Goal: Transaction & Acquisition: Purchase product/service

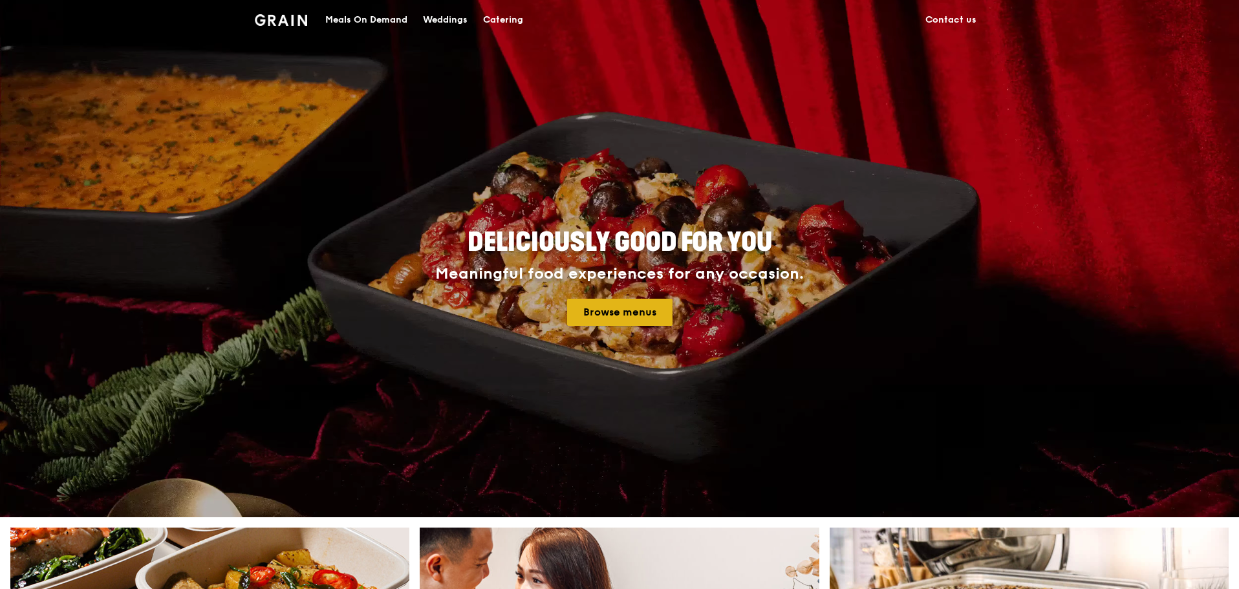
click at [586, 317] on link "Browse menus" at bounding box center [619, 312] width 105 height 27
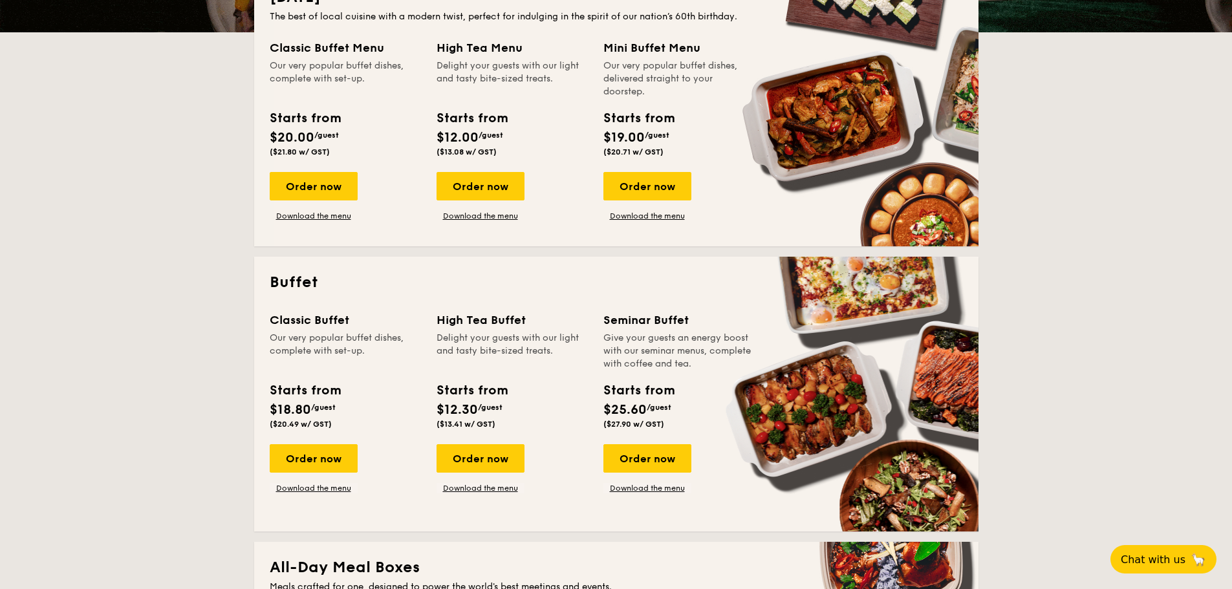
scroll to position [194, 0]
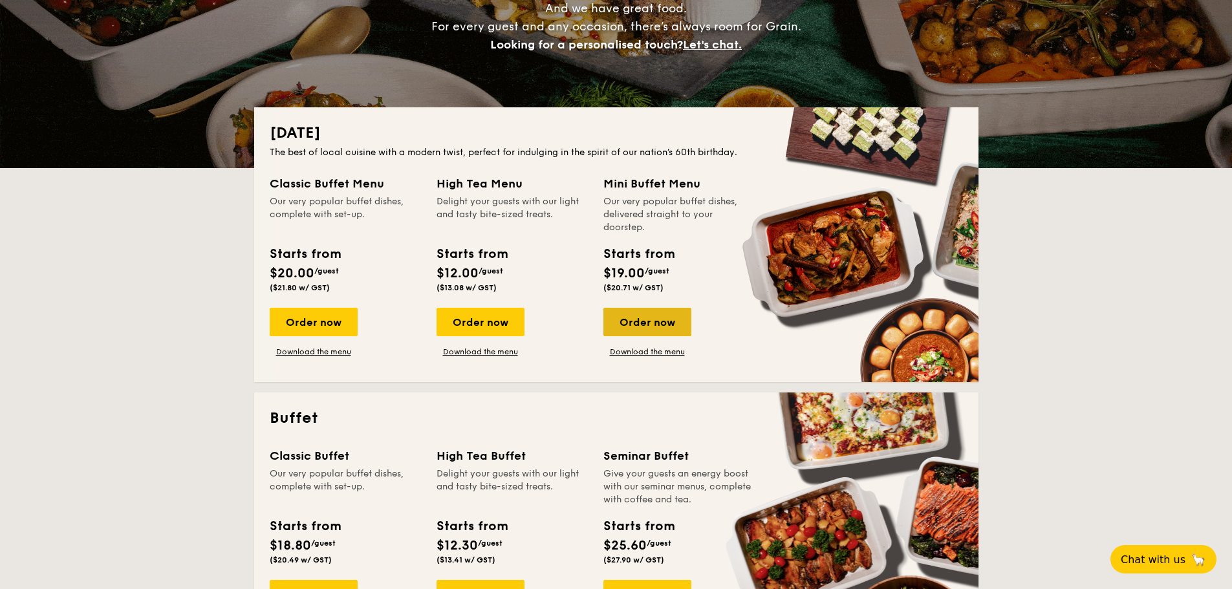
click at [623, 320] on div "Order now" at bounding box center [647, 322] width 88 height 28
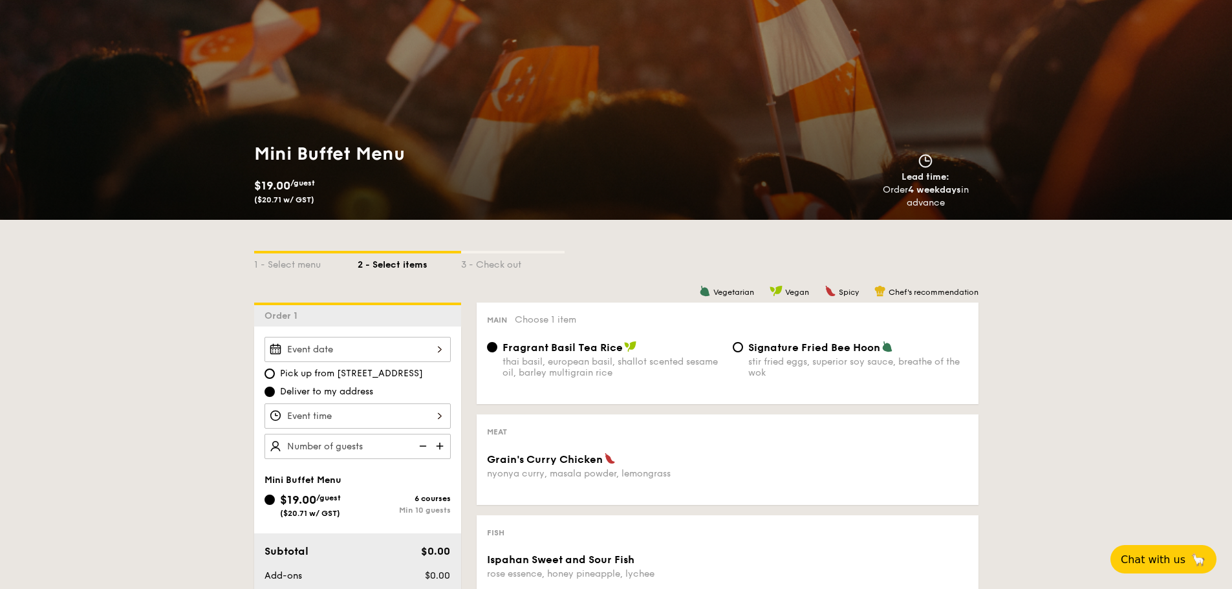
scroll to position [129, 0]
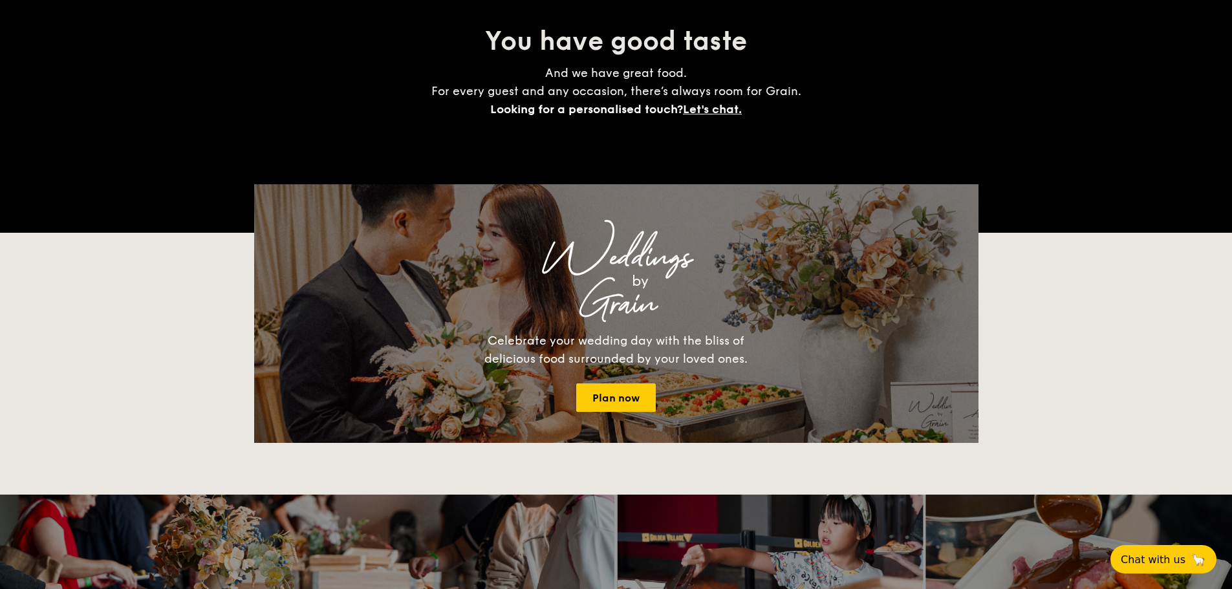
scroll to position [194, 0]
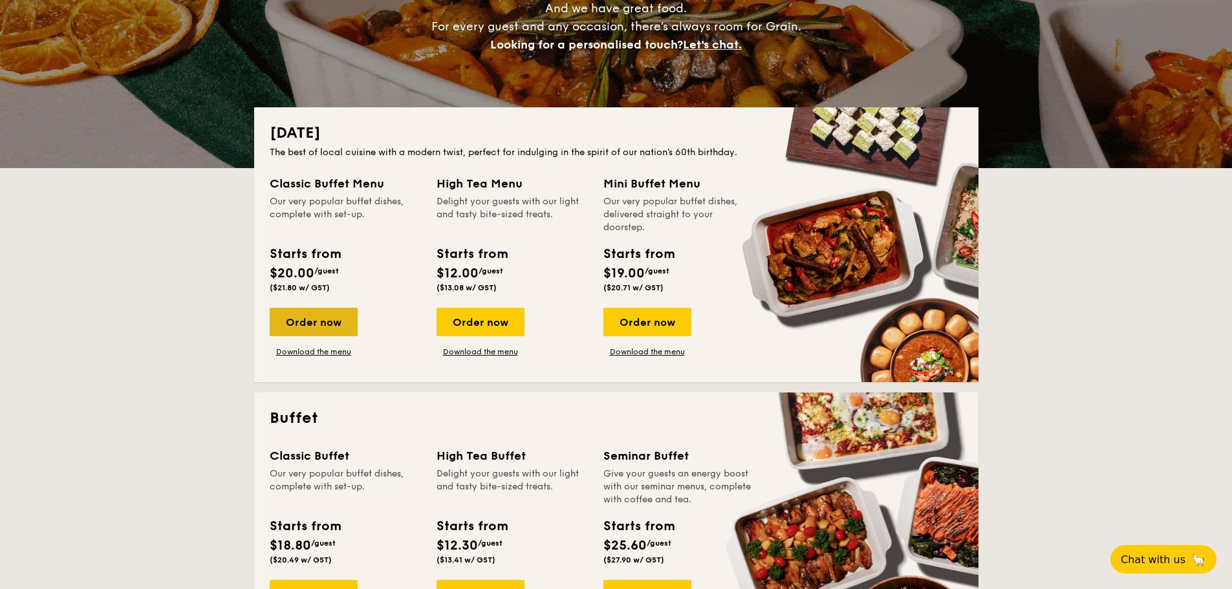
click at [306, 322] on div "Order now" at bounding box center [314, 322] width 88 height 28
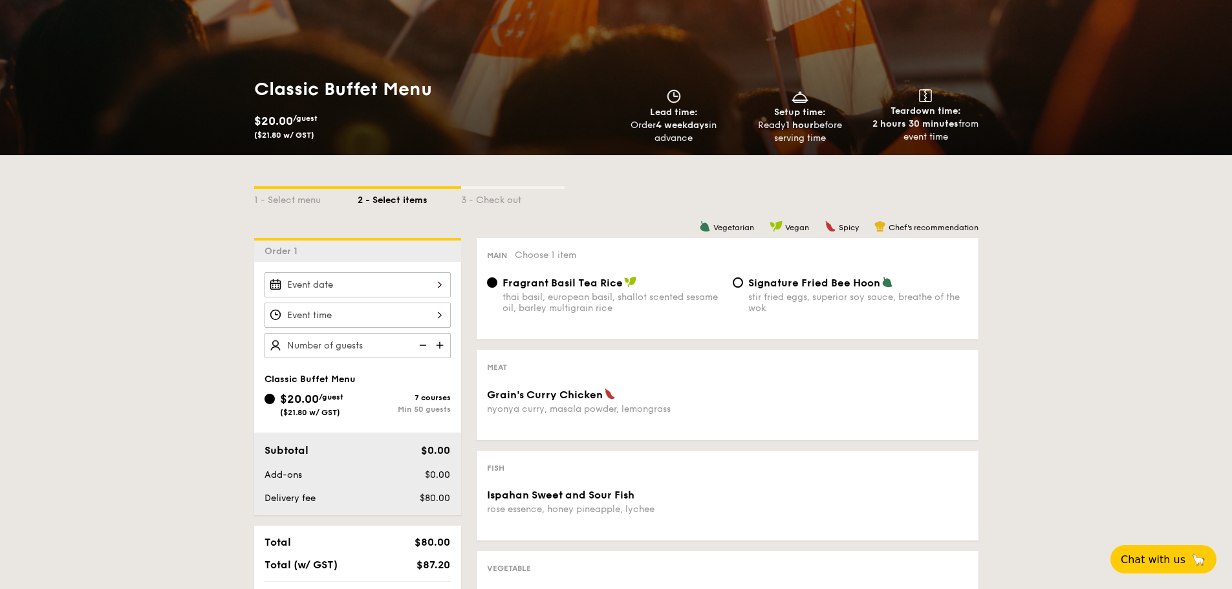
scroll to position [129, 0]
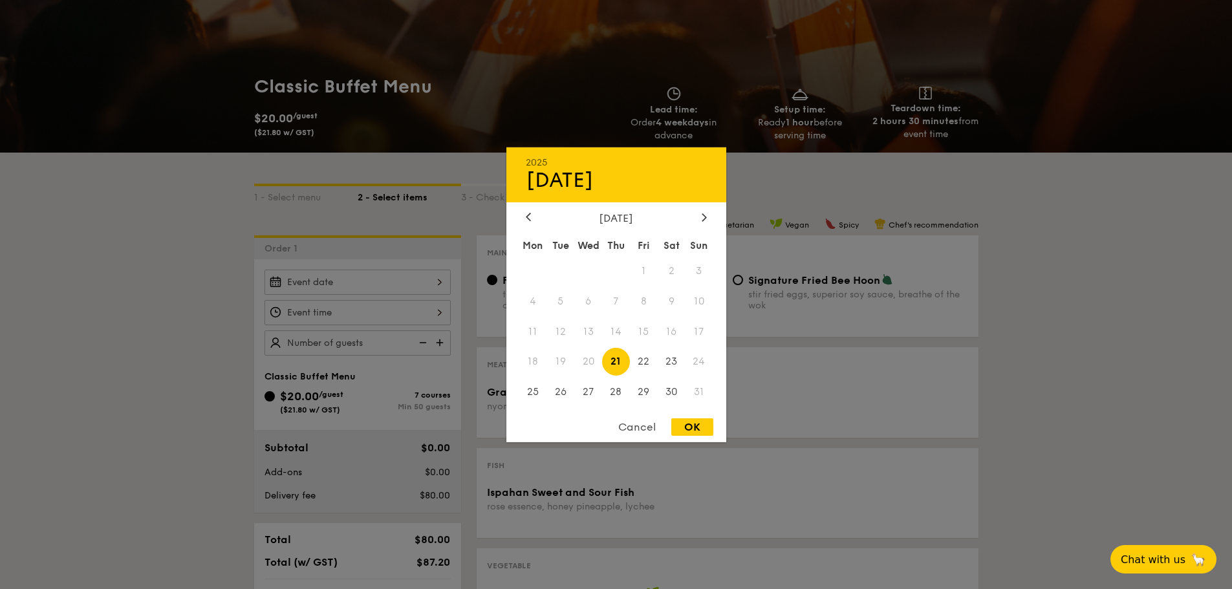
click at [312, 282] on div "2025 Aug [DATE] Tue Wed Thu Fri Sat Sun 1 2 3 4 5 6 7 8 9 10 11 12 13 14 15 16 …" at bounding box center [357, 282] width 186 height 25
click at [668, 365] on span "23" at bounding box center [672, 362] width 28 height 28
click at [681, 429] on div "OK" at bounding box center [692, 426] width 42 height 17
type input "[DATE]"
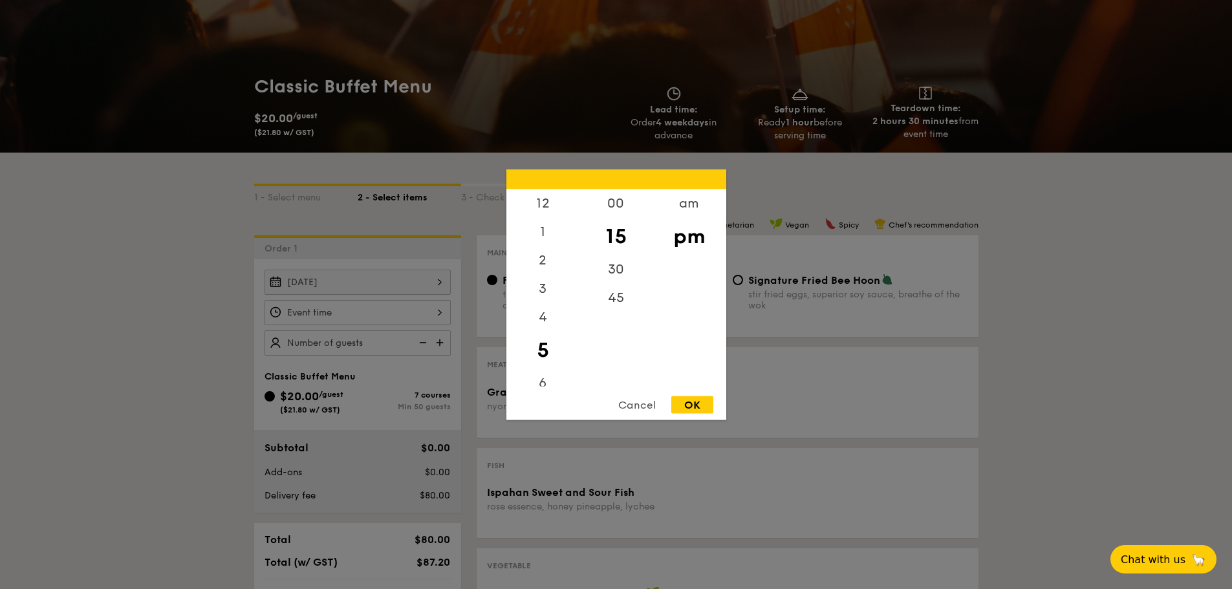
click at [411, 306] on div "12 1 2 3 4 5 6 7 8 9 10 11 00 15 30 45 am pm Cancel OK" at bounding box center [357, 312] width 186 height 25
click at [632, 400] on div "Cancel" at bounding box center [636, 404] width 63 height 17
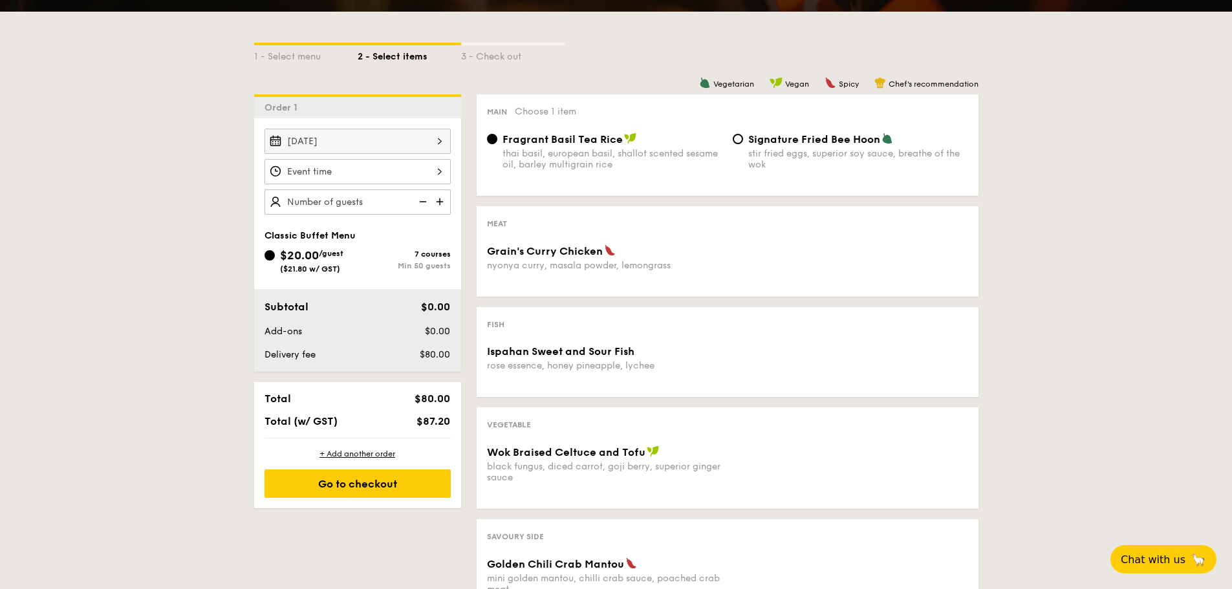
scroll to position [259, 0]
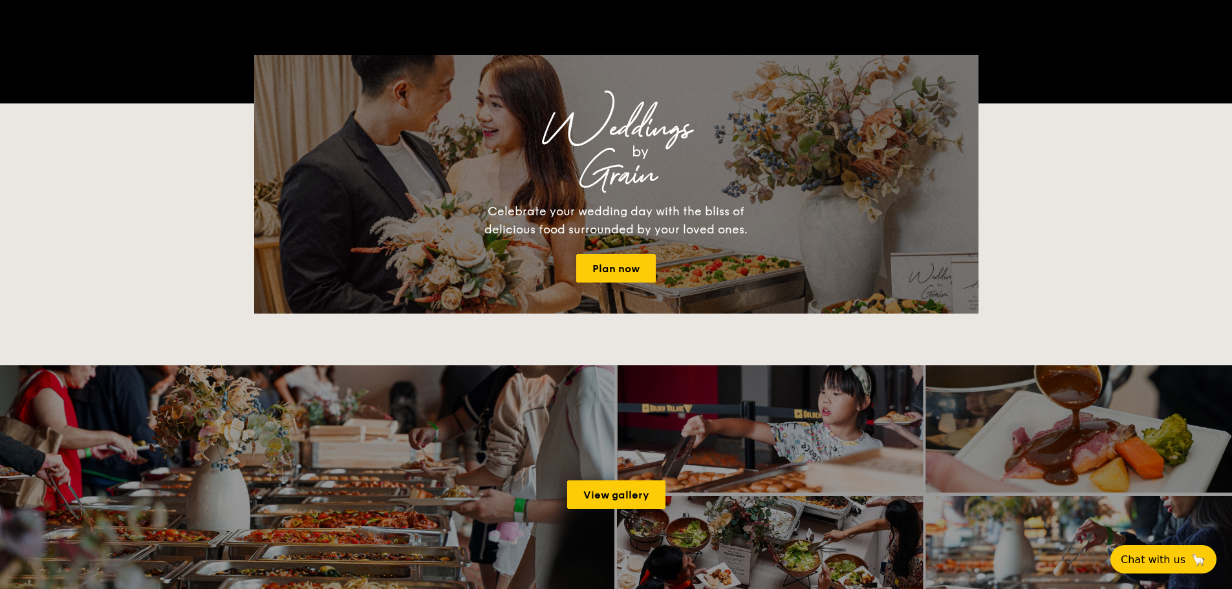
scroll to position [194, 0]
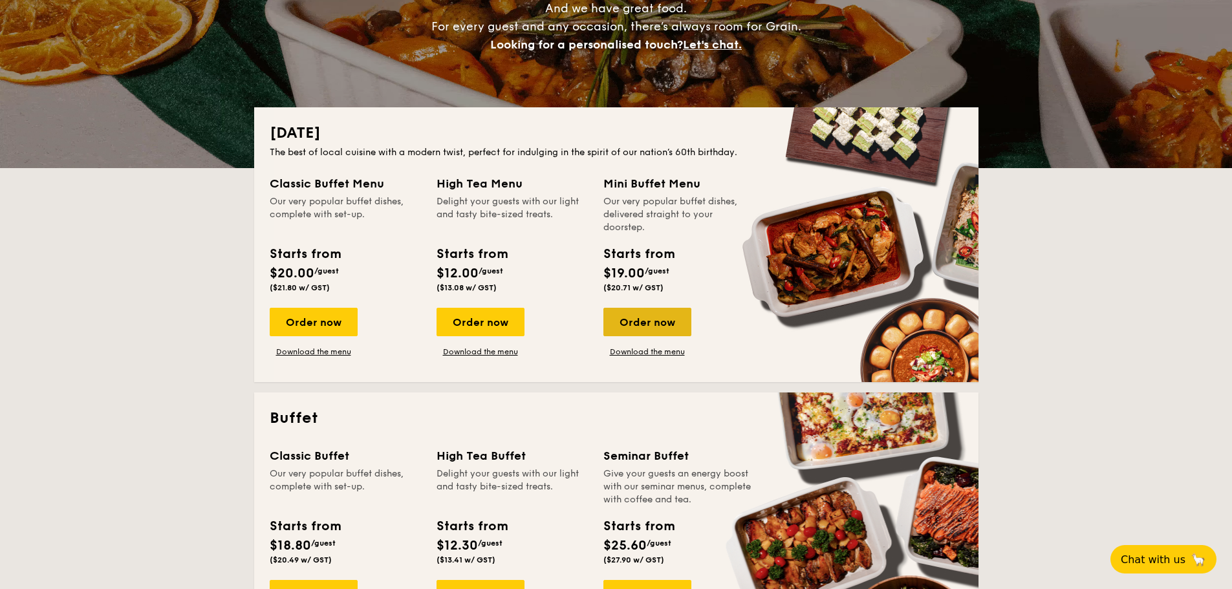
click at [647, 325] on div "Order now" at bounding box center [647, 322] width 88 height 28
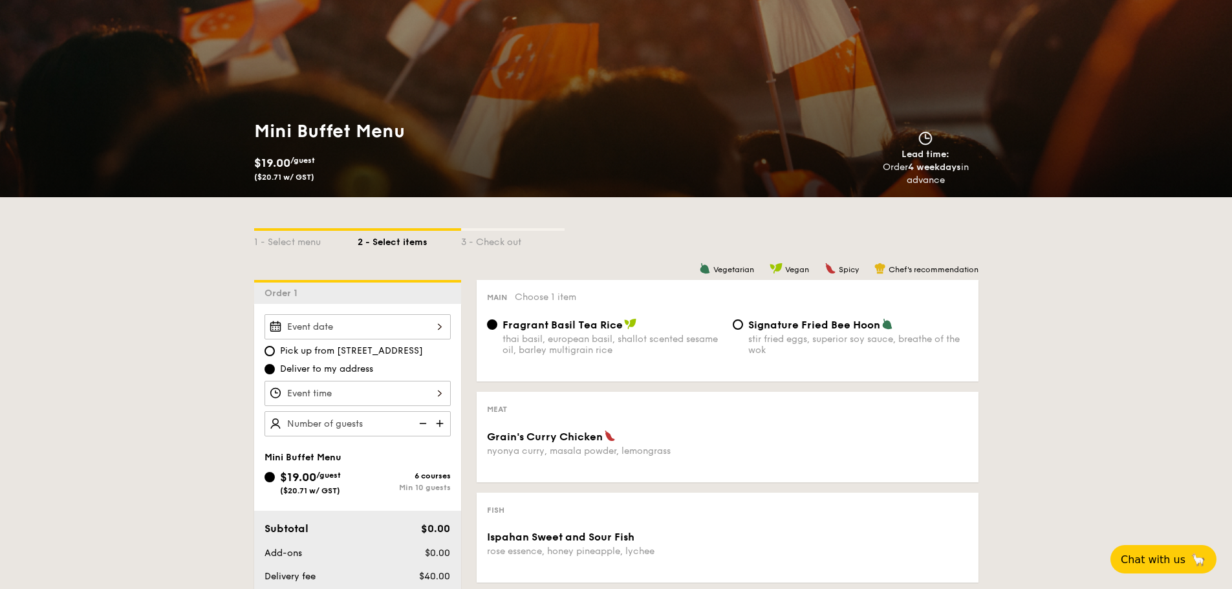
scroll to position [259, 0]
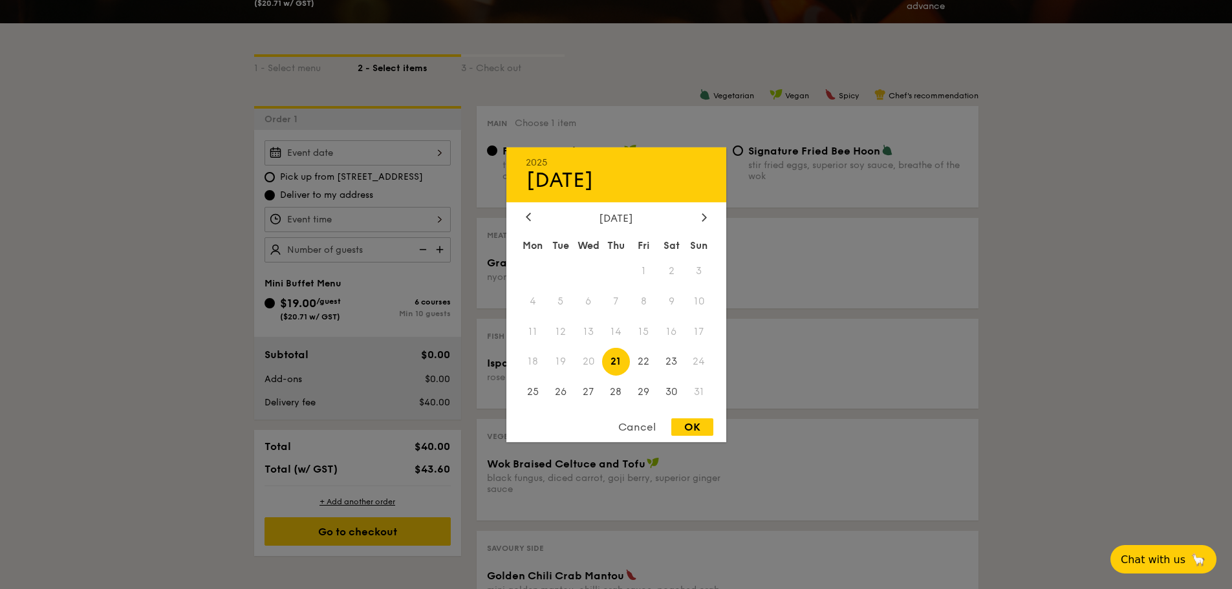
click at [401, 152] on div "2025 Aug [DATE] Tue Wed Thu Fri Sat Sun 1 2 3 4 5 6 7 8 9 10 11 12 13 14 15 16 …" at bounding box center [357, 152] width 186 height 25
click at [670, 362] on span "23" at bounding box center [672, 362] width 28 height 28
click at [685, 421] on div "OK" at bounding box center [692, 426] width 42 height 17
type input "[DATE]"
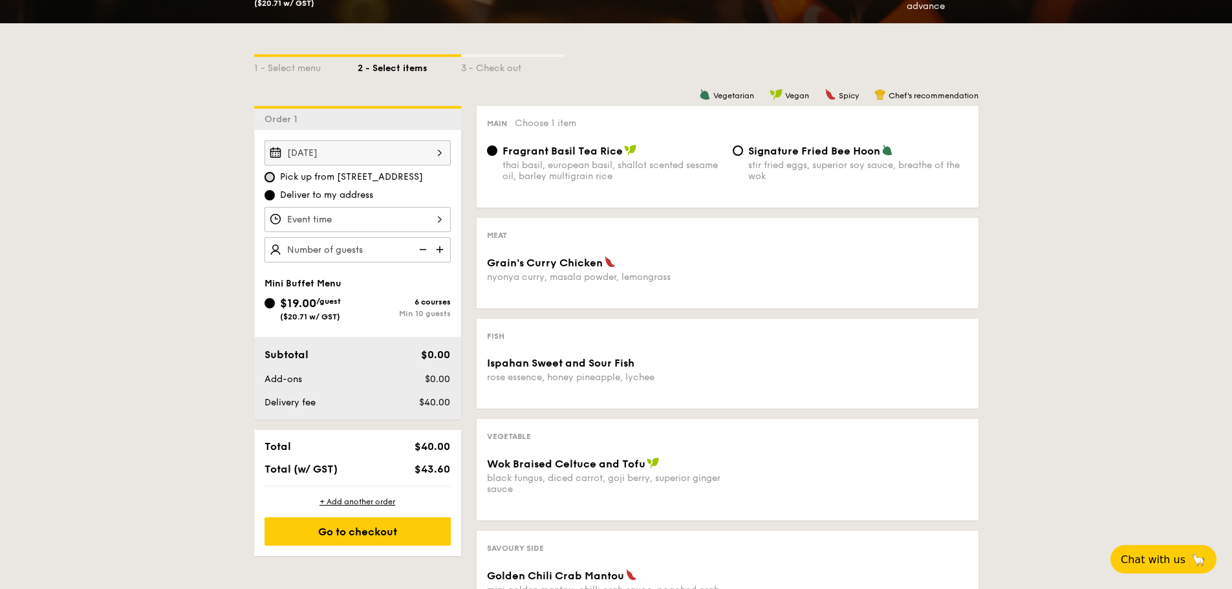
click at [272, 178] on input "Pick up from [STREET_ADDRESS]" at bounding box center [269, 177] width 10 height 10
radio input "true"
click at [268, 195] on input "Deliver to my address" at bounding box center [269, 195] width 10 height 10
radio input "true"
click at [268, 178] on input "Pick up from [STREET_ADDRESS]" at bounding box center [269, 177] width 10 height 10
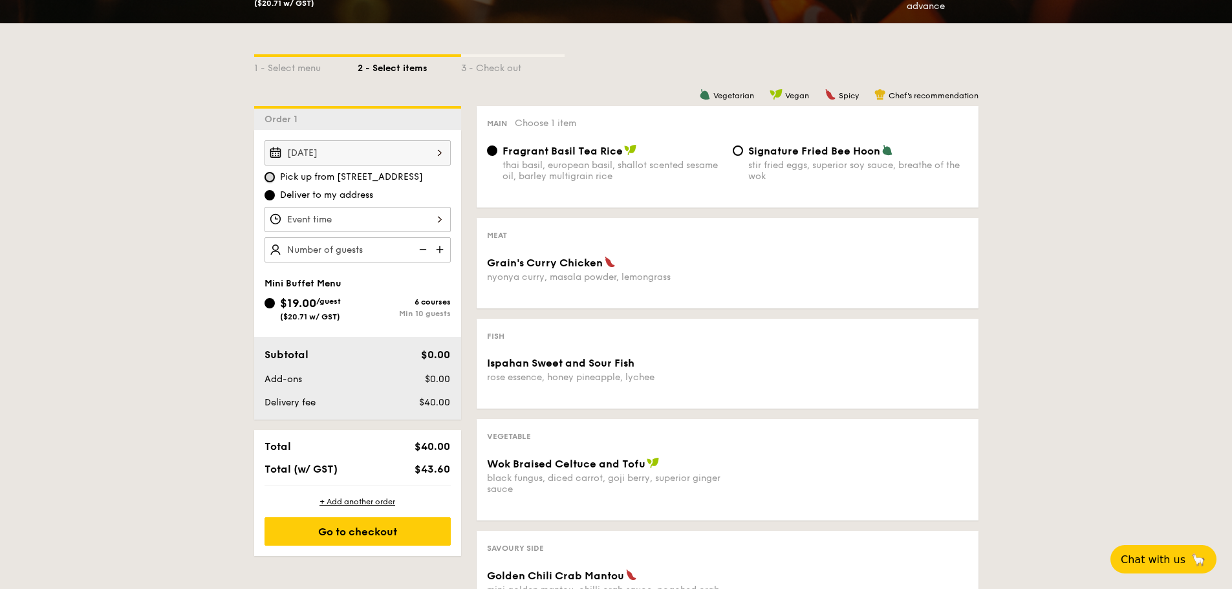
radio input "true"
click at [312, 211] on div at bounding box center [357, 219] width 186 height 25
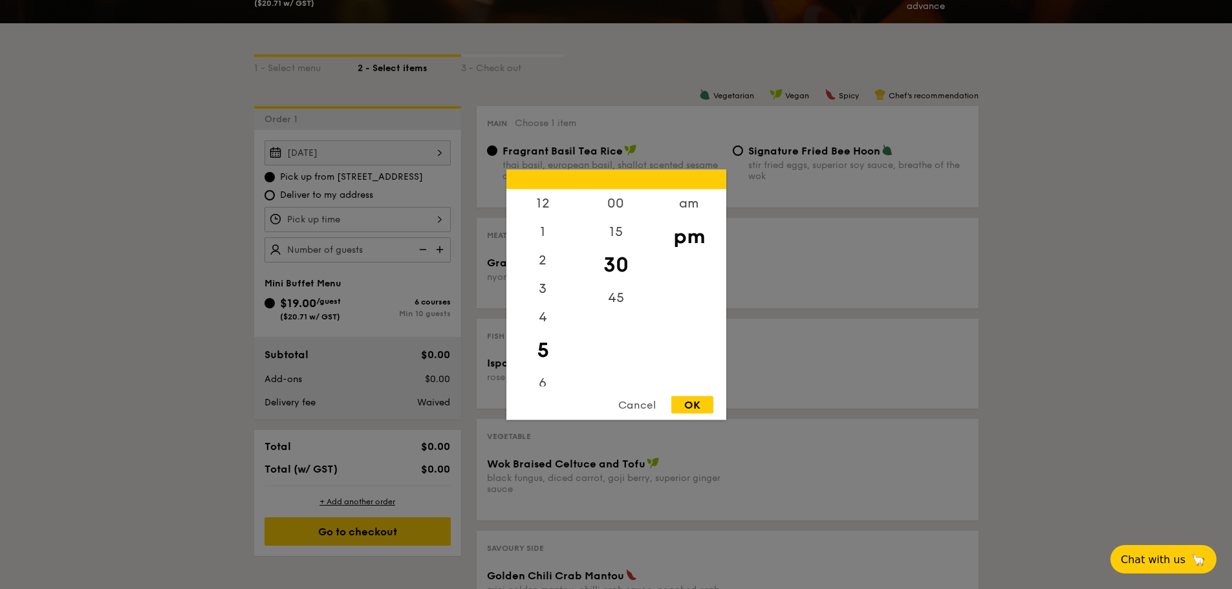
click at [193, 256] on div at bounding box center [616, 294] width 1232 height 589
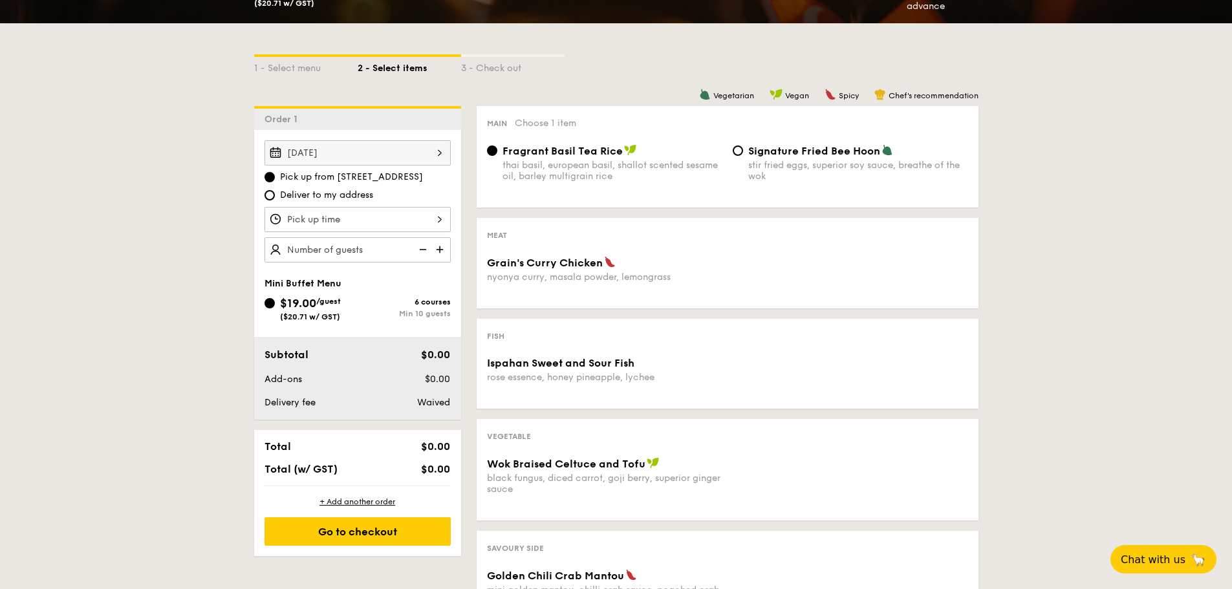
click at [266, 190] on label "Deliver to my address" at bounding box center [357, 195] width 186 height 13
click at [266, 190] on input "Deliver to my address" at bounding box center [269, 195] width 10 height 10
radio input "true"
click at [266, 190] on label "Deliver to my address" at bounding box center [357, 195] width 186 height 13
click at [266, 190] on input "Deliver to my address" at bounding box center [269, 195] width 10 height 10
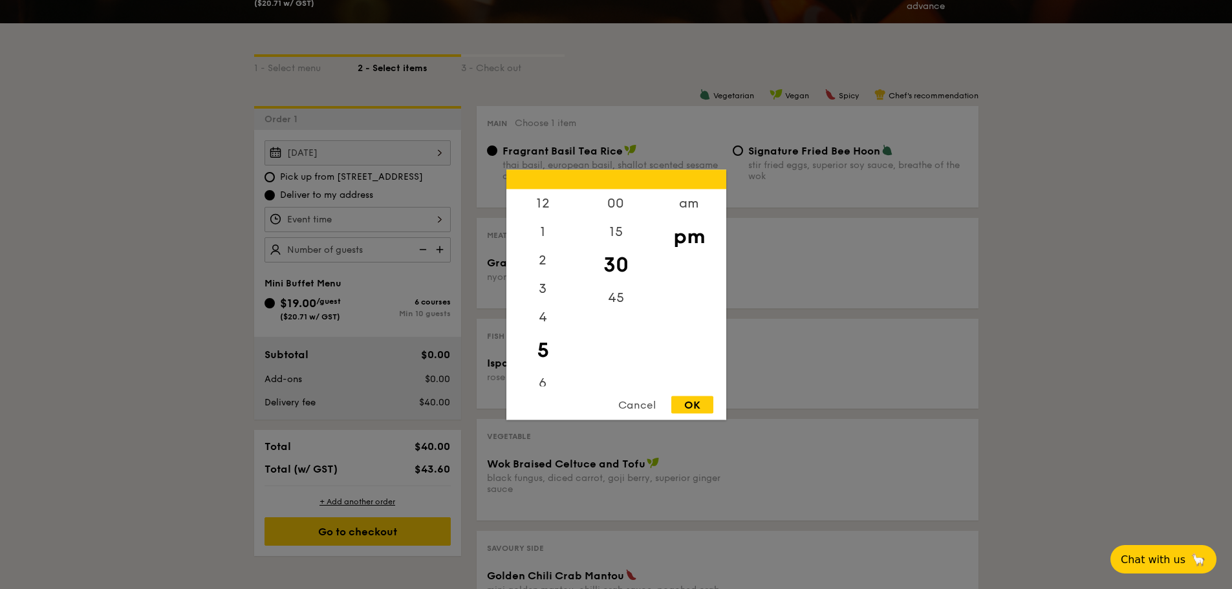
click at [335, 219] on div "12 1 2 3 4 5 6 7 8 9 10 11 00 15 30 45 am pm Cancel OK" at bounding box center [357, 219] width 186 height 25
click at [177, 283] on div at bounding box center [616, 294] width 1232 height 589
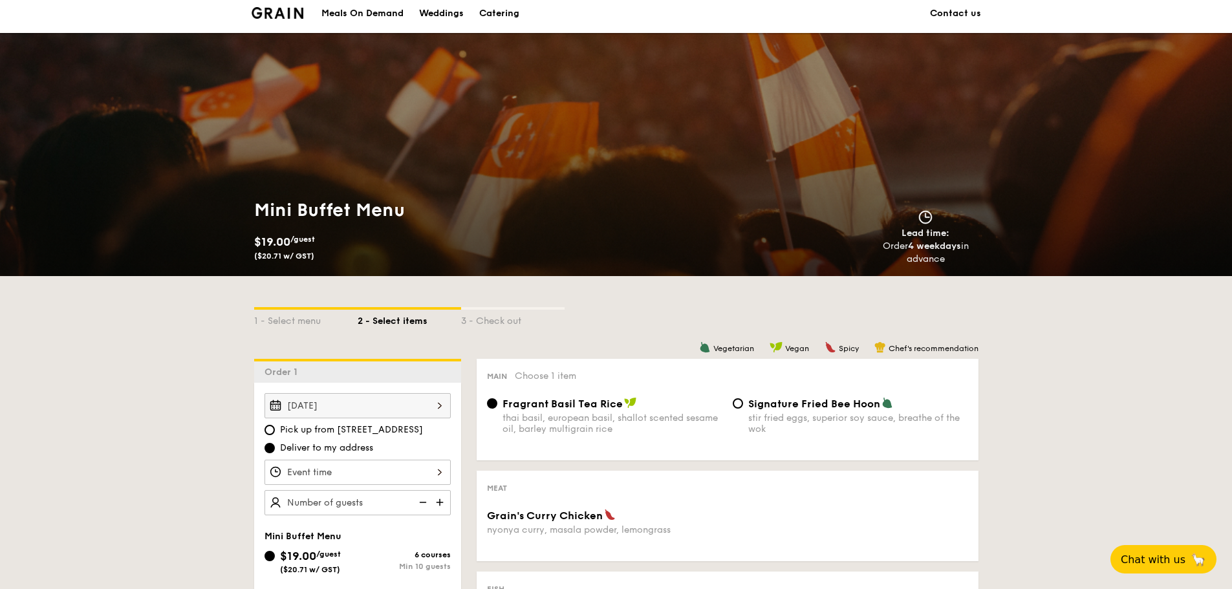
scroll to position [0, 0]
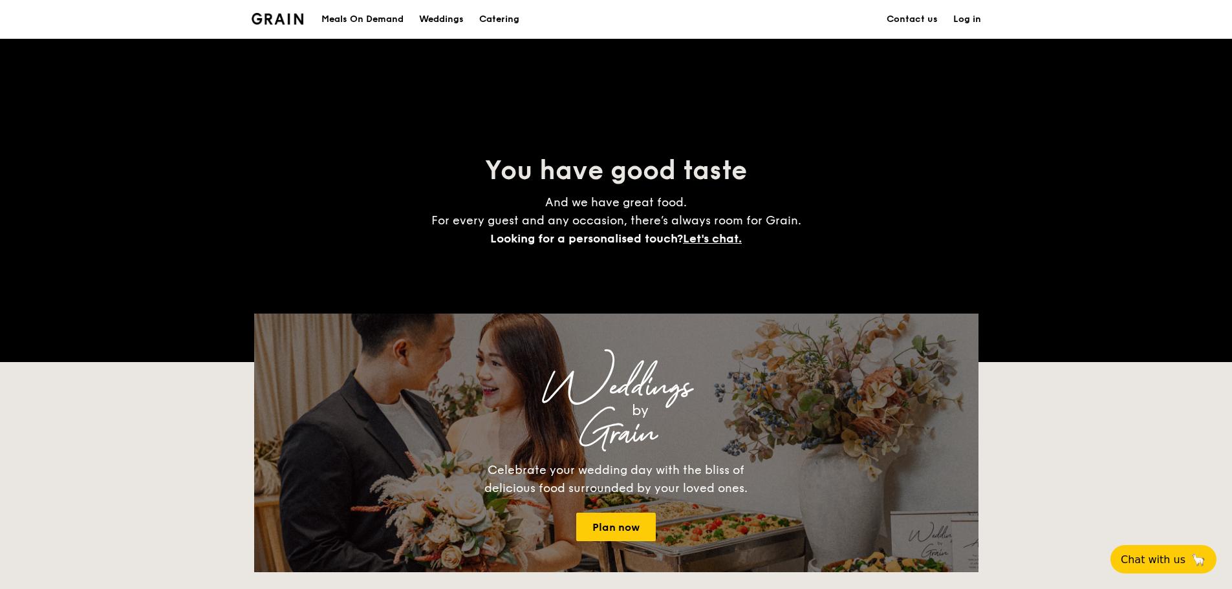
scroll to position [194, 0]
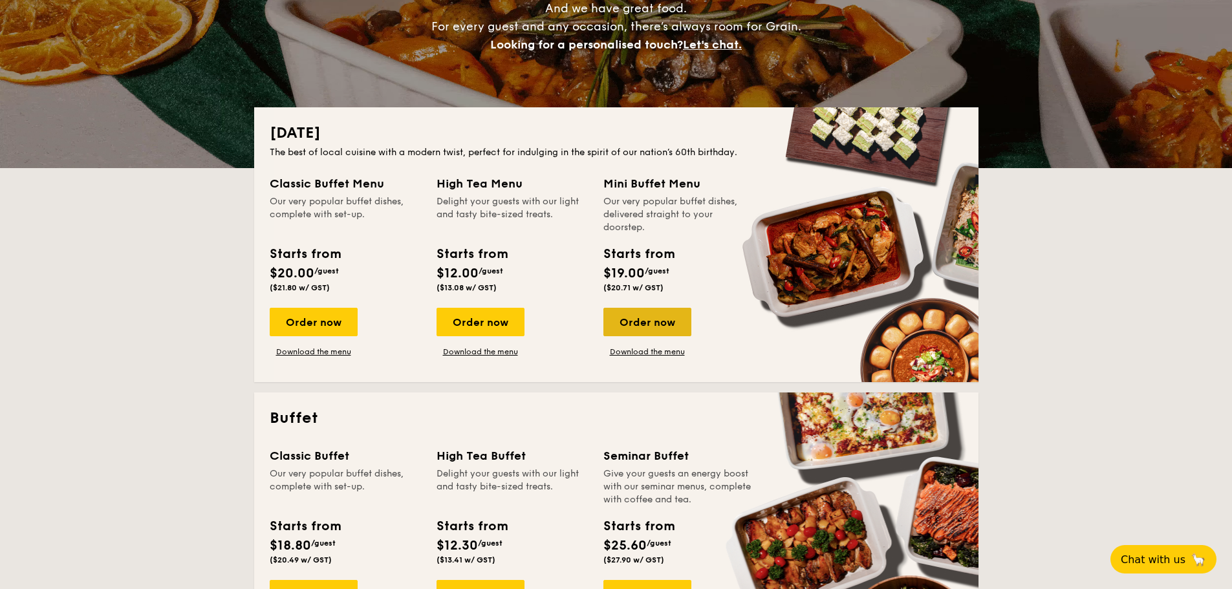
click at [640, 323] on div "Order now" at bounding box center [647, 322] width 88 height 28
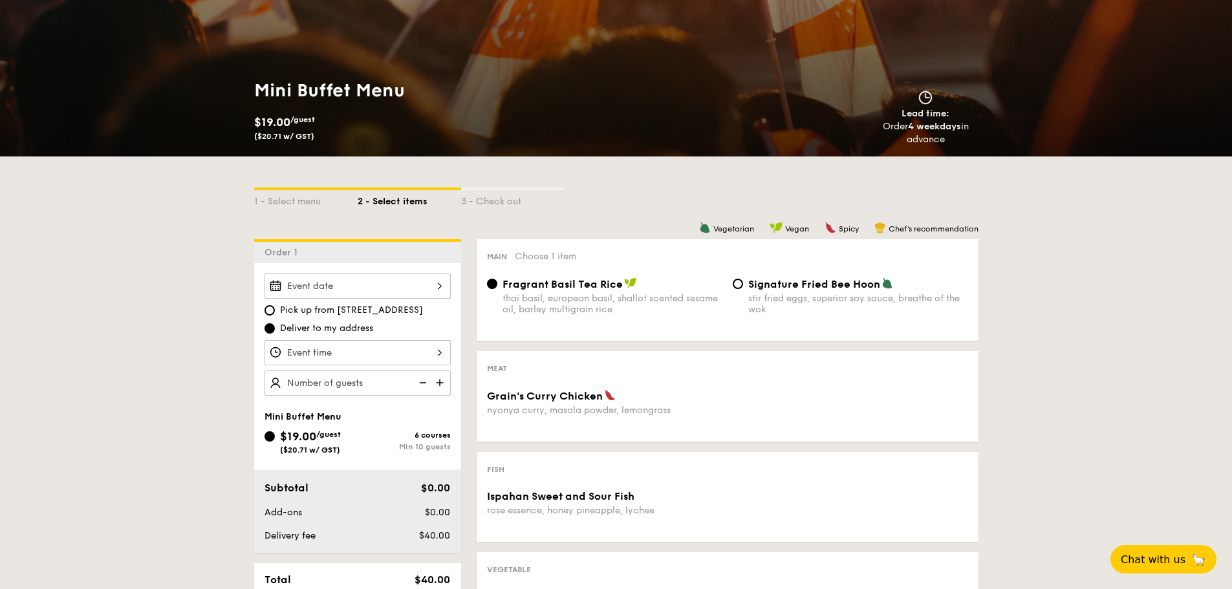
scroll to position [129, 0]
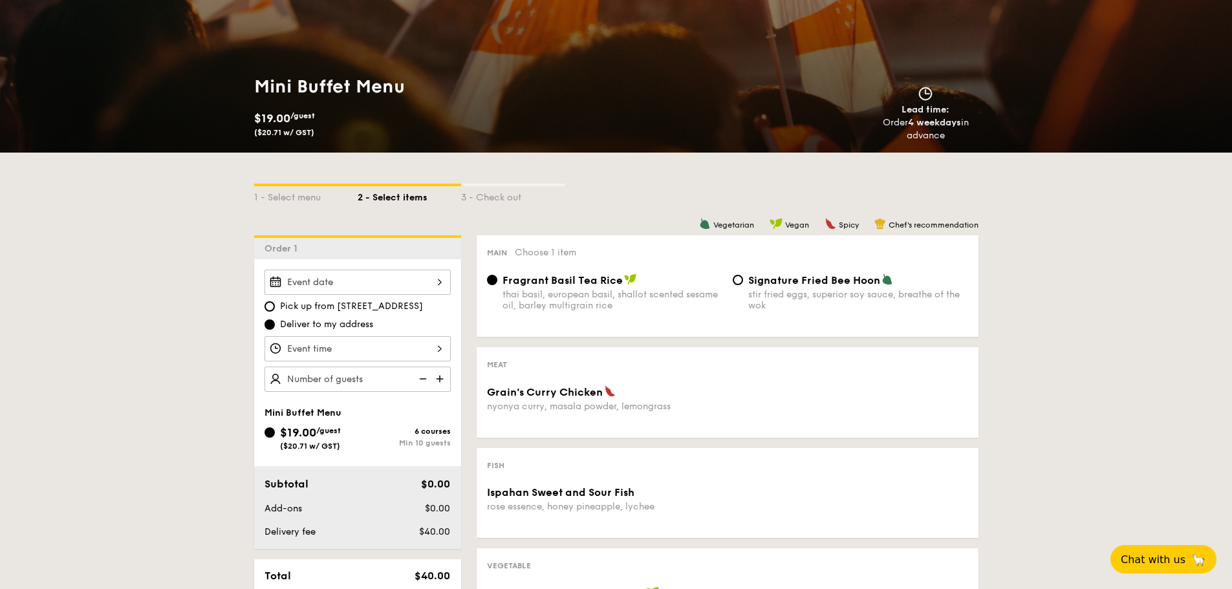
click at [409, 274] on div at bounding box center [357, 282] width 186 height 25
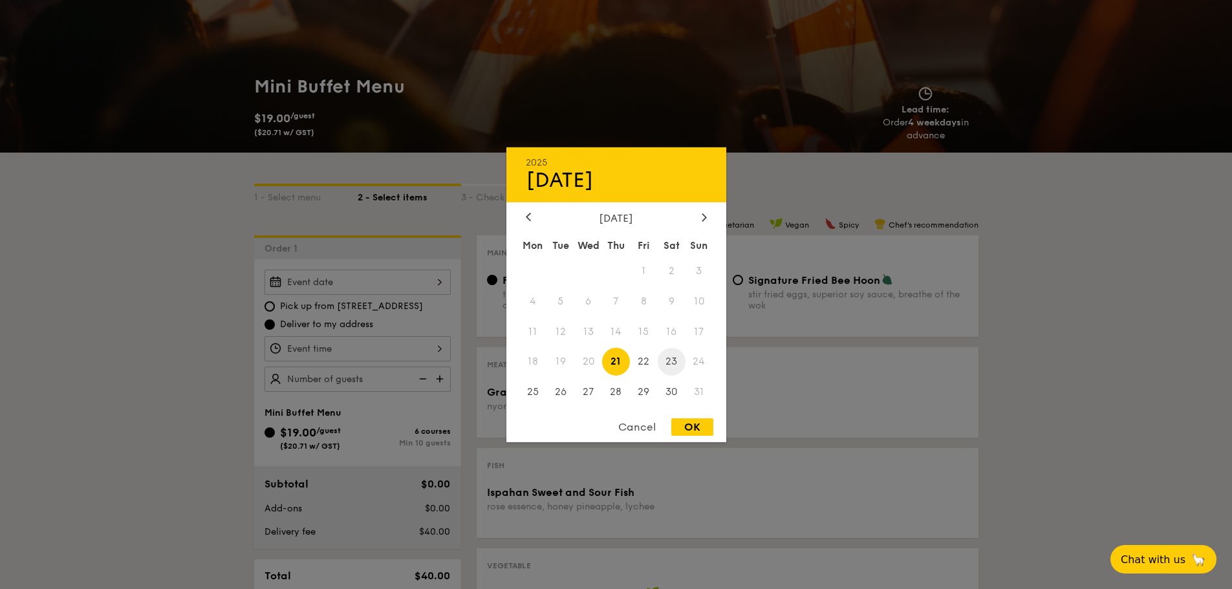
click at [670, 355] on span "23" at bounding box center [672, 362] width 28 height 28
click at [688, 427] on div "OK" at bounding box center [692, 426] width 42 height 17
type input "[DATE]"
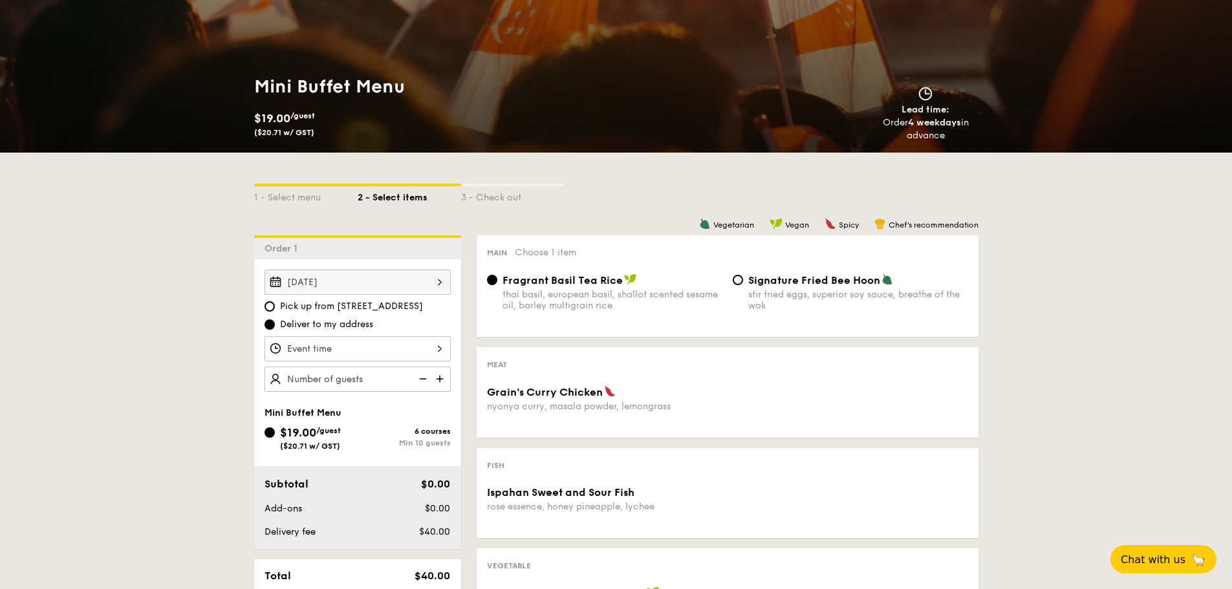
click at [322, 308] on span "Pick up from [STREET_ADDRESS]" at bounding box center [351, 306] width 143 height 13
click at [275, 308] on input "Pick up from [STREET_ADDRESS]" at bounding box center [269, 306] width 10 height 10
radio input "true"
click at [347, 346] on div at bounding box center [357, 348] width 186 height 25
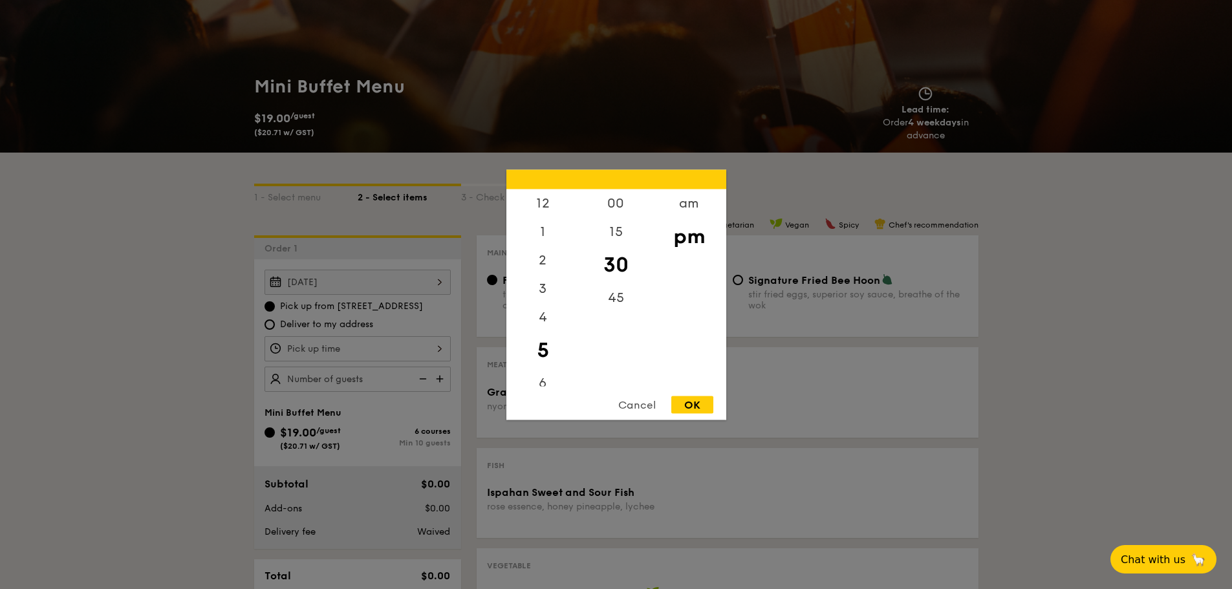
click at [542, 352] on div "5" at bounding box center [542, 349] width 73 height 37
click at [696, 408] on div "OK" at bounding box center [692, 404] width 42 height 17
type input "5:30PM"
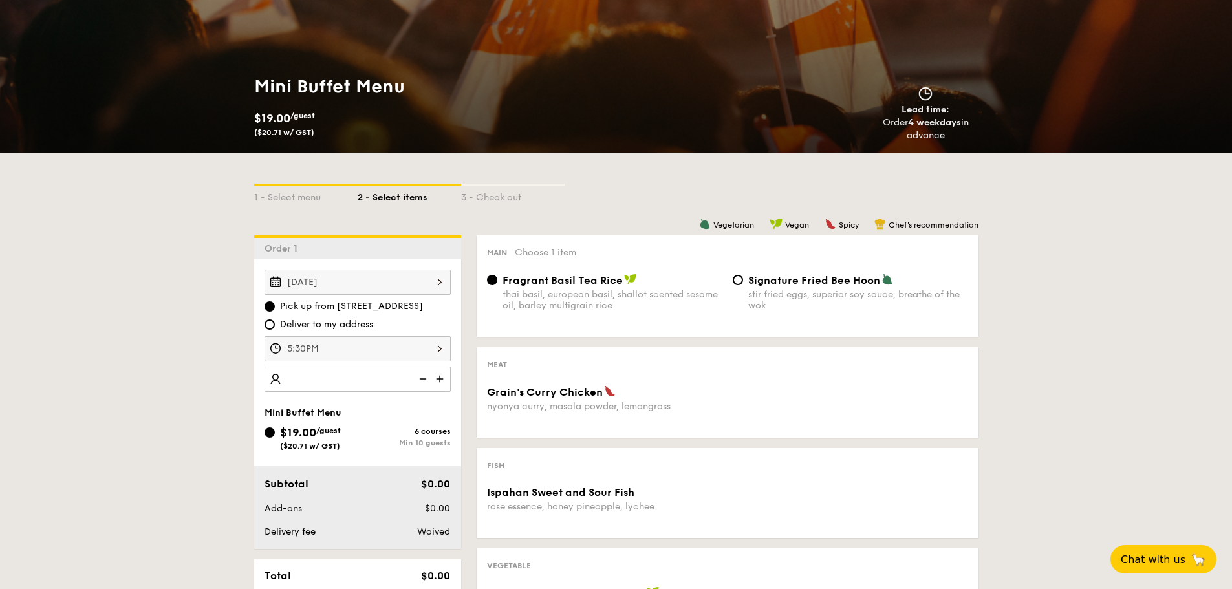
click at [437, 379] on img at bounding box center [440, 379] width 19 height 25
click at [422, 377] on img at bounding box center [421, 379] width 19 height 25
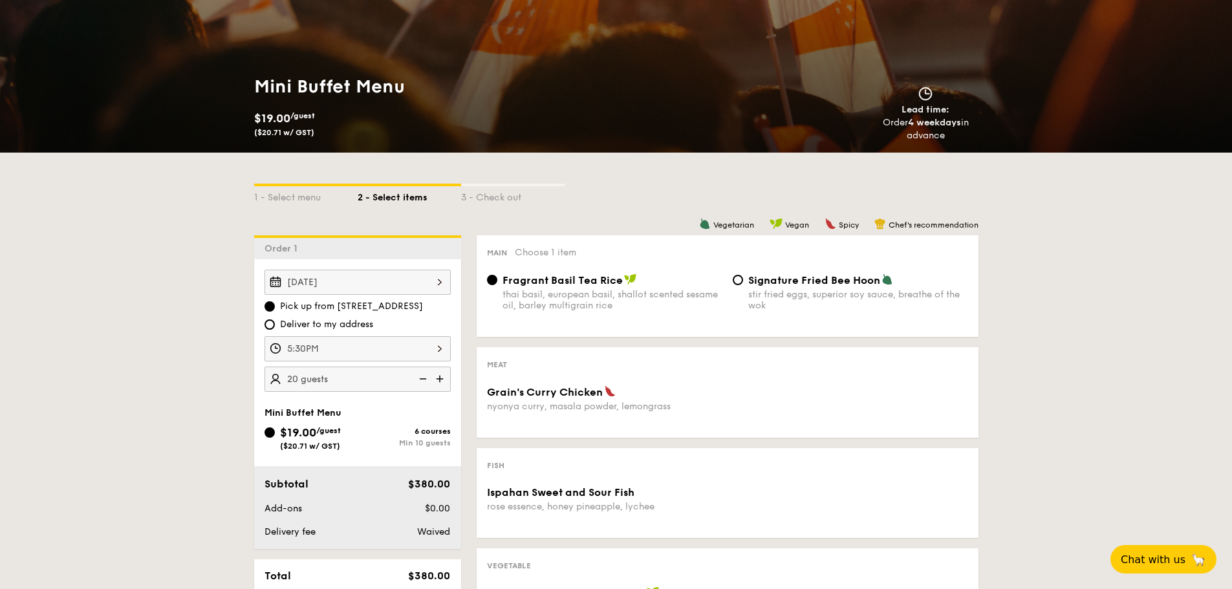
click at [422, 377] on img at bounding box center [421, 379] width 19 height 25
type input "10 guests"
click at [160, 383] on div "1 - Select menu 2 - Select items 3 - Check out Order 1 Aug 23, 2025 Pick up fro…" at bounding box center [616, 518] width 1232 height 731
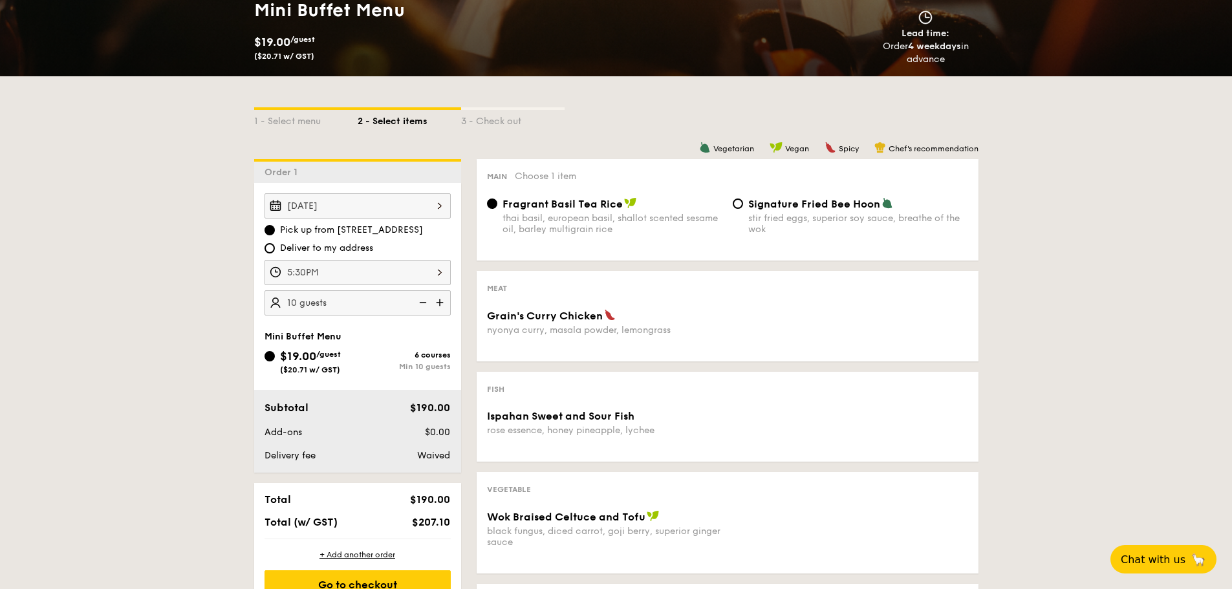
scroll to position [323, 0]
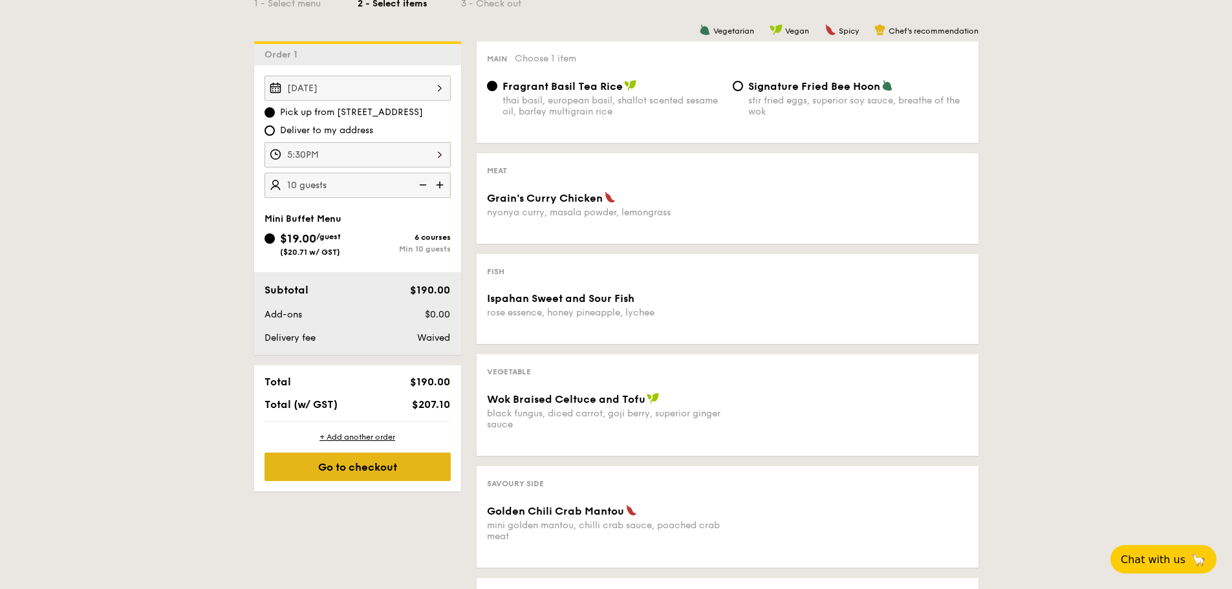
click at [348, 471] on div "Go to checkout" at bounding box center [357, 467] width 186 height 28
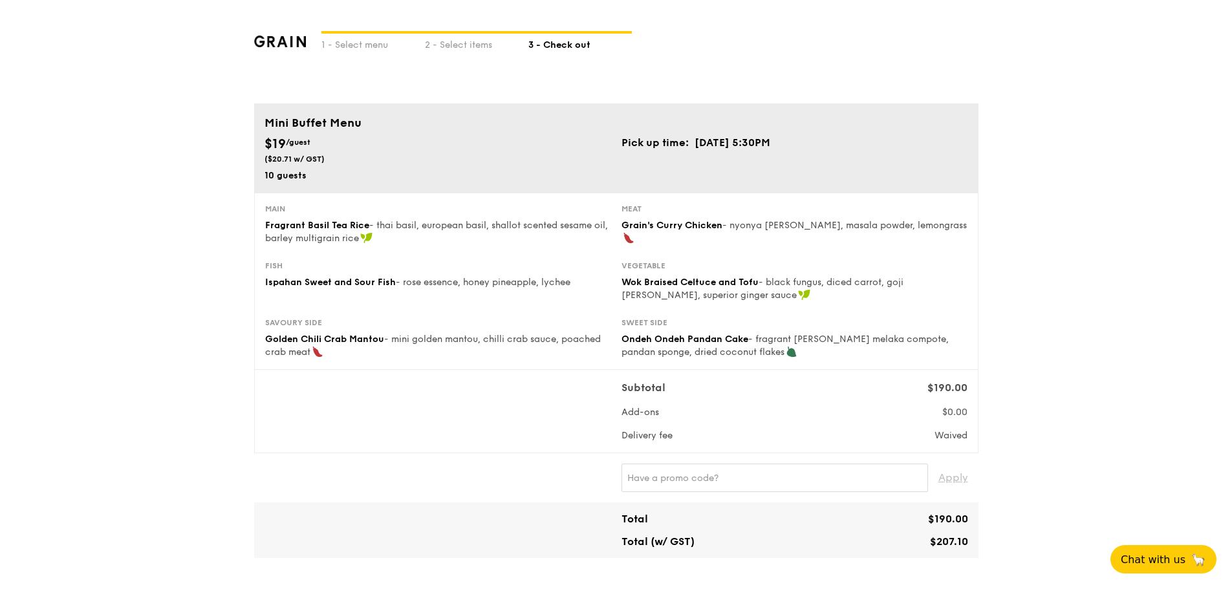
type input "[STREET_ADDRESS]"
type input "369972"
type input "05"
type input "01"
click at [661, 483] on input "text" at bounding box center [774, 478] width 306 height 28
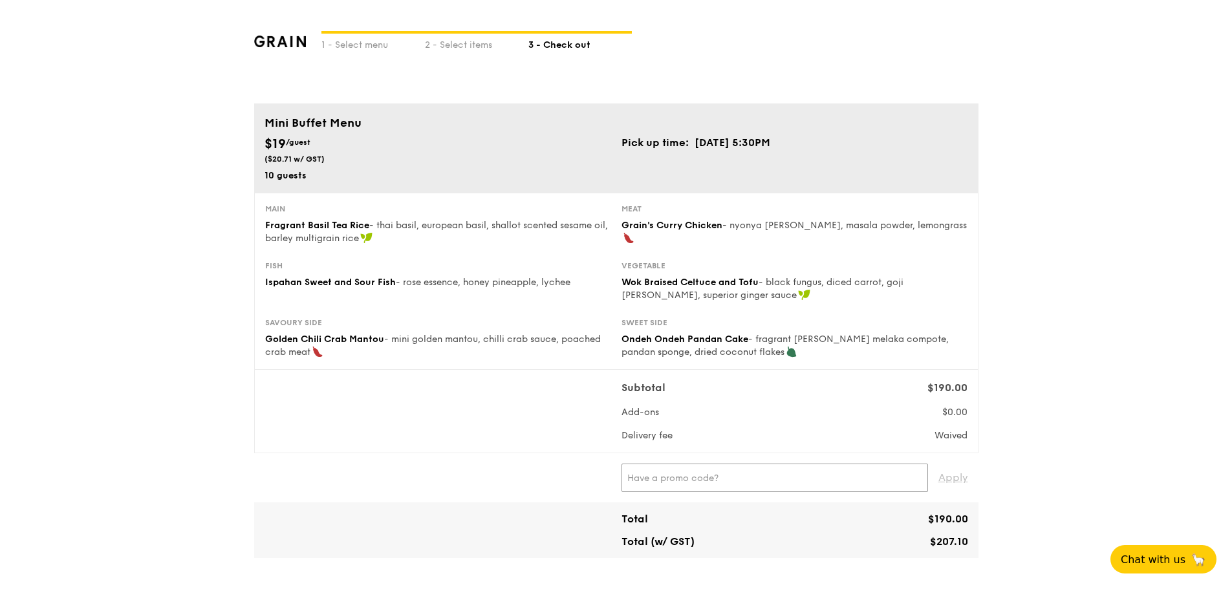
click at [661, 483] on input "text" at bounding box center [774, 478] width 306 height 28
paste input "WELCOMEFEAST"
click at [661, 483] on input "WELCOMEFEAST" at bounding box center [774, 478] width 306 height 28
drag, startPoint x: 661, startPoint y: 483, endPoint x: 815, endPoint y: 507, distance: 155.7
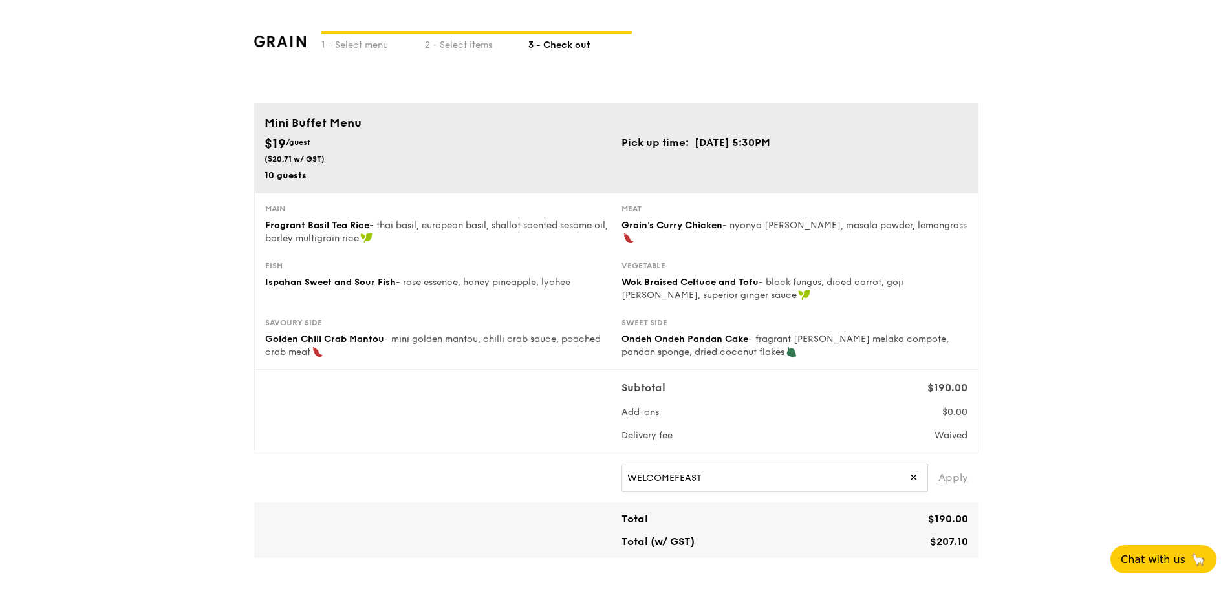
click at [947, 473] on span "Apply" at bounding box center [953, 478] width 30 height 28
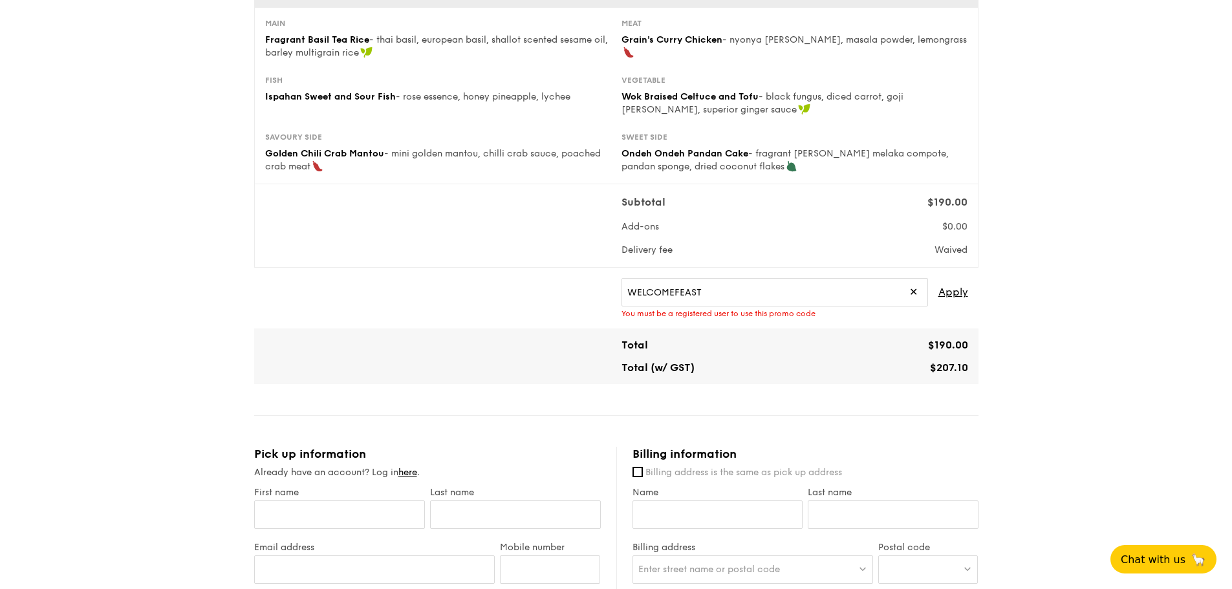
scroll to position [194, 0]
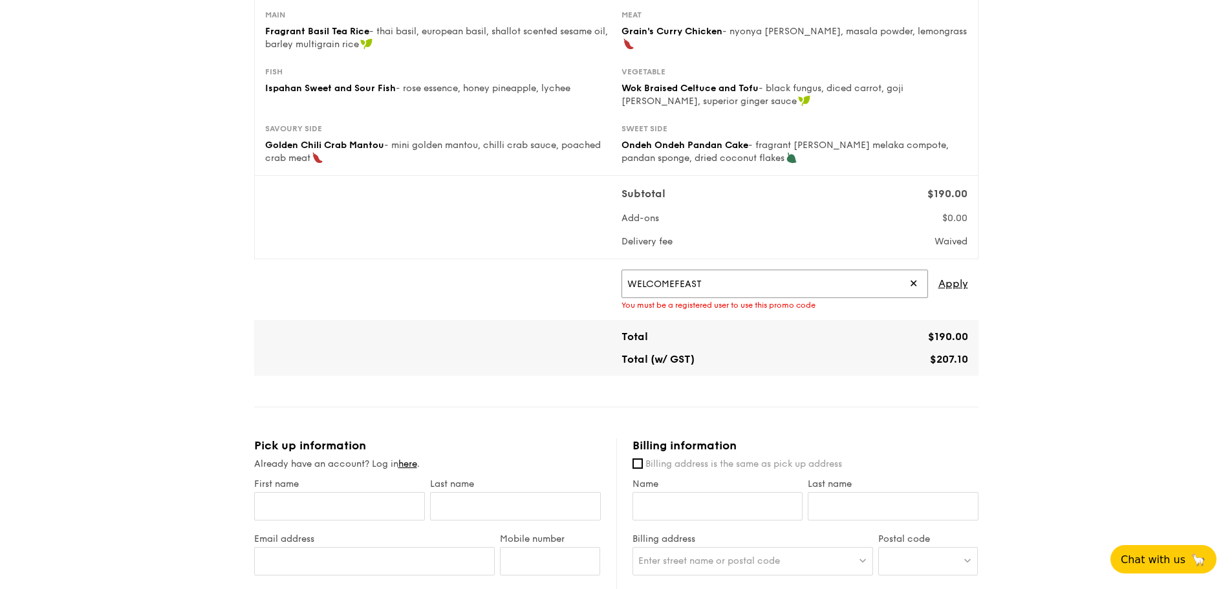
click at [735, 280] on input "WELCOMEFEAST" at bounding box center [774, 284] width 306 height 28
type input "IREADGRAINADS"
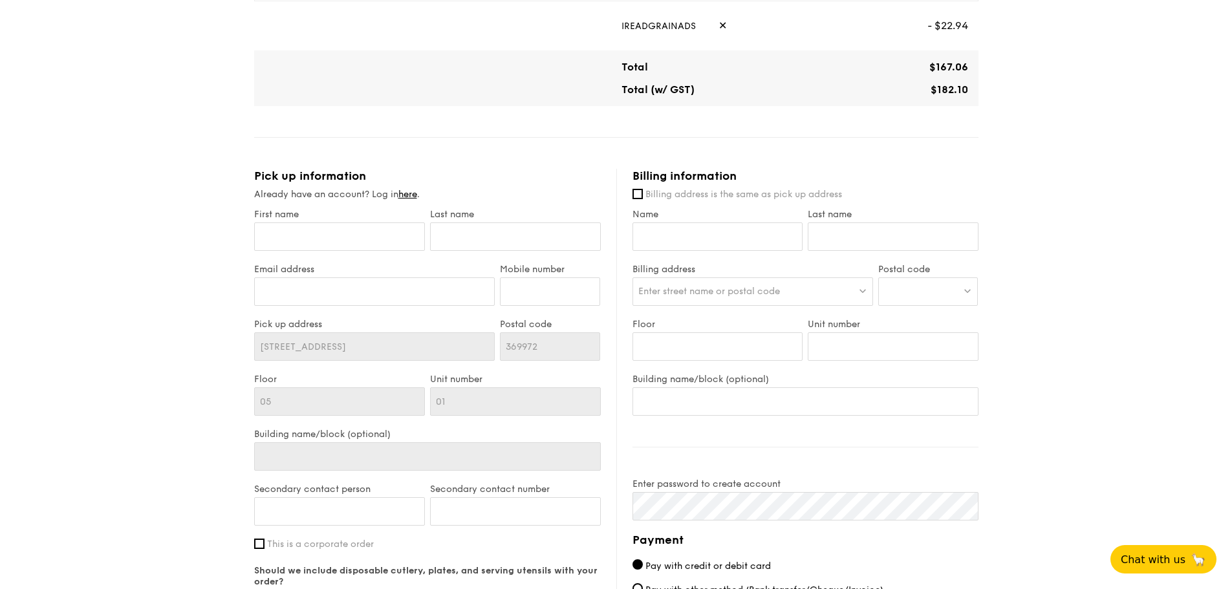
scroll to position [453, 0]
click at [309, 229] on input "First name" at bounding box center [339, 236] width 171 height 28
type input "[PERSON_NAME]"
type input "[EMAIL_ADDRESS][DOMAIN_NAME]"
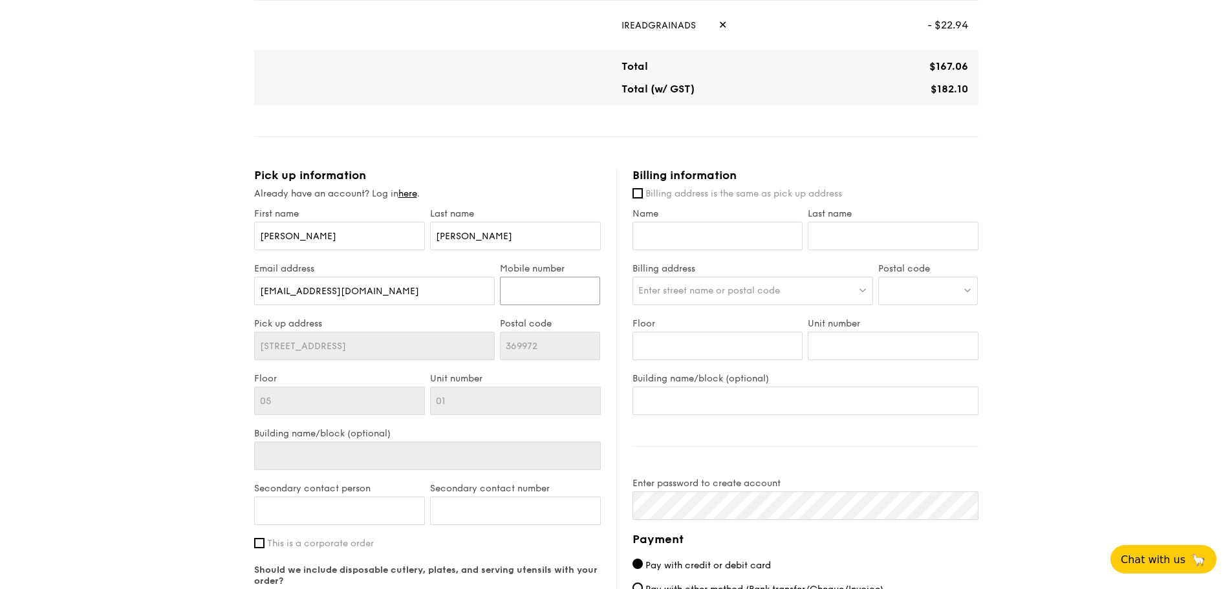
type input "81122840"
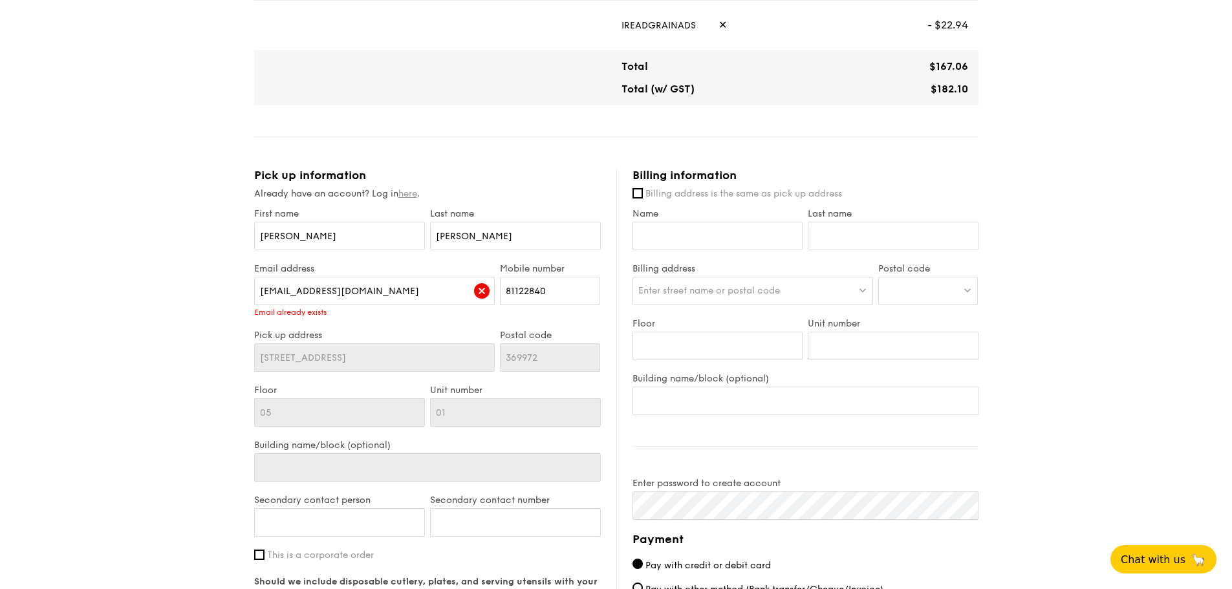
click at [417, 192] on link "here" at bounding box center [407, 193] width 19 height 11
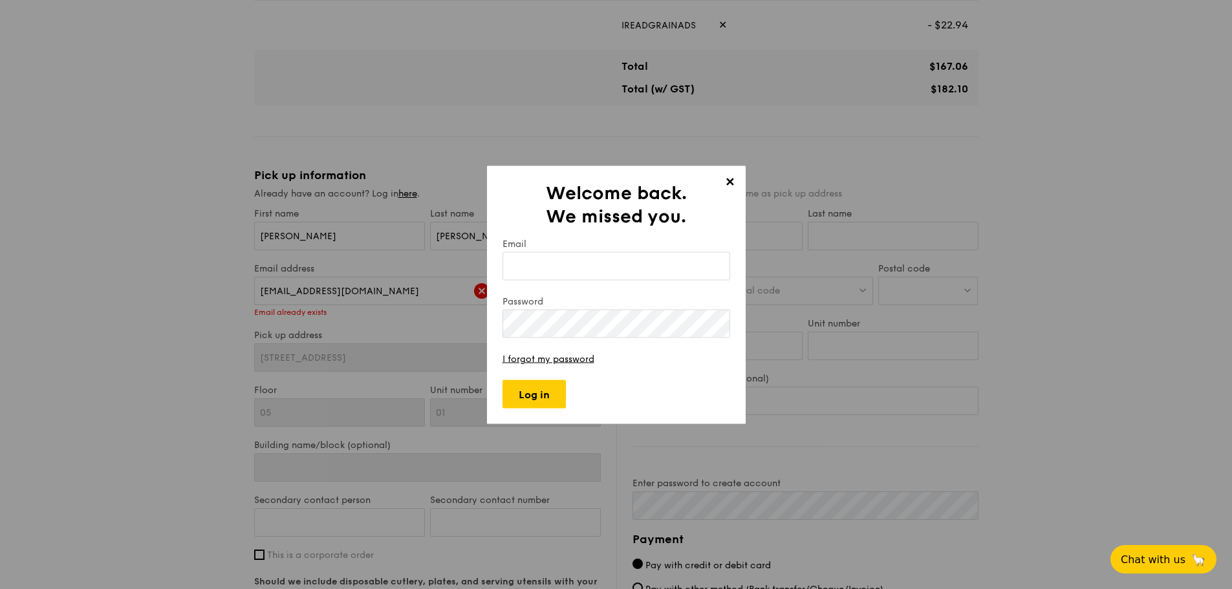
click at [543, 268] on input "Email" at bounding box center [616, 266] width 228 height 28
type input "[EMAIL_ADDRESS][DOMAIN_NAME]"
click at [544, 356] on link "I forgot my password" at bounding box center [548, 358] width 92 height 11
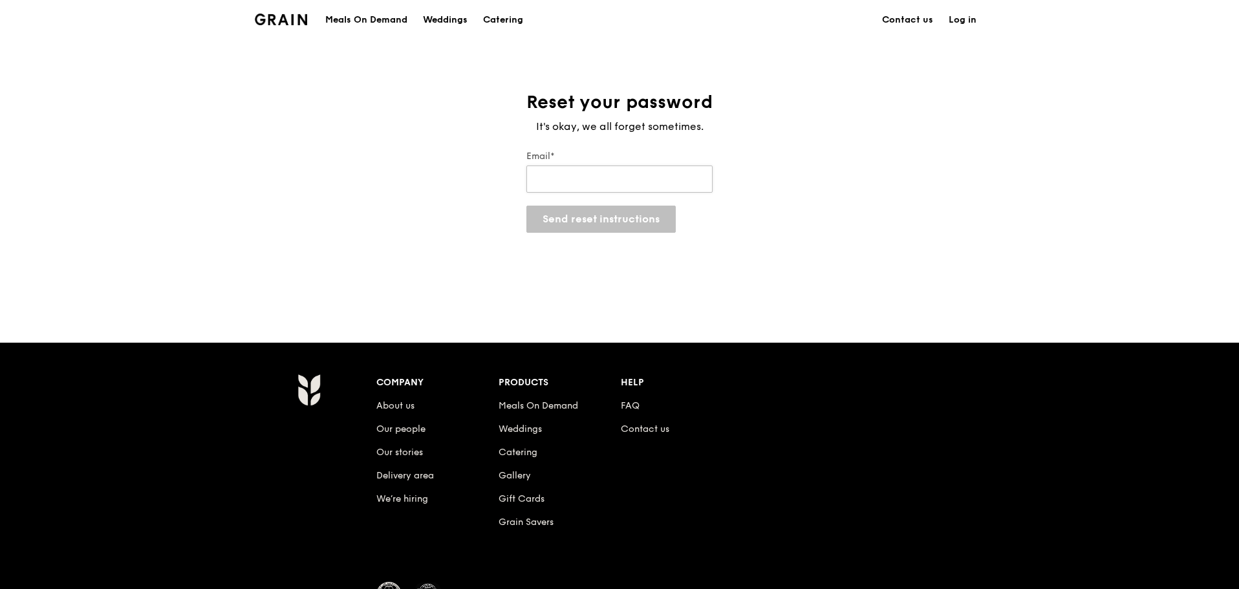
click at [593, 183] on input "Email*" at bounding box center [619, 179] width 186 height 27
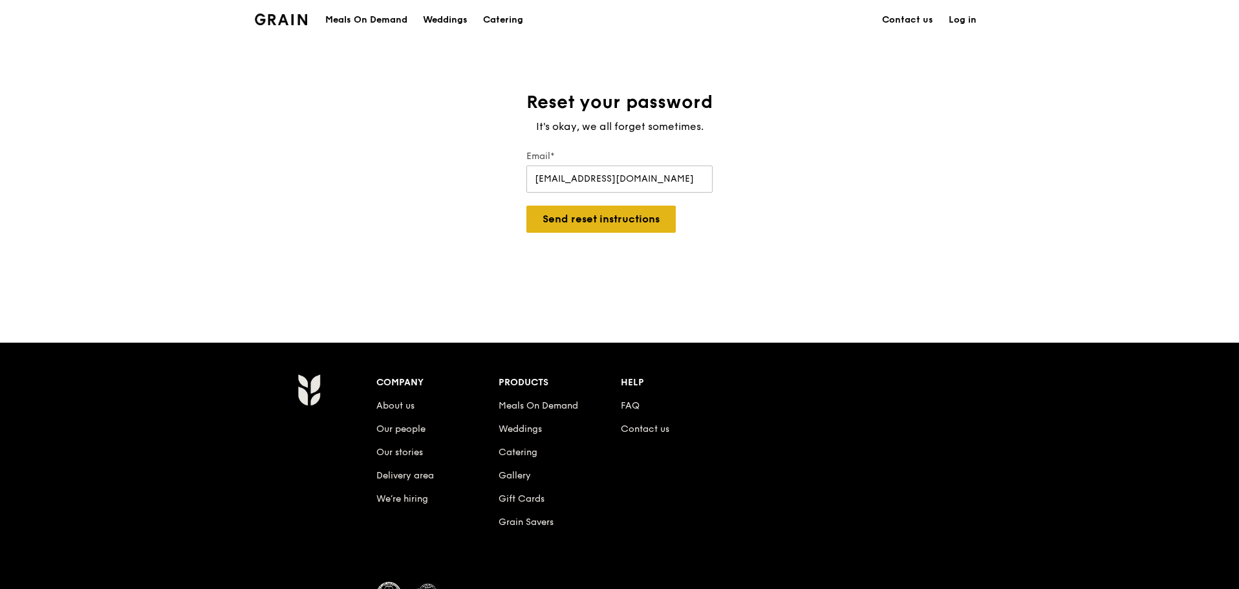
type input "[EMAIL_ADDRESS][DOMAIN_NAME]"
click at [565, 222] on button "Send reset instructions" at bounding box center [600, 219] width 149 height 27
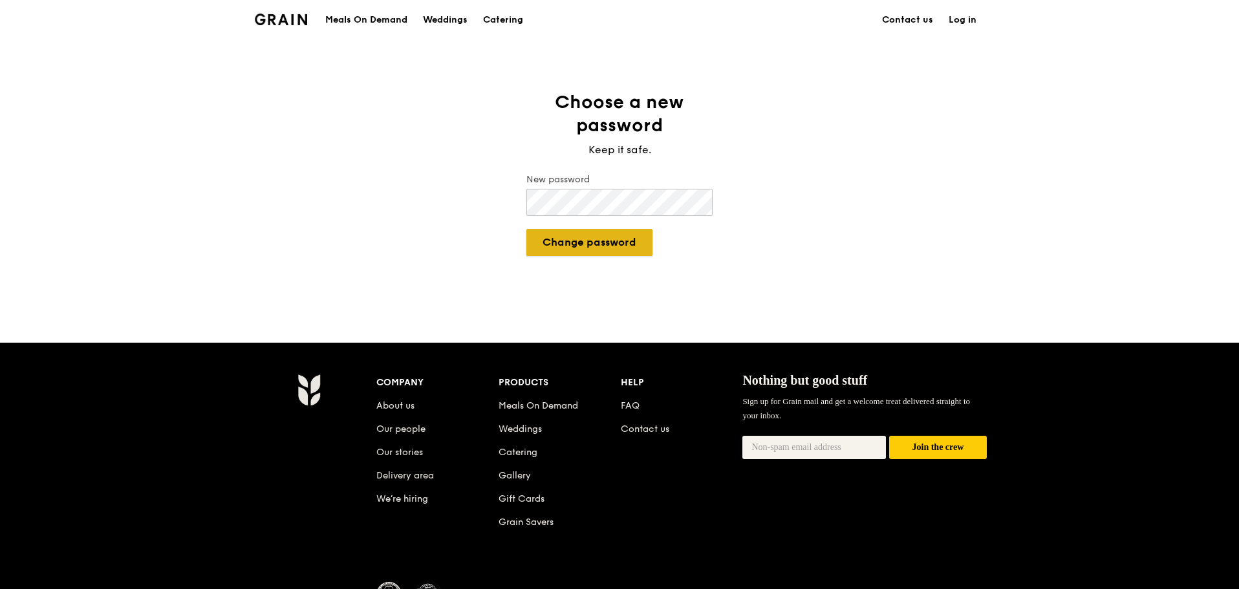
click at [600, 250] on button "Change password" at bounding box center [589, 242] width 126 height 27
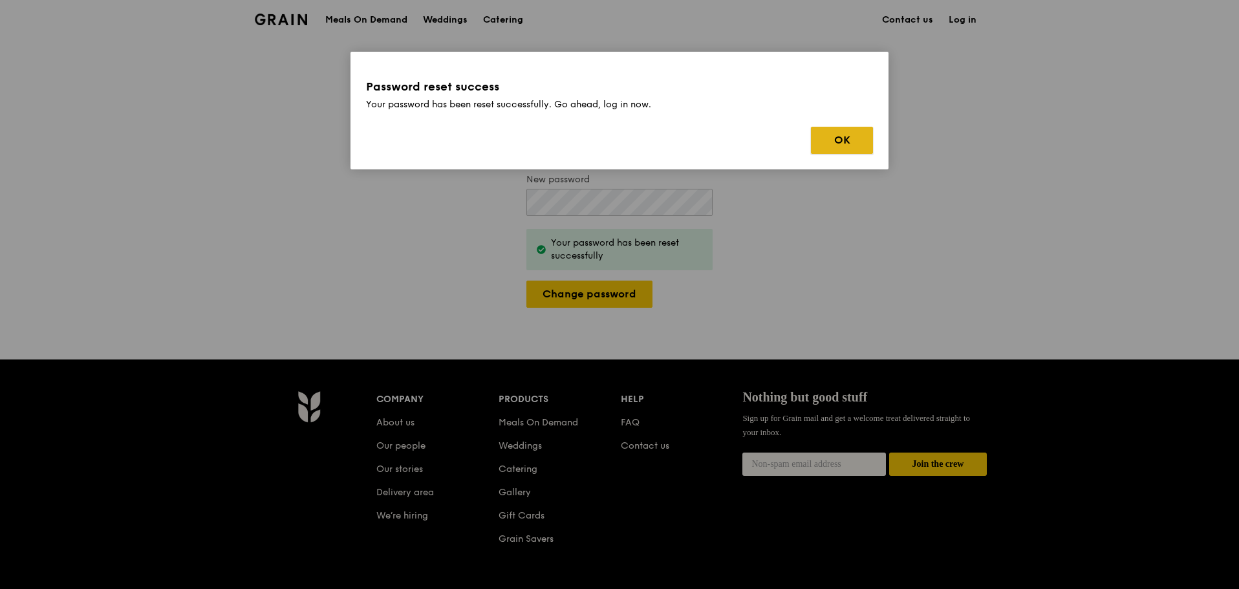
click at [841, 140] on button "OK" at bounding box center [842, 140] width 62 height 27
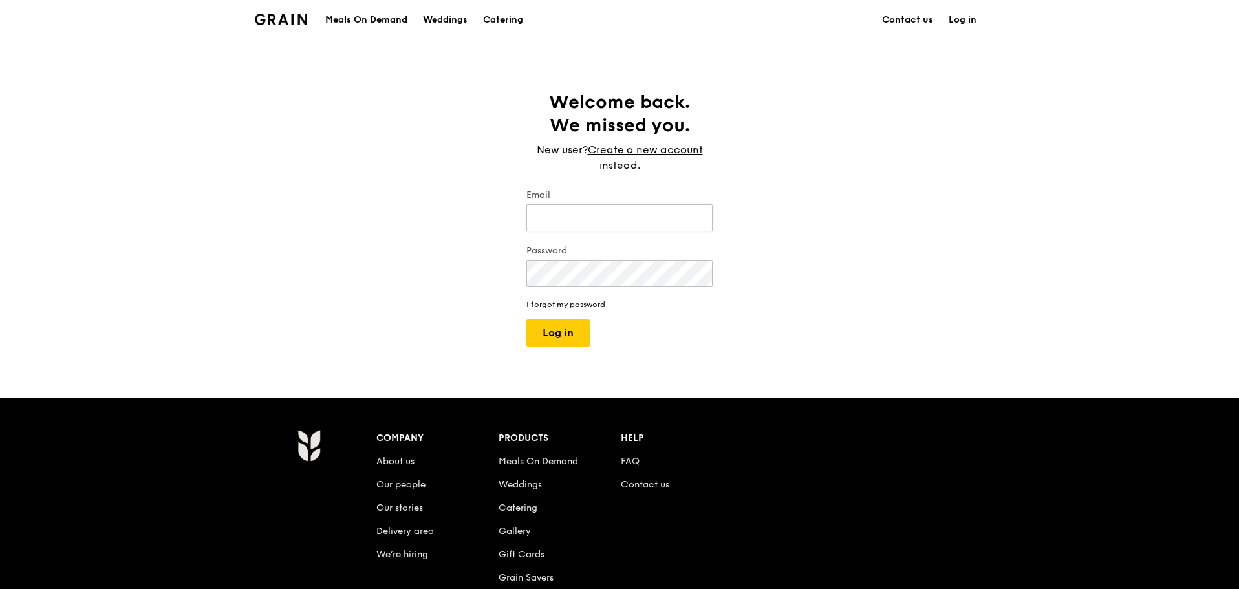
click at [592, 216] on input "Email" at bounding box center [619, 217] width 186 height 27
type input "[EMAIL_ADDRESS][DOMAIN_NAME]"
click at [526, 319] on button "Log in" at bounding box center [557, 332] width 63 height 27
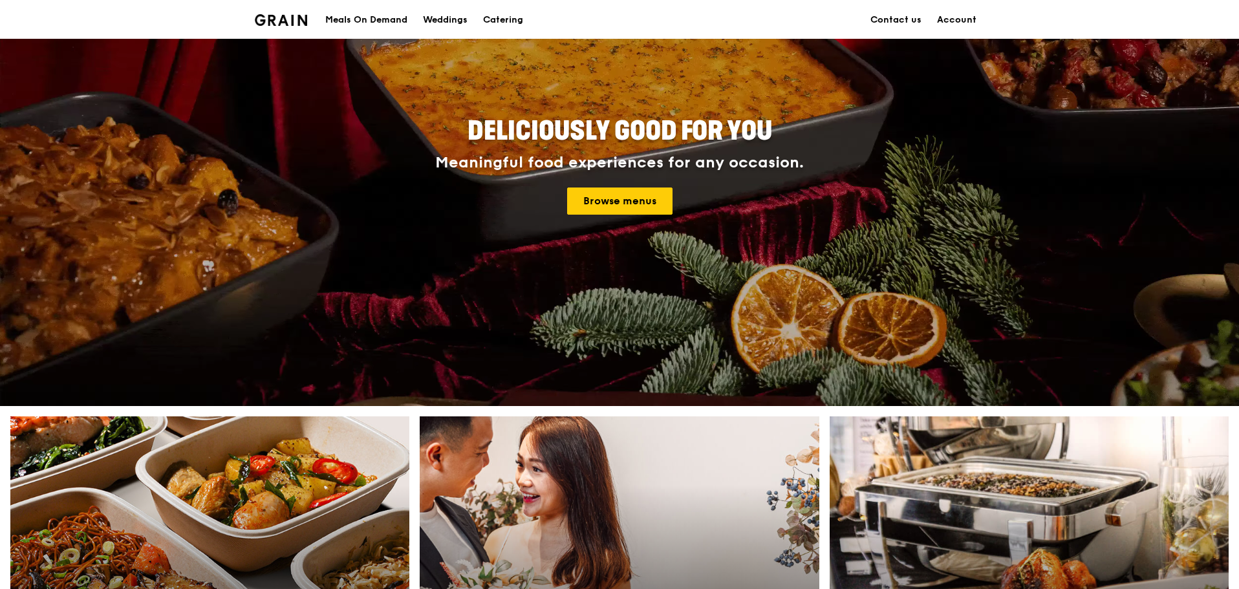
scroll to position [129, 0]
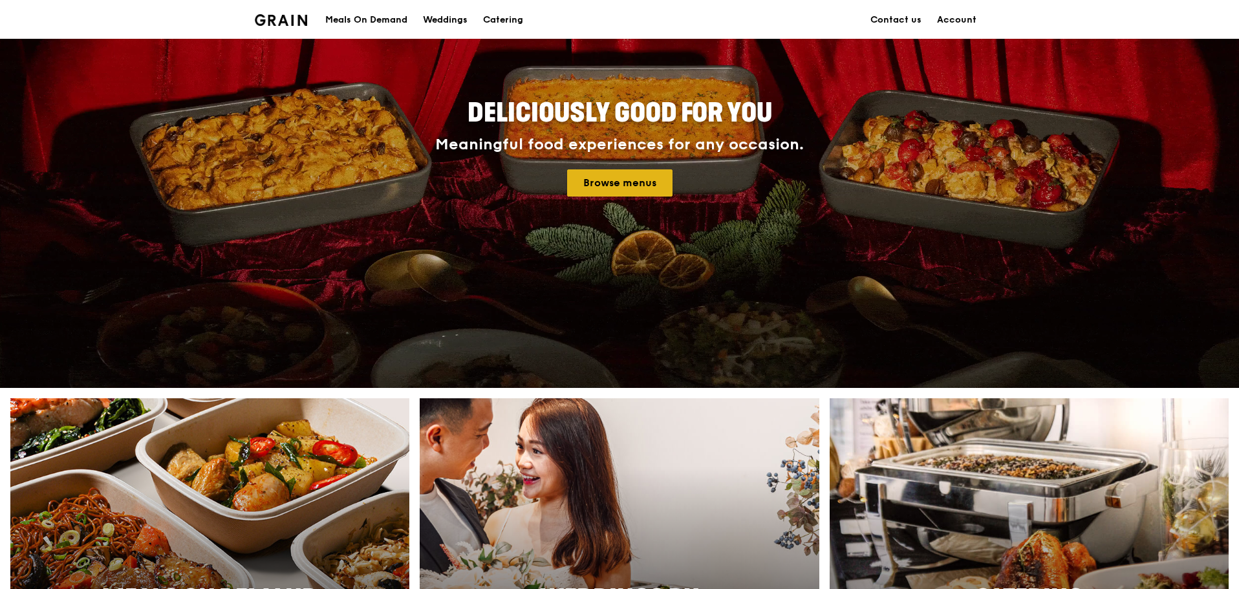
click at [632, 189] on link "Browse menus" at bounding box center [619, 182] width 105 height 27
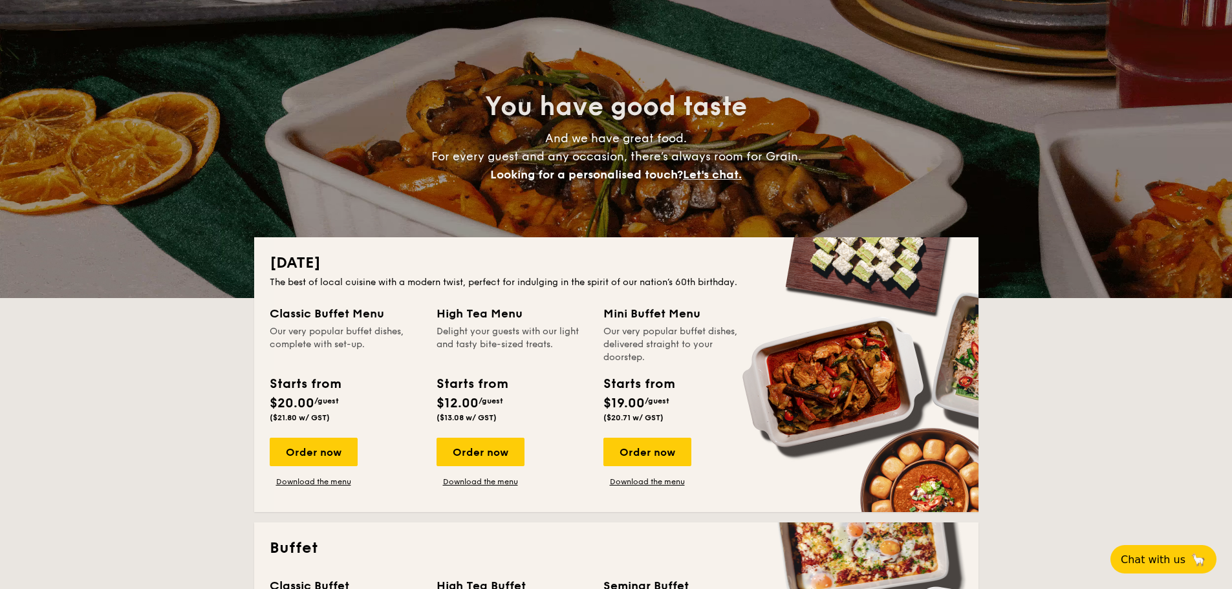
scroll to position [65, 0]
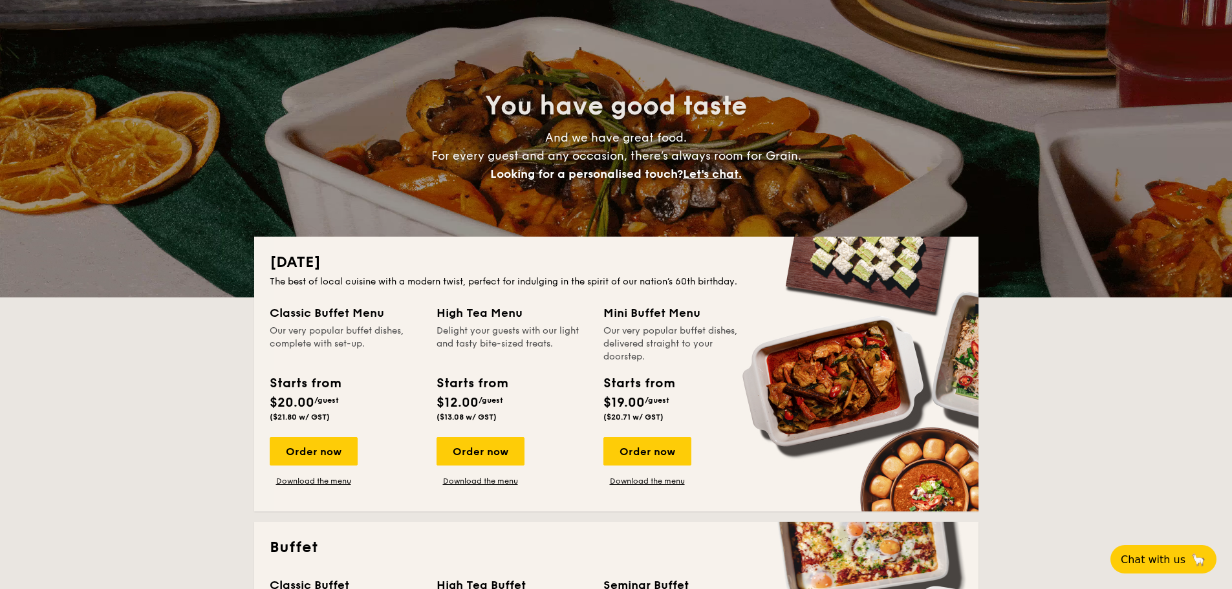
click at [635, 449] on div "Order now" at bounding box center [647, 451] width 88 height 28
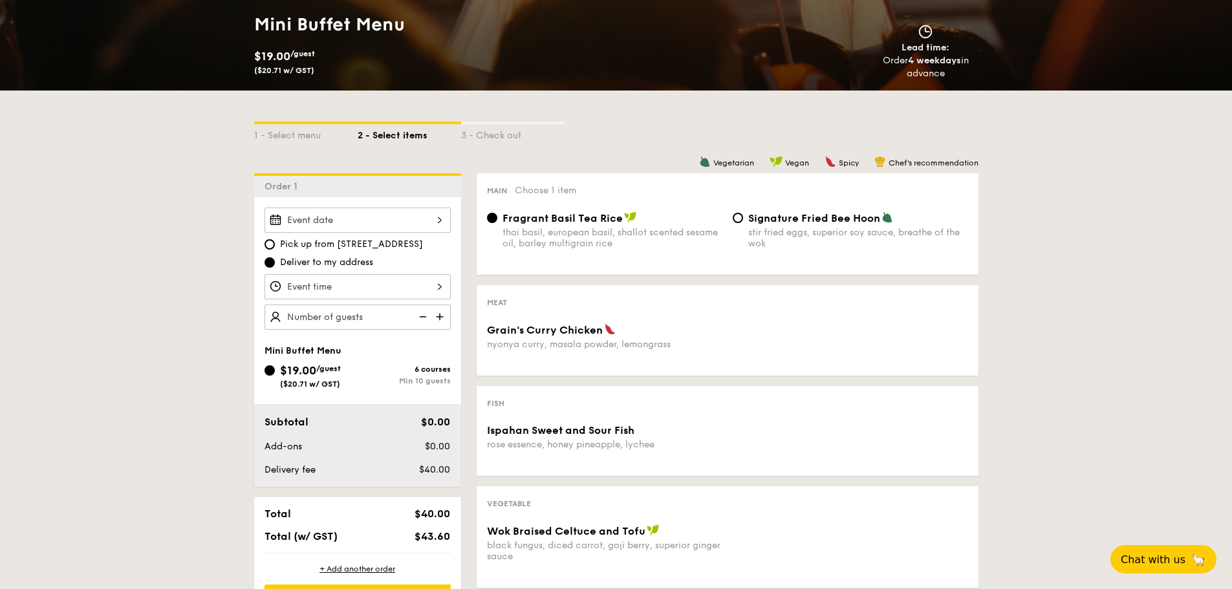
scroll to position [129, 0]
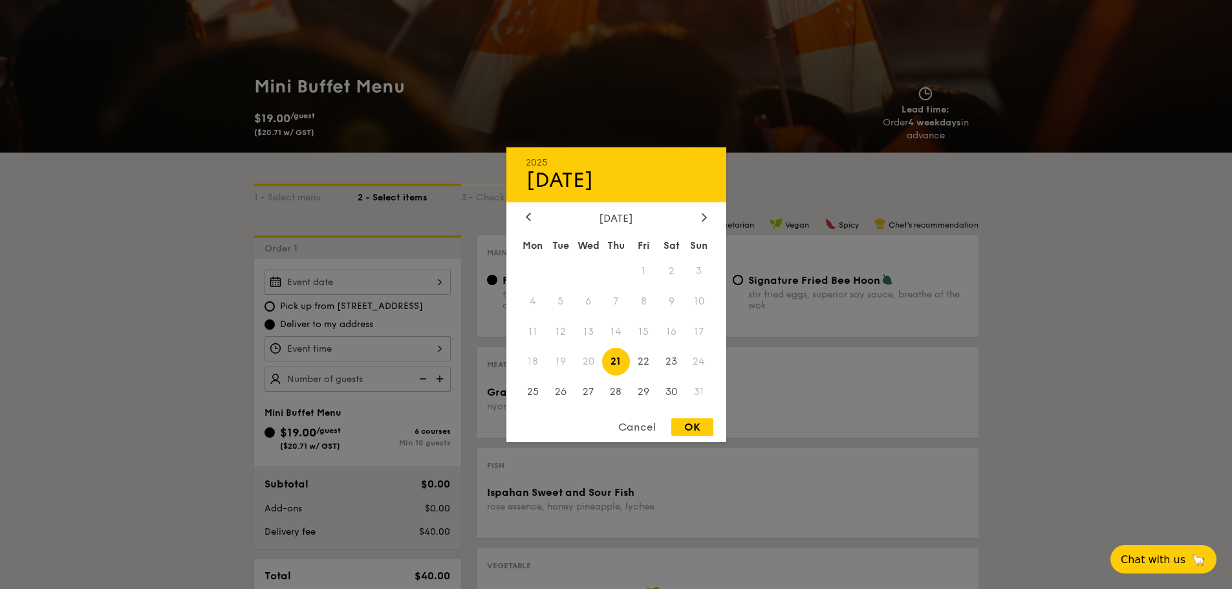
click at [380, 279] on div "2025 Aug [DATE] Tue Wed Thu Fri Sat Sun 1 2 3 4 5 6 7 8 9 10 11 12 13 14 15 16 …" at bounding box center [357, 282] width 186 height 25
click at [671, 360] on span "23" at bounding box center [672, 362] width 28 height 28
click at [257, 144] on div at bounding box center [616, 294] width 1232 height 589
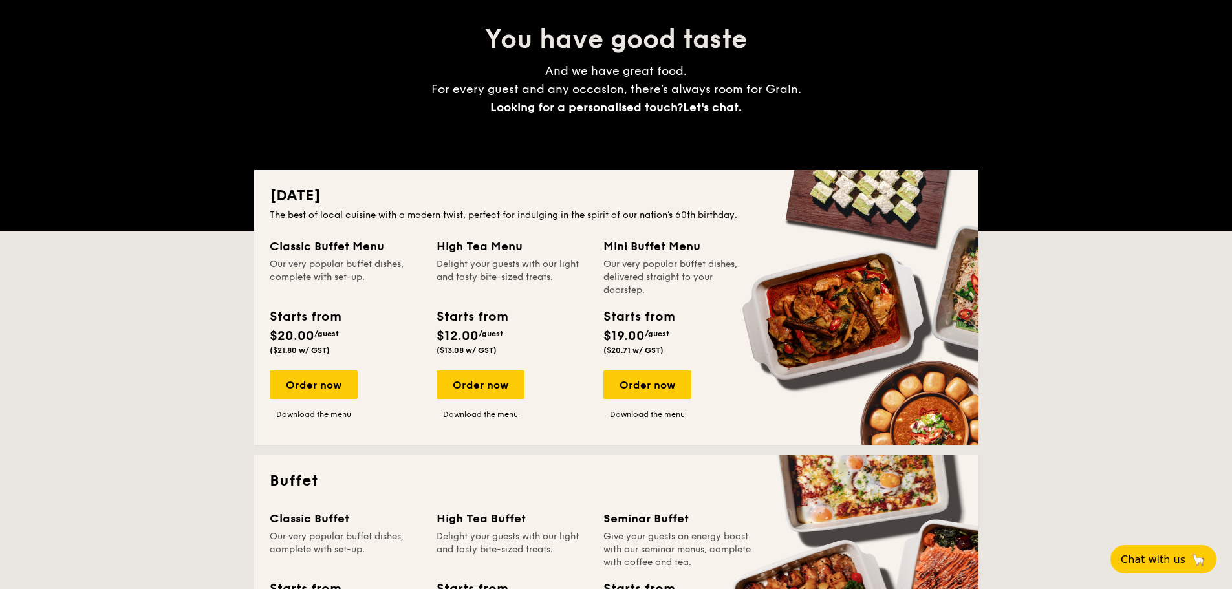
scroll to position [194, 0]
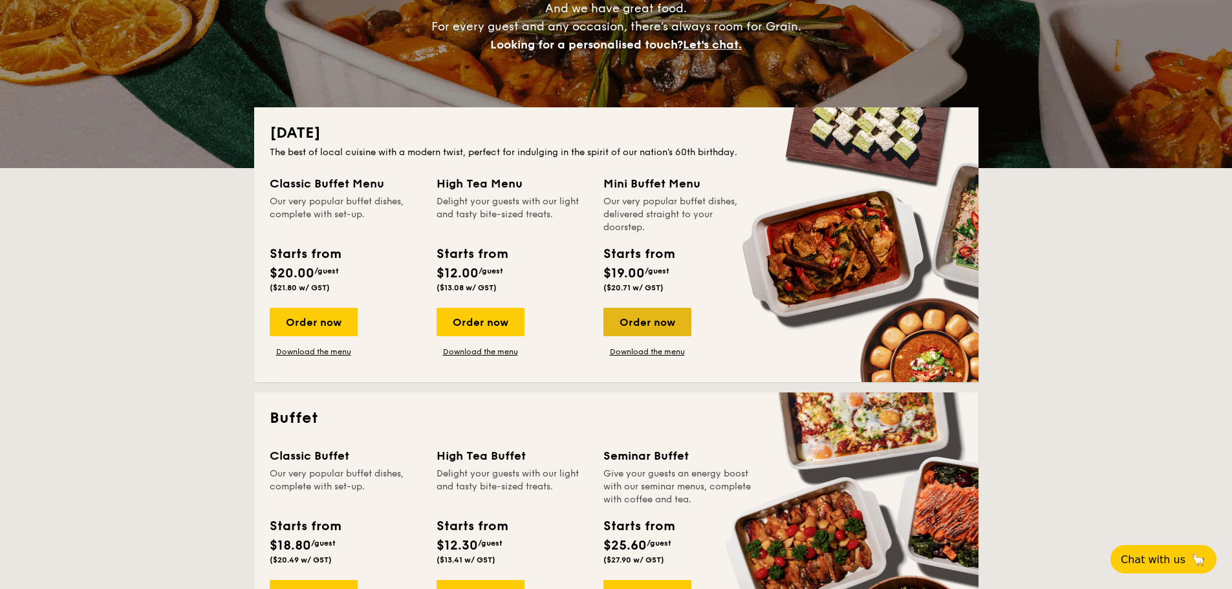
click at [645, 322] on div "Order now" at bounding box center [647, 322] width 88 height 28
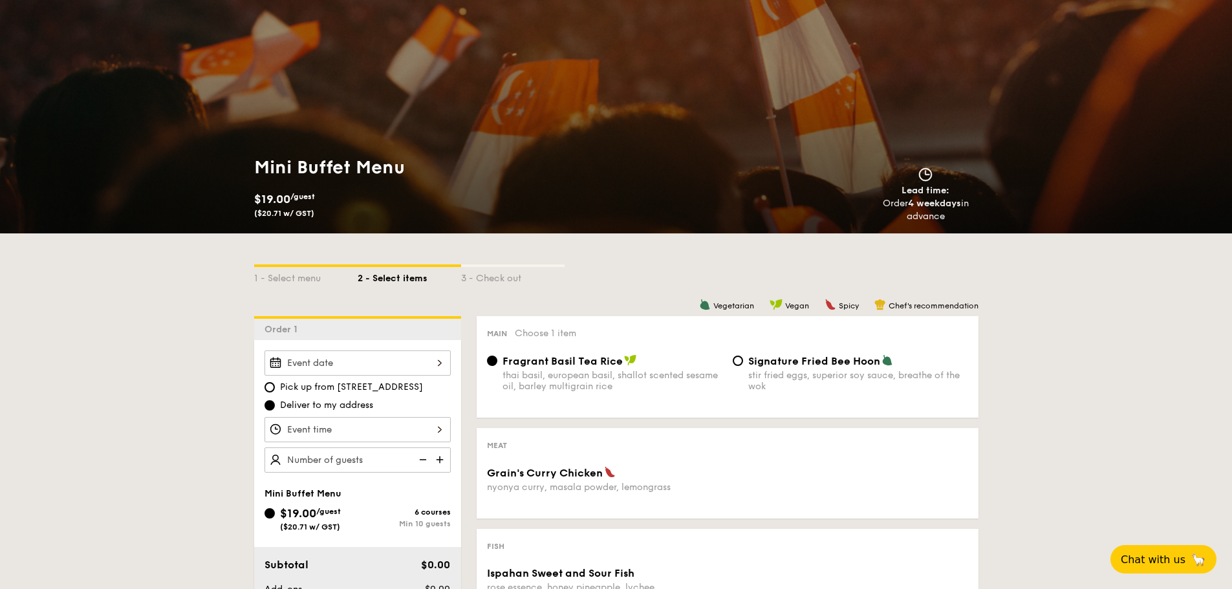
scroll to position [129, 0]
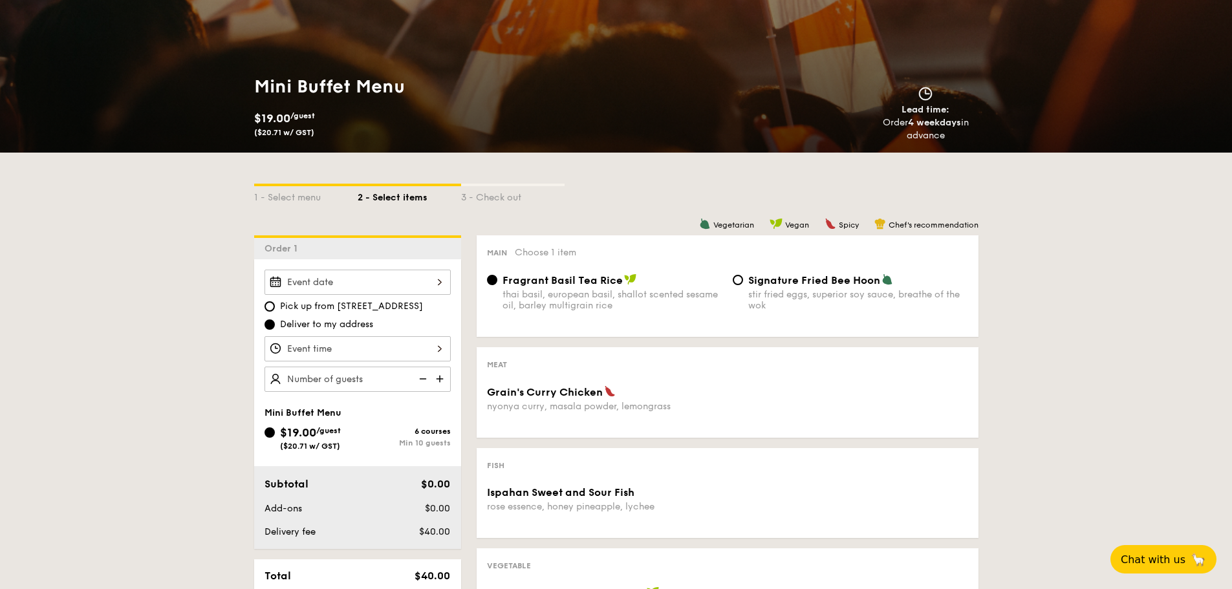
click at [412, 272] on div "2025 Aug [DATE] Tue Wed Thu Fri Sat Sun 1 2 3 4 5 6 7 8 9 10 11 12 13 14 15 16 …" at bounding box center [357, 282] width 186 height 25
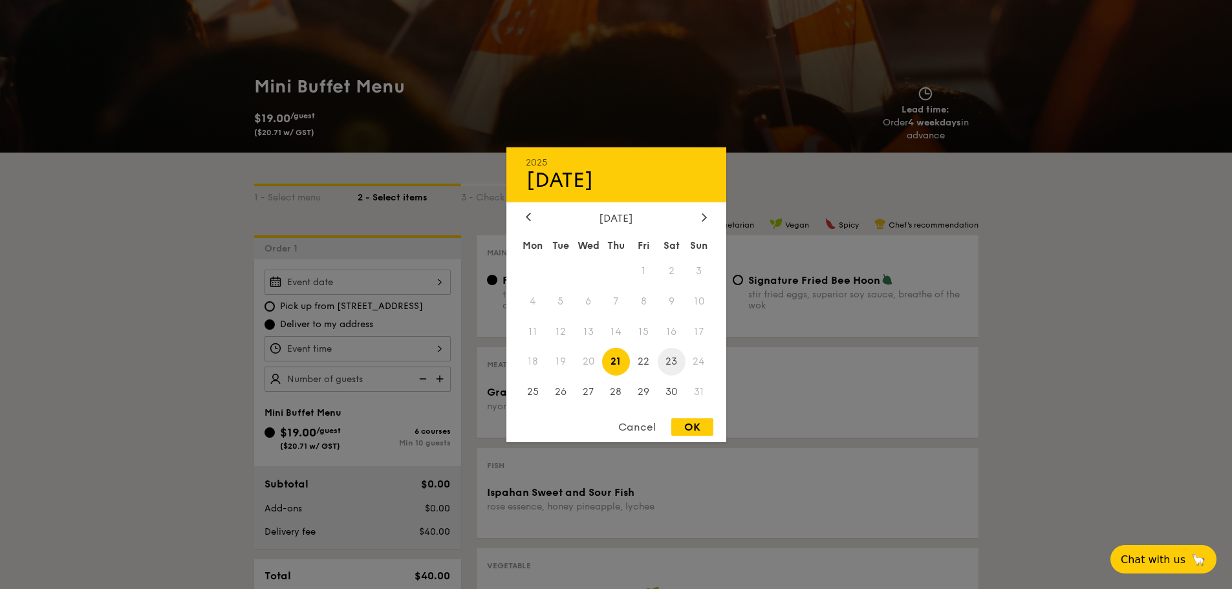
click at [675, 365] on span "23" at bounding box center [672, 362] width 28 height 28
click at [685, 426] on div "OK" at bounding box center [692, 426] width 42 height 17
type input "[DATE]"
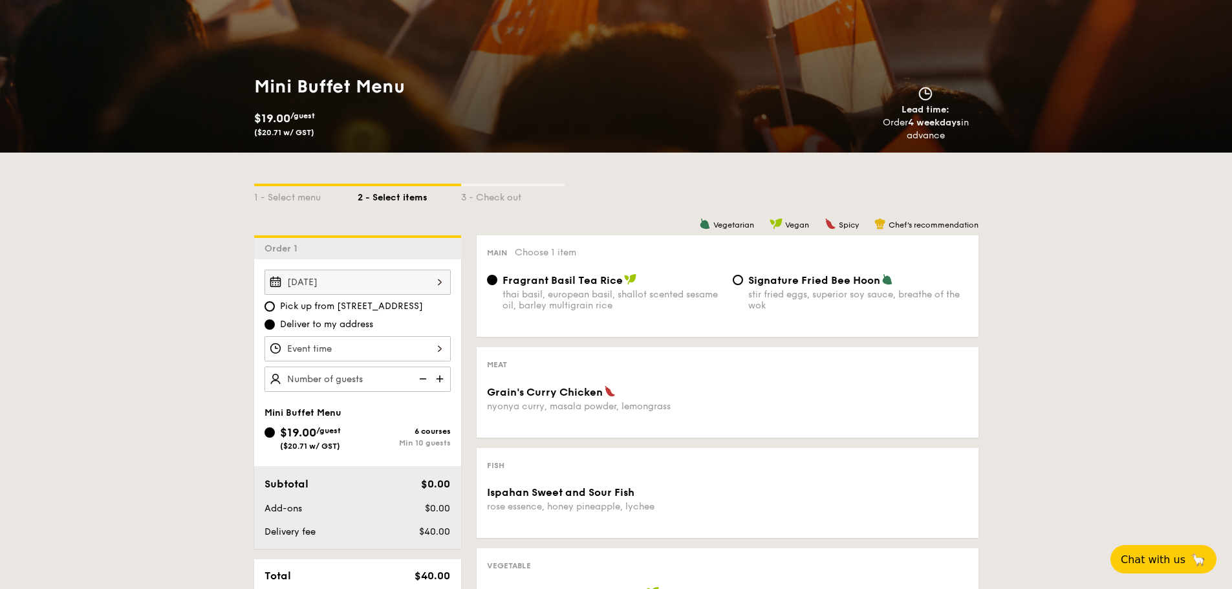
click at [316, 305] on span "Pick up from [STREET_ADDRESS]" at bounding box center [351, 306] width 143 height 13
click at [275, 305] on input "Pick up from [STREET_ADDRESS]" at bounding box center [269, 306] width 10 height 10
radio input "true"
click at [365, 345] on div at bounding box center [357, 348] width 186 height 25
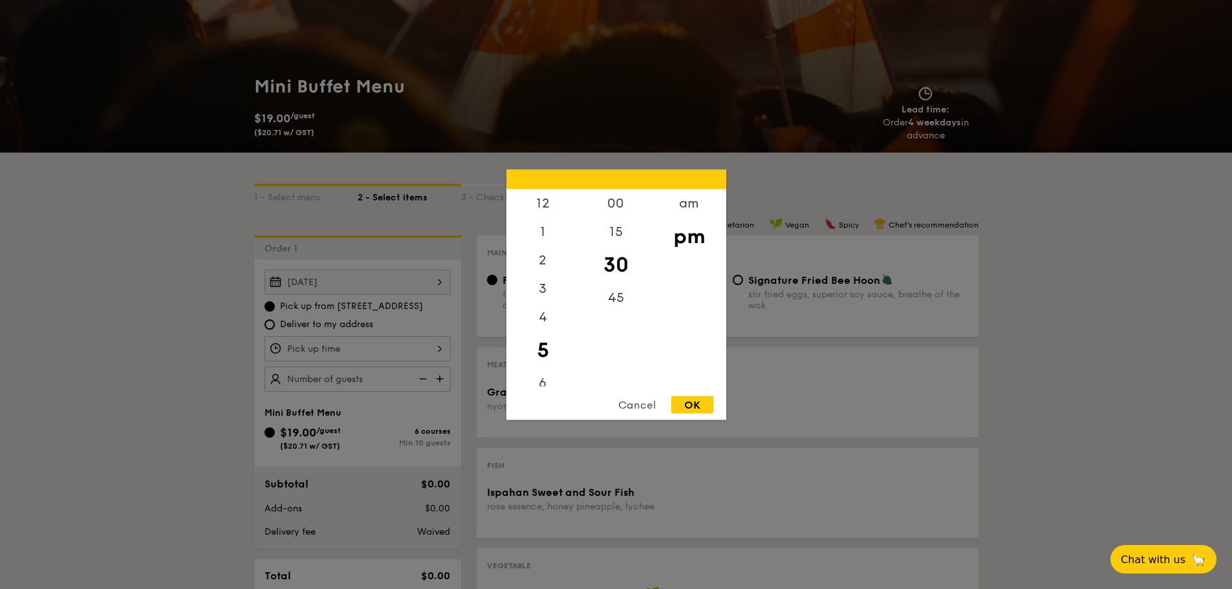
click at [698, 404] on div "OK" at bounding box center [692, 404] width 42 height 17
type input "5:30PM"
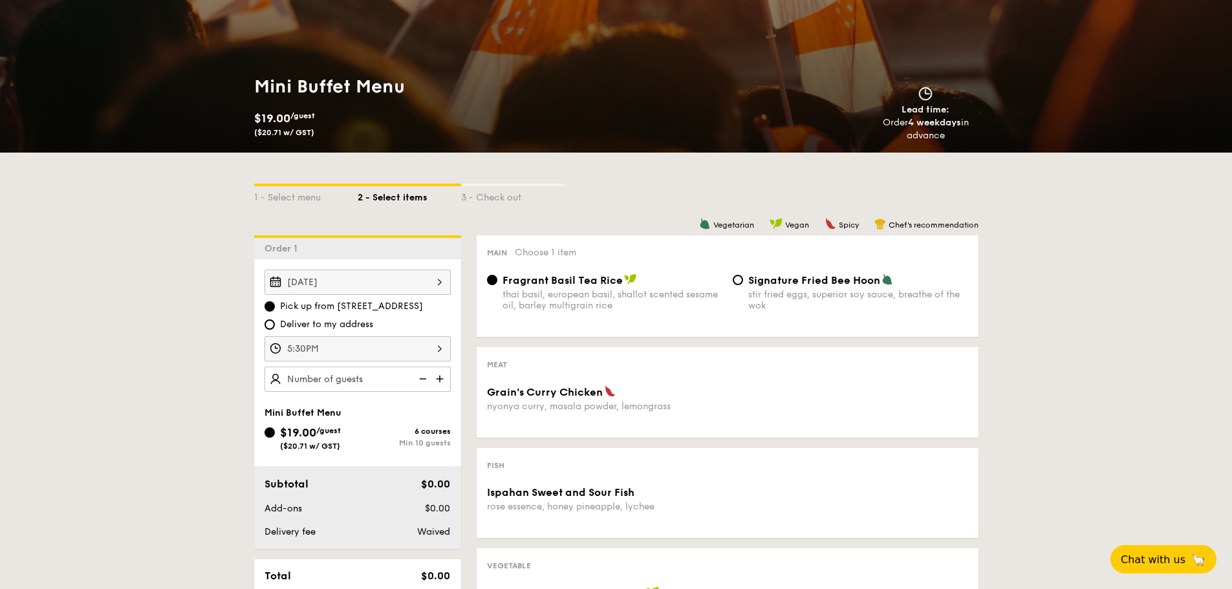
click at [440, 380] on img at bounding box center [440, 379] width 19 height 25
type input "10 guests"
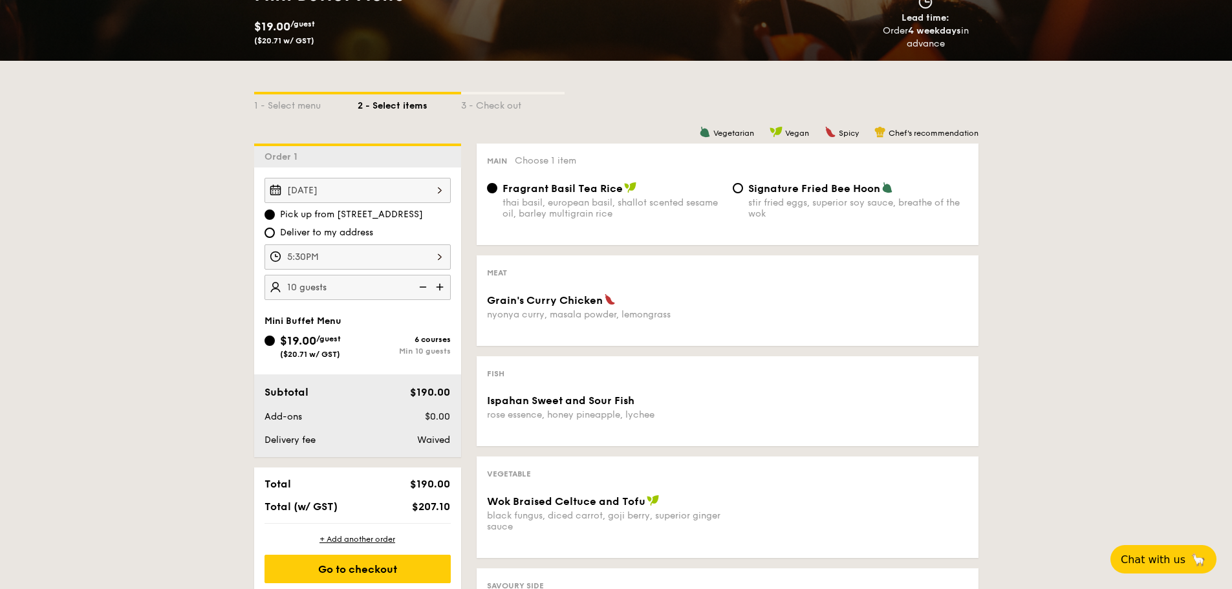
scroll to position [388, 0]
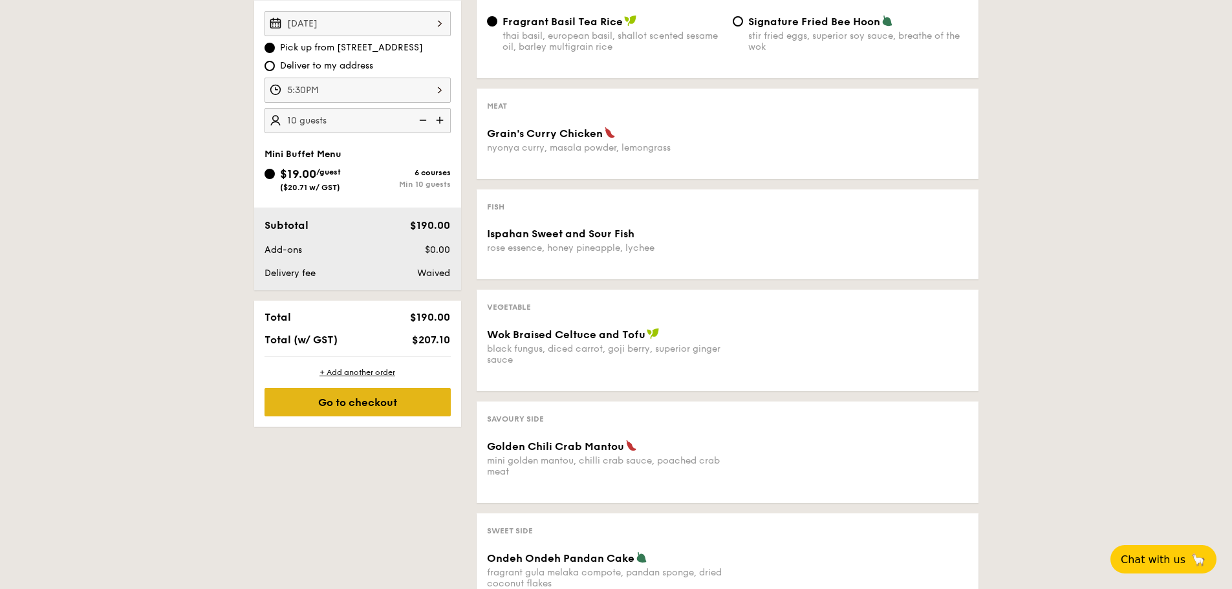
click at [399, 398] on div "Go to checkout" at bounding box center [357, 402] width 186 height 28
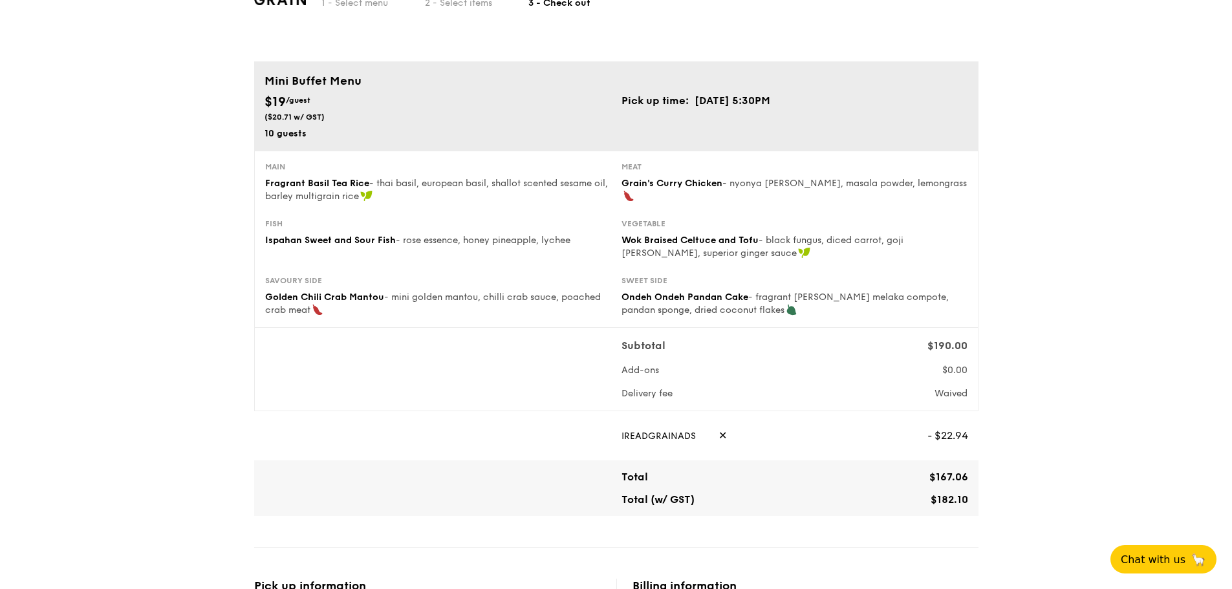
scroll to position [65, 0]
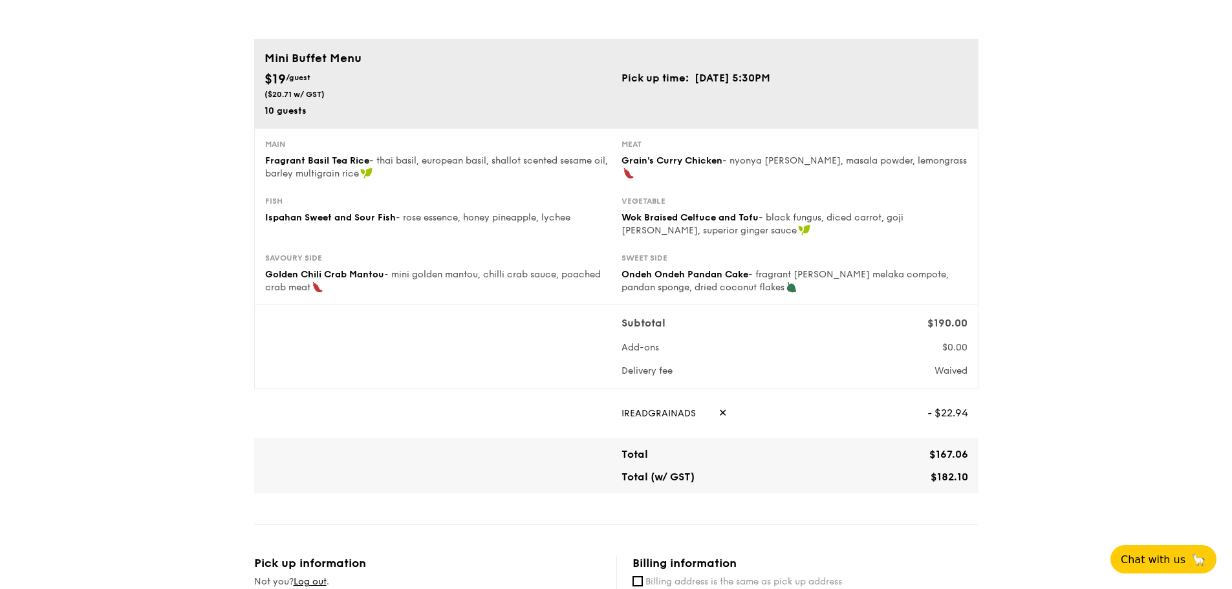
click at [718, 409] on span "✕" at bounding box center [722, 413] width 8 height 28
click at [706, 409] on input "text" at bounding box center [774, 413] width 306 height 28
paste input "WELCOMEFEAST"
type input "WELCOMEFEAST"
click at [944, 414] on span "Apply" at bounding box center [953, 413] width 30 height 28
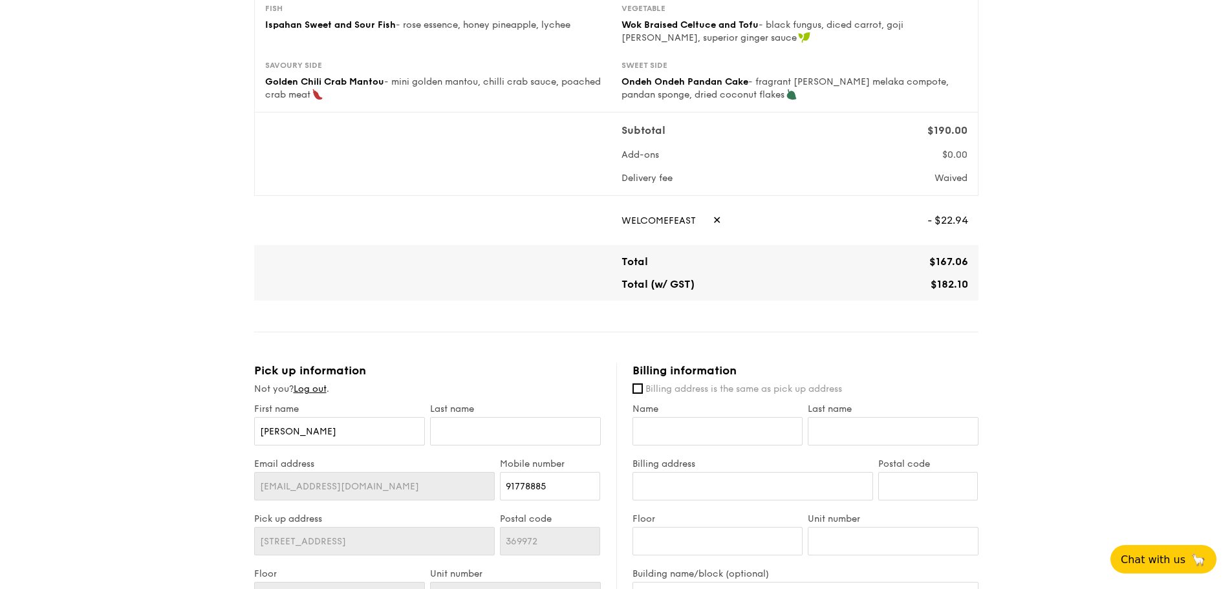
scroll to position [259, 0]
click at [385, 423] on input "[PERSON_NAME]" at bounding box center [339, 430] width 171 height 28
type input "[PERSON_NAME]"
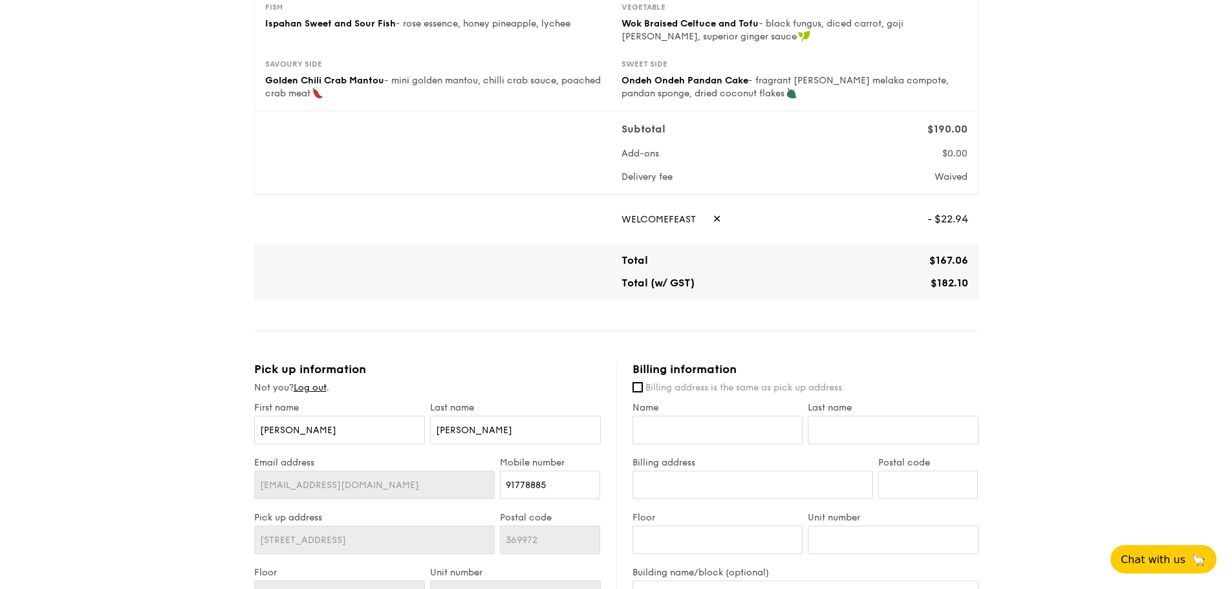
click at [40, 359] on div "1 - Select menu 2 - Select items 3 - Check out Mini Buffet Menu $19 /guest ($20…" at bounding box center [616, 368] width 1232 height 1254
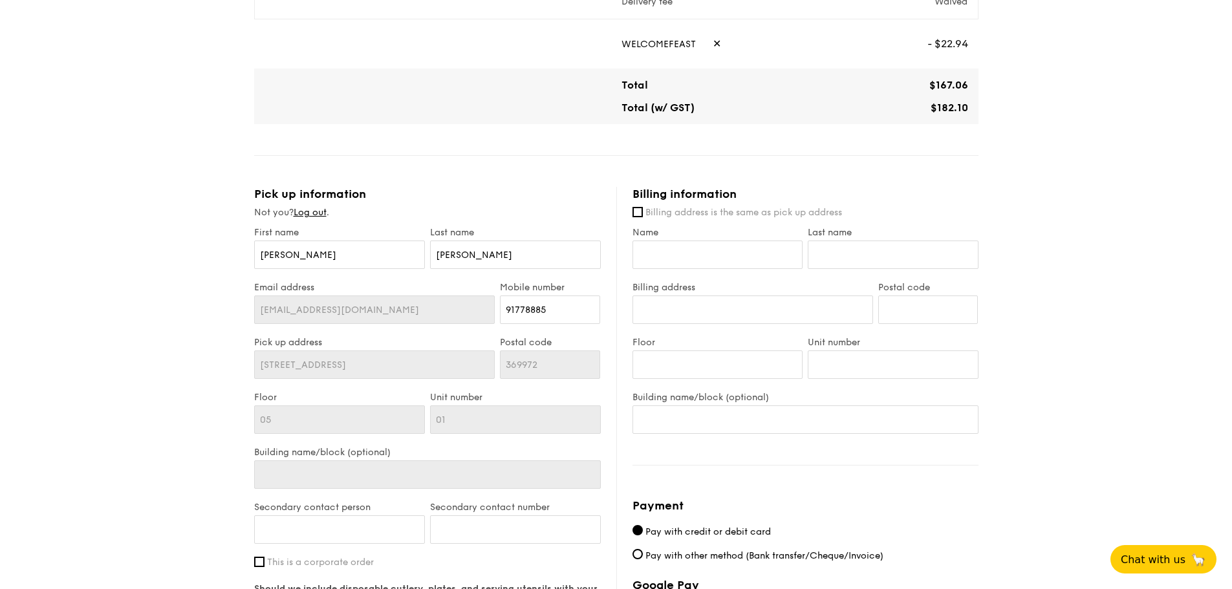
scroll to position [453, 0]
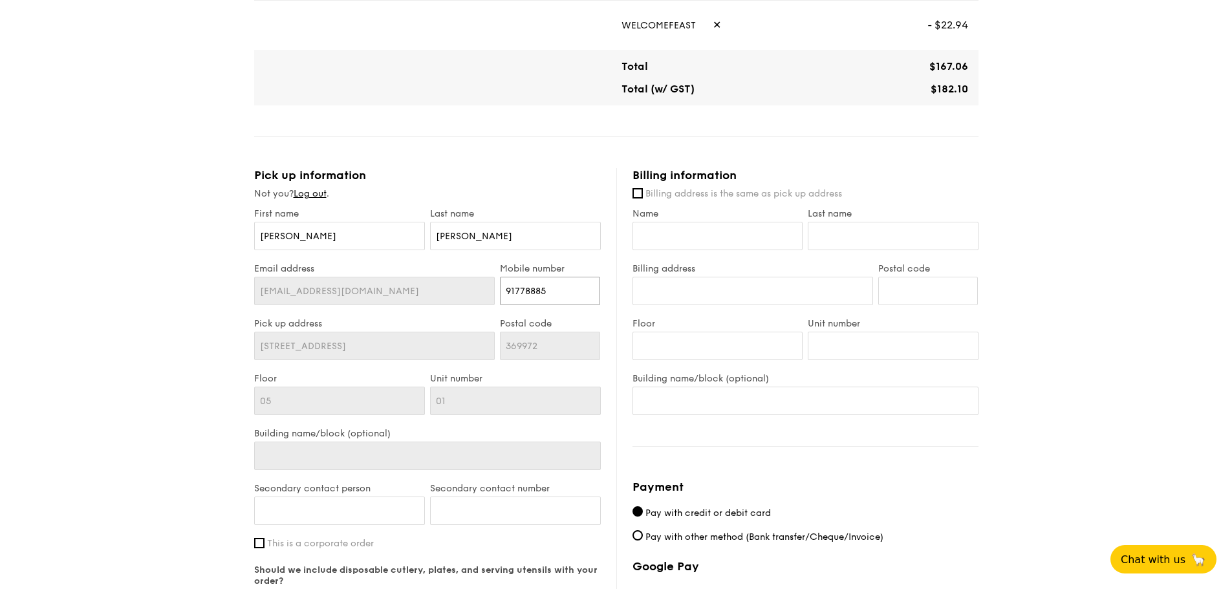
click at [559, 290] on input "91778885" at bounding box center [550, 291] width 100 height 28
type input "81122840"
click at [199, 328] on div "1 - Select menu 2 - Select items 3 - Check out Mini Buffet Menu $19 /guest ($20…" at bounding box center [616, 174] width 1232 height 1254
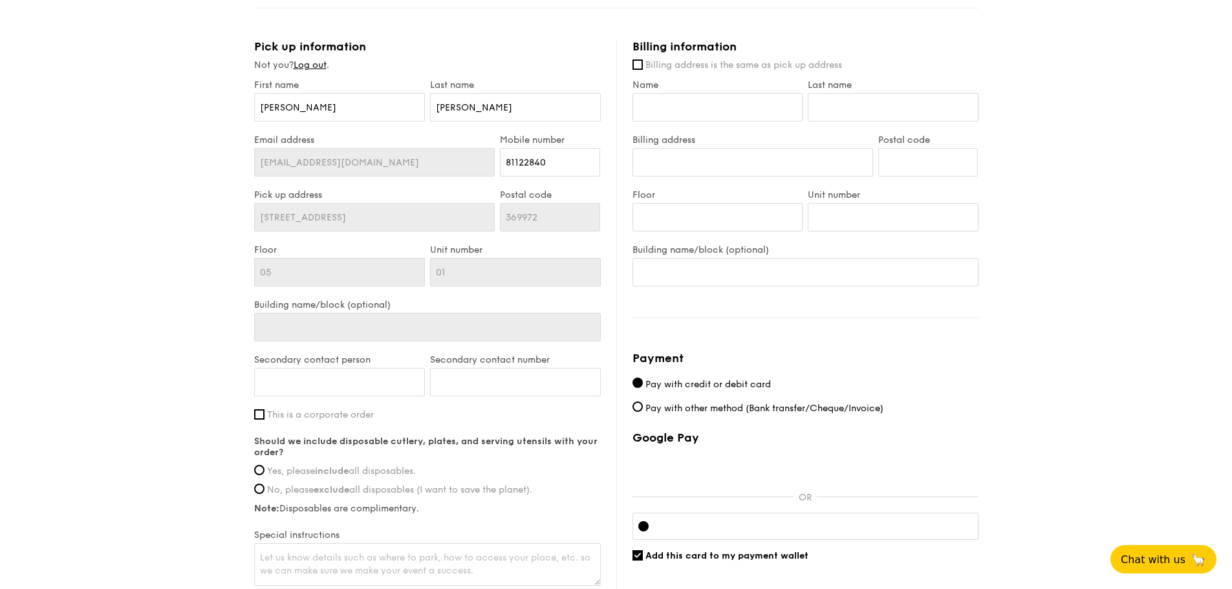
scroll to position [582, 0]
click at [294, 388] on input "Secondary contact person" at bounding box center [339, 381] width 171 height 28
click at [315, 380] on input "Secondary contact person" at bounding box center [339, 381] width 171 height 28
type input "[PERSON_NAME]"
type input "91778885"
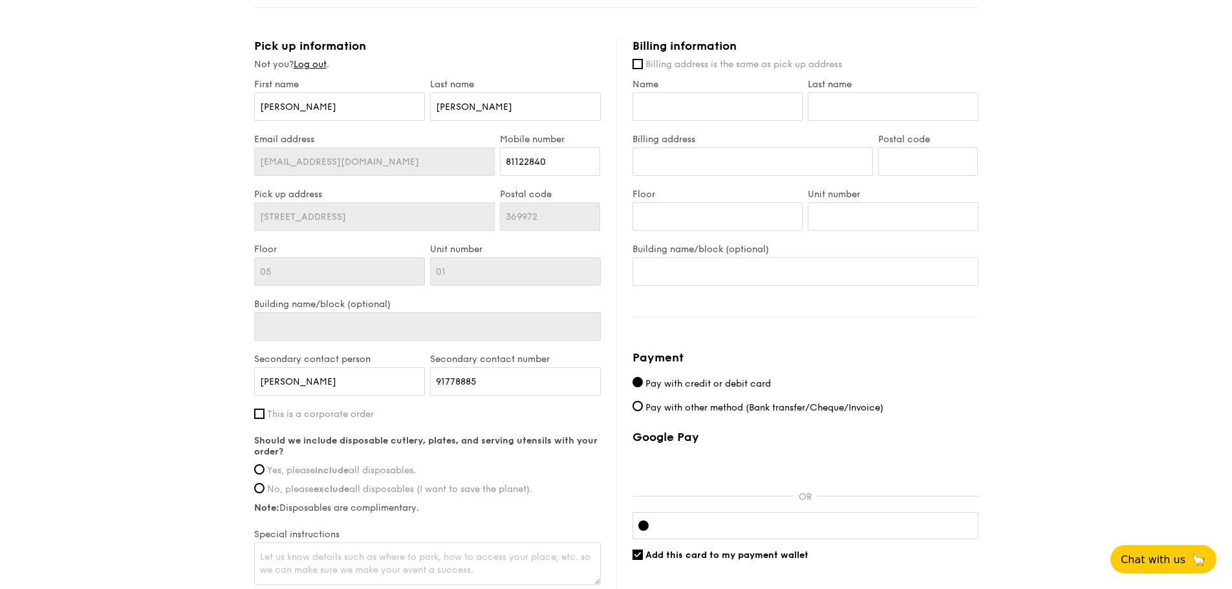
click at [169, 418] on div "1 - Select menu 2 - Select items 3 - Check out Mini Buffet Menu $19 /guest ($20…" at bounding box center [616, 45] width 1232 height 1254
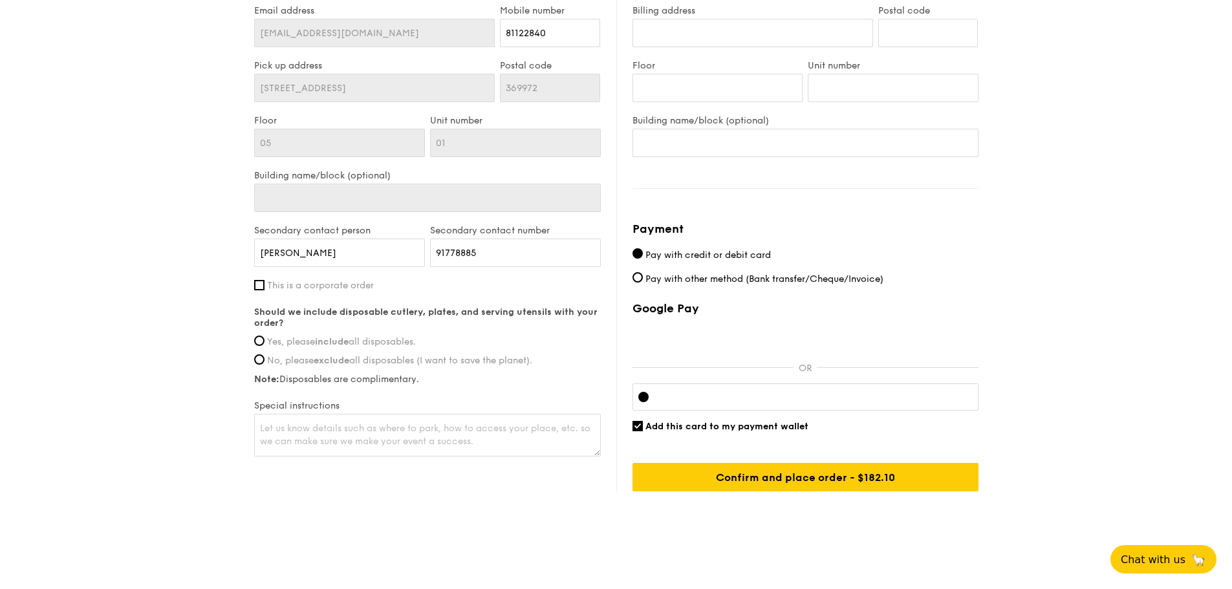
scroll to position [711, 0]
click at [259, 339] on input "Yes, please include all disposables." at bounding box center [259, 340] width 10 height 10
radio input "true"
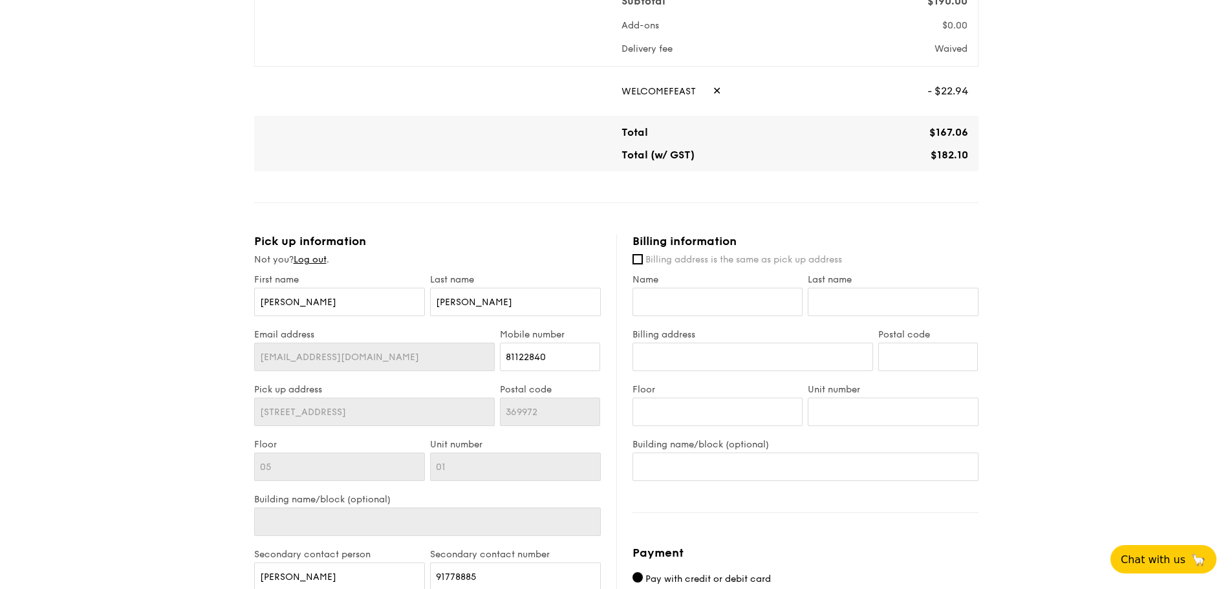
scroll to position [388, 0]
click at [702, 303] on input "Name" at bounding box center [717, 300] width 171 height 28
type input "[PERSON_NAME]"
type input "Block [STREET_ADDRESS]"
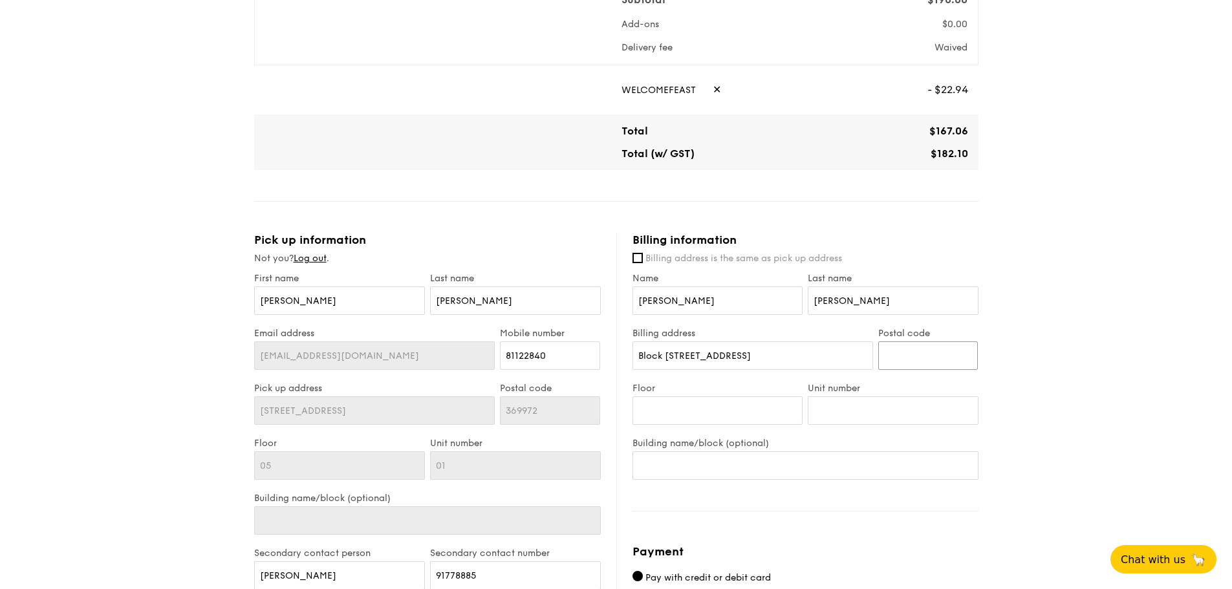
type input "556135"
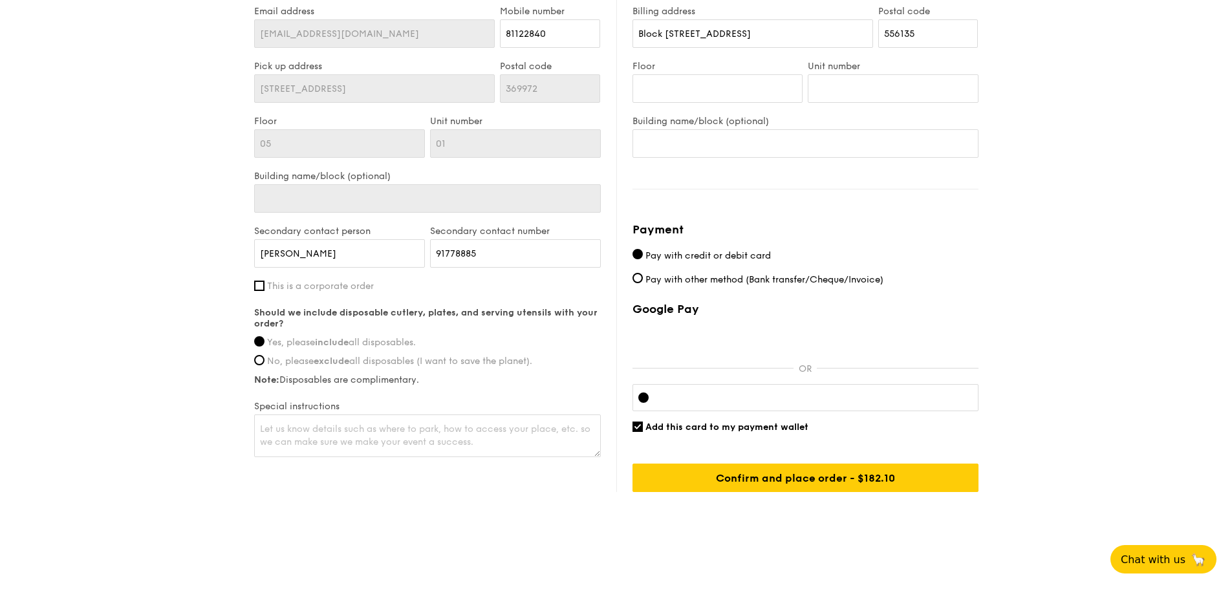
scroll to position [711, 0]
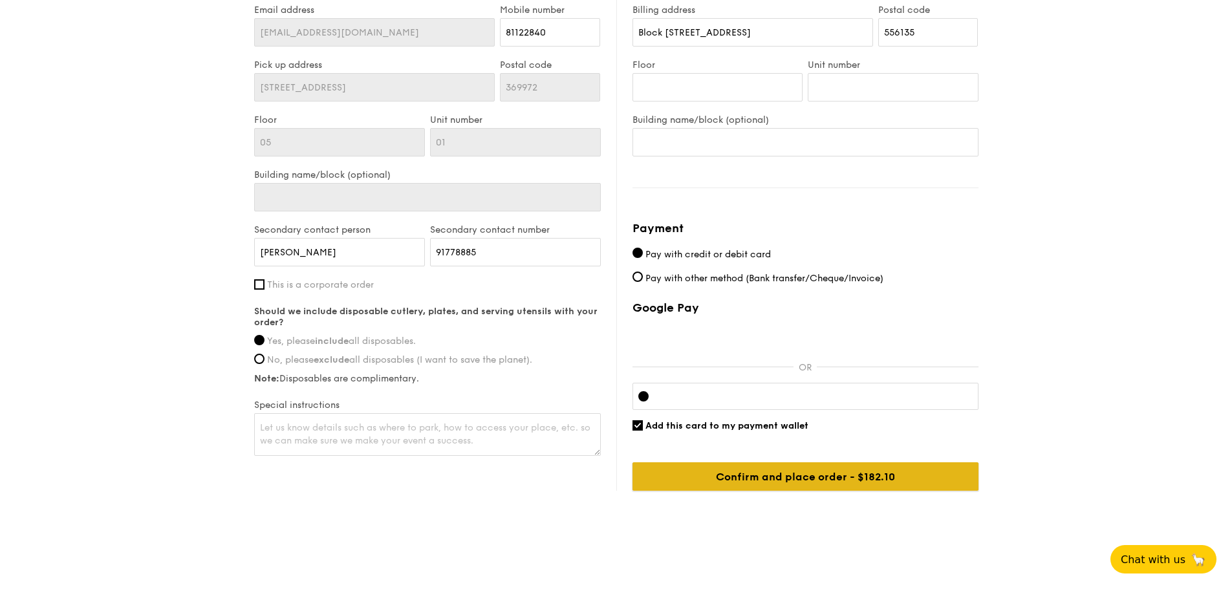
click at [745, 471] on input "Confirm and place order - $182.10" at bounding box center [805, 476] width 346 height 28
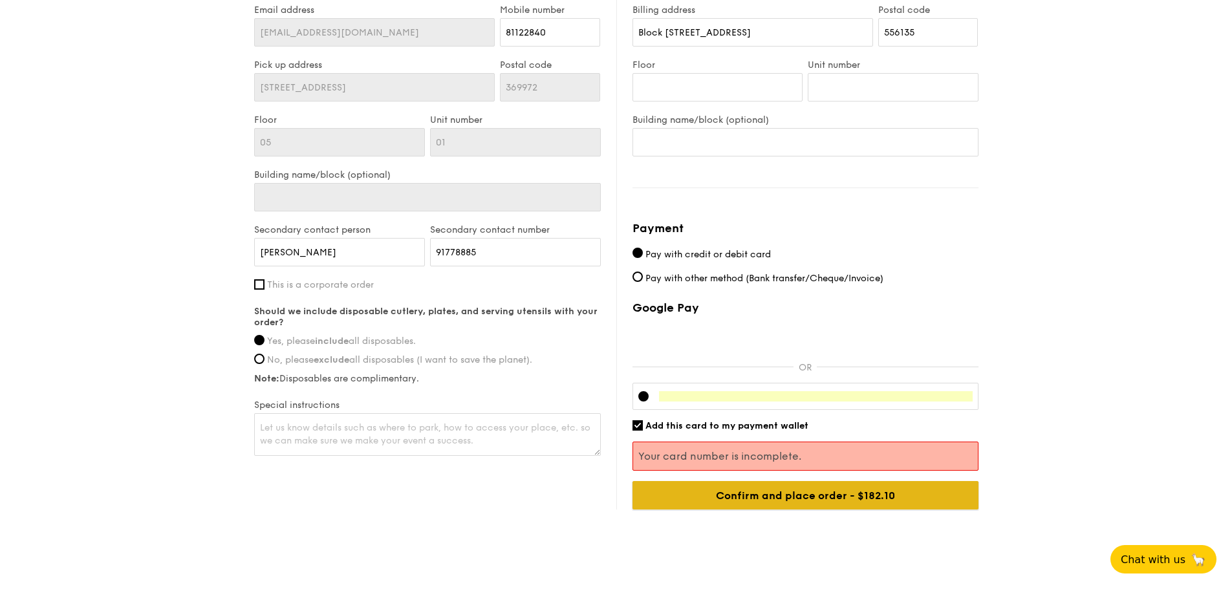
click at [750, 498] on input "Confirm and place order - $182.10" at bounding box center [805, 495] width 346 height 28
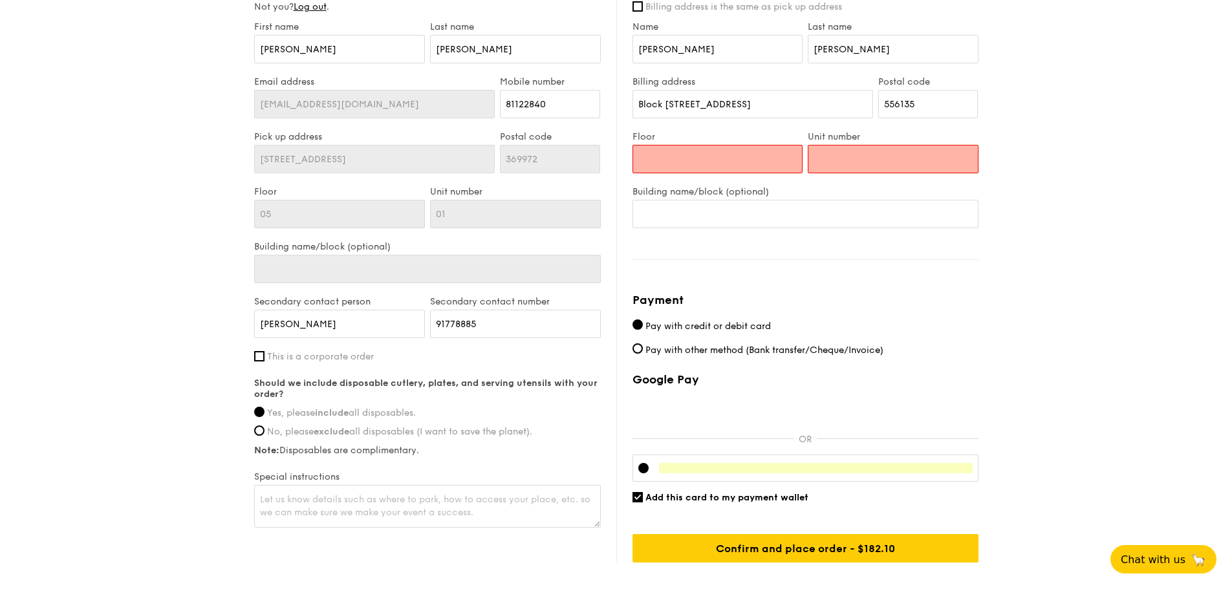
scroll to position [582, 0]
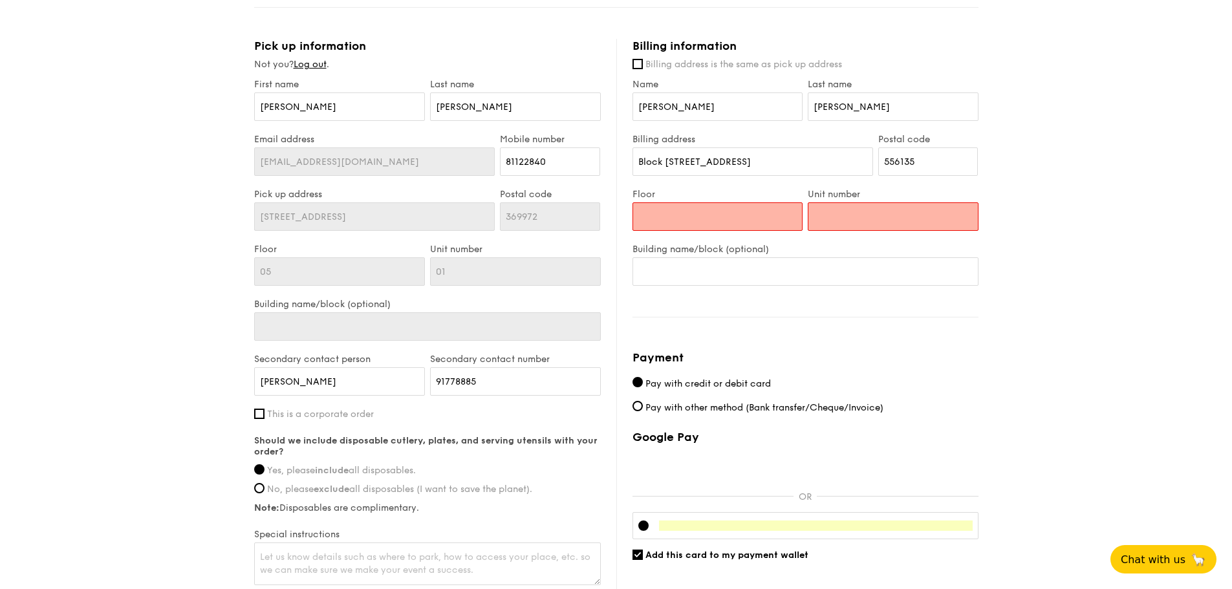
click at [654, 212] on input "Floor" at bounding box center [717, 216] width 171 height 28
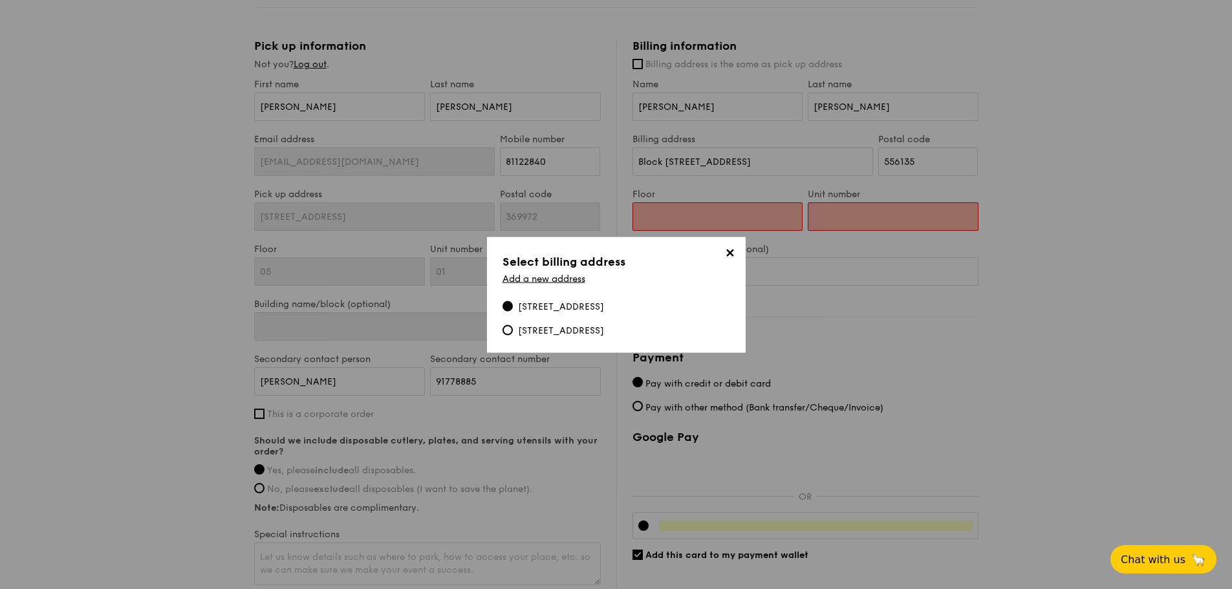
click at [731, 258] on span "✕" at bounding box center [730, 255] width 18 height 18
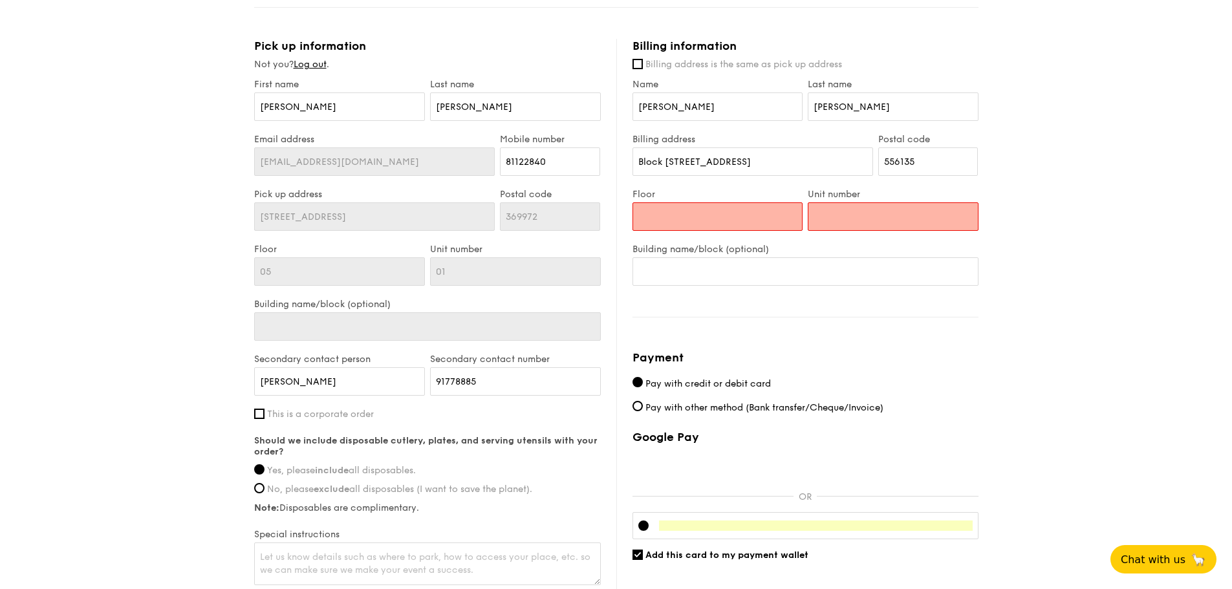
click at [702, 220] on input "Floor" at bounding box center [717, 216] width 171 height 28
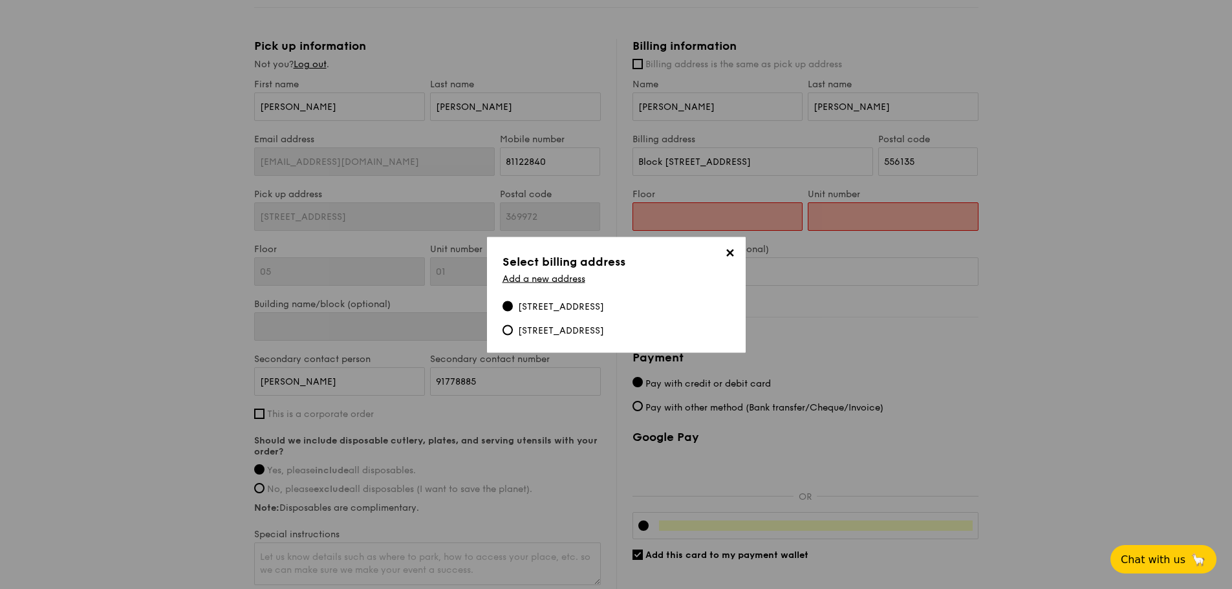
click at [724, 253] on span "✕" at bounding box center [730, 255] width 18 height 18
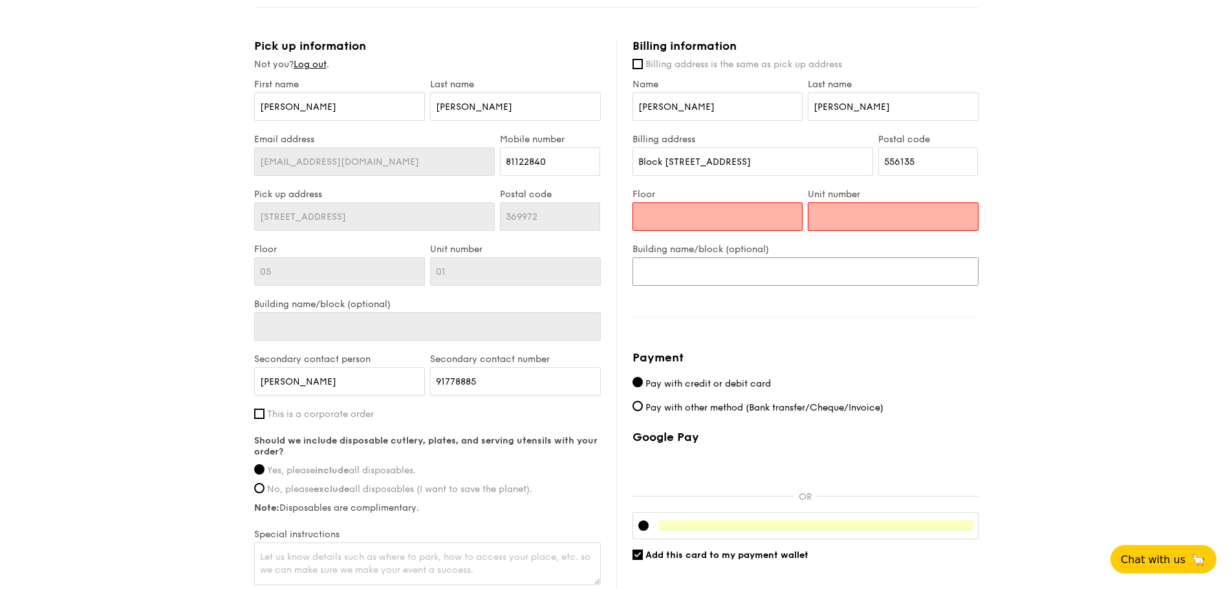
click at [785, 268] on input "Building name/block (optional)" at bounding box center [805, 271] width 346 height 28
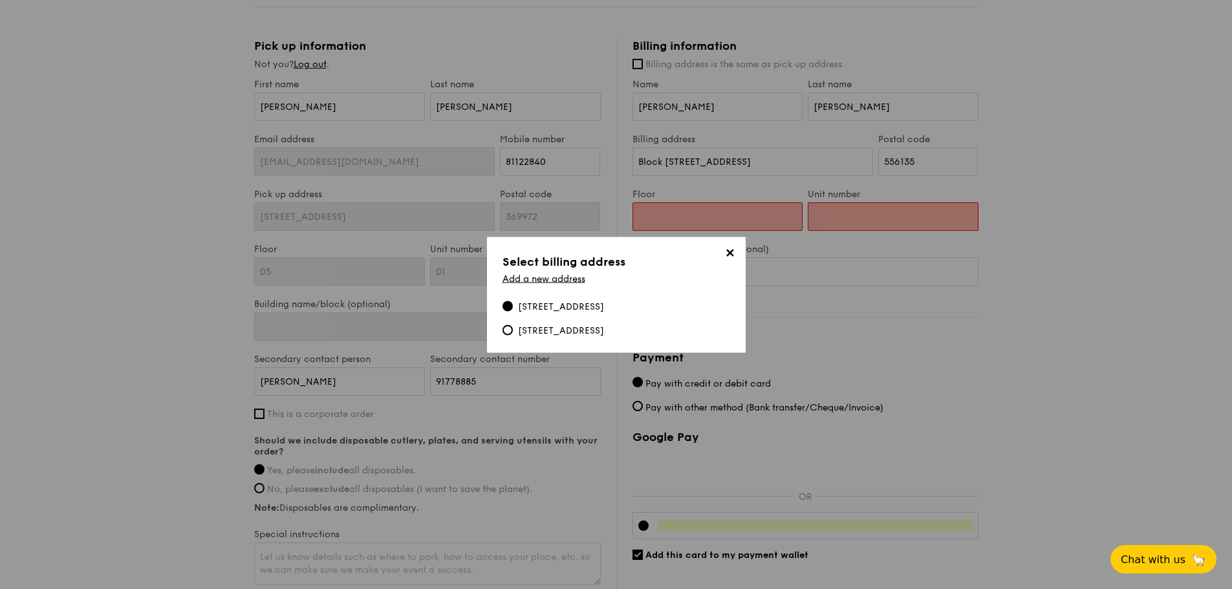
click at [597, 331] on div "[STREET_ADDRESS]" at bounding box center [561, 330] width 86 height 13
click at [513, 331] on input "[STREET_ADDRESS]" at bounding box center [507, 330] width 10 height 10
radio input "true"
type input "[STREET_ADDRESS]"
type input "369972"
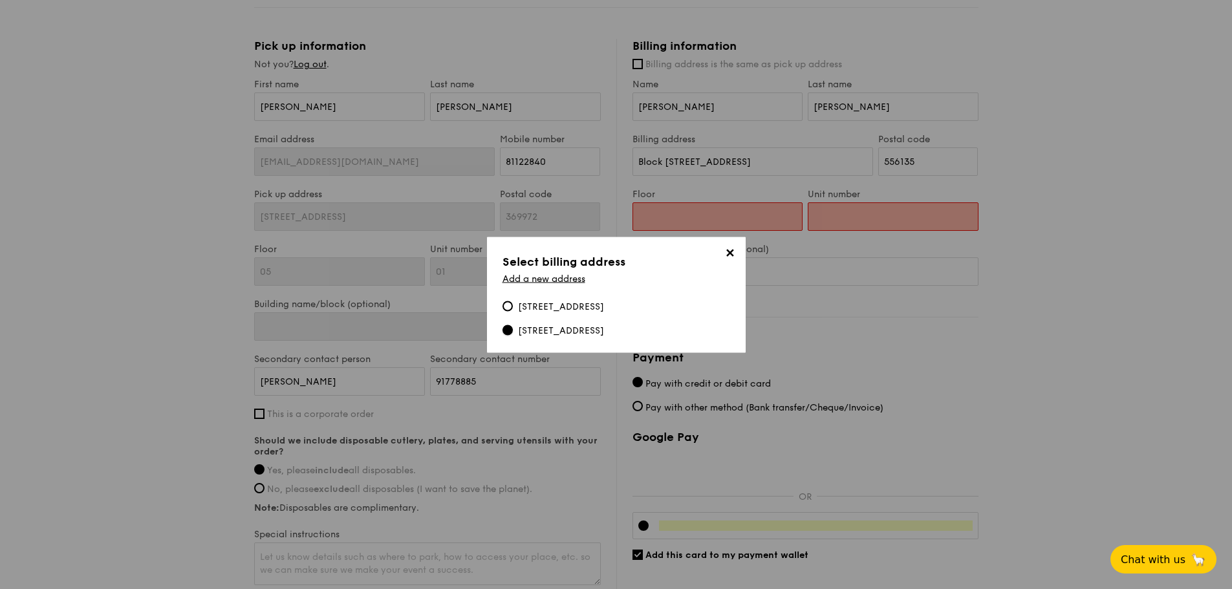
type input "08"
type input "32"
type input "Sunglade"
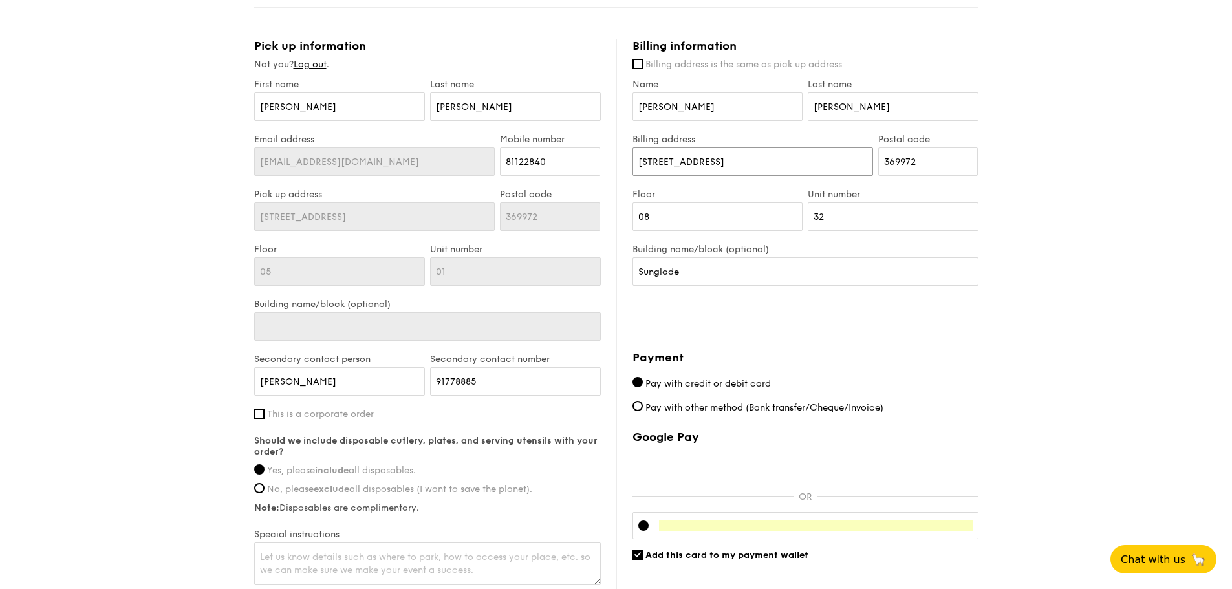
click at [701, 164] on input "[STREET_ADDRESS]" at bounding box center [752, 161] width 241 height 28
drag, startPoint x: 703, startPoint y: 162, endPoint x: 604, endPoint y: 163, distance: 98.9
click at [604, 163] on div "Pick up information Not you? Log out . First name [PERSON_NAME] Last name [PERS…" at bounding box center [616, 329] width 724 height 581
drag, startPoint x: 944, startPoint y: 155, endPoint x: 818, endPoint y: 159, distance: 126.2
click at [819, 159] on div "Billing address [STREET_ADDRESS] Postal code 369972" at bounding box center [805, 161] width 351 height 55
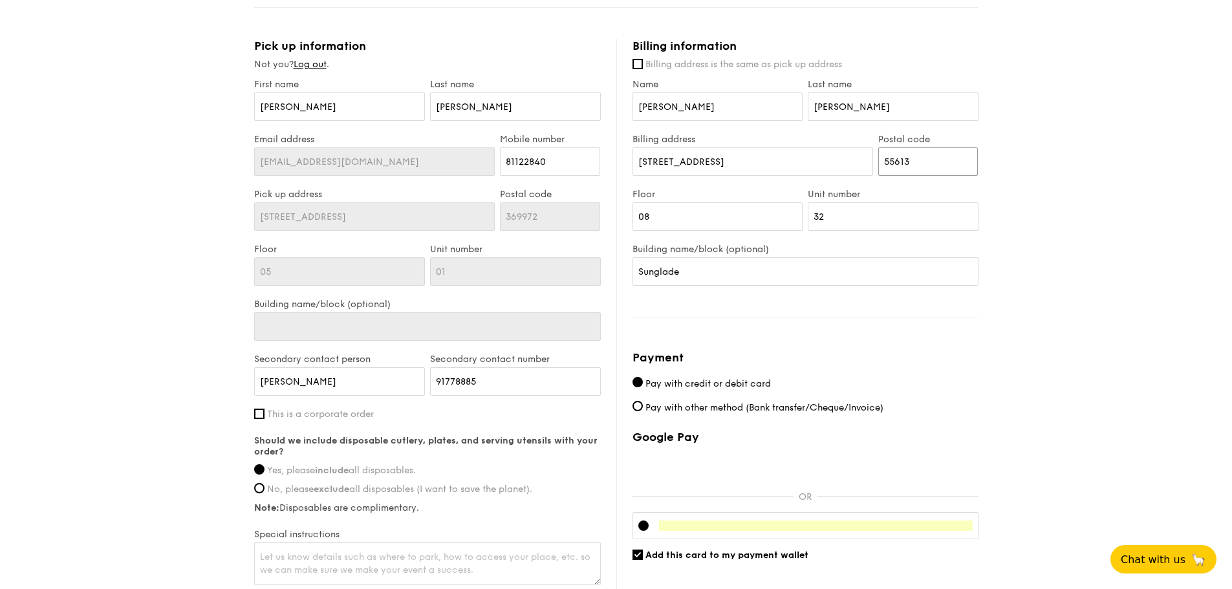
type input "556135"
type input "Block [STREET_ADDRESS]"
type input "556135"
click at [705, 217] on input "08" at bounding box center [717, 216] width 171 height 28
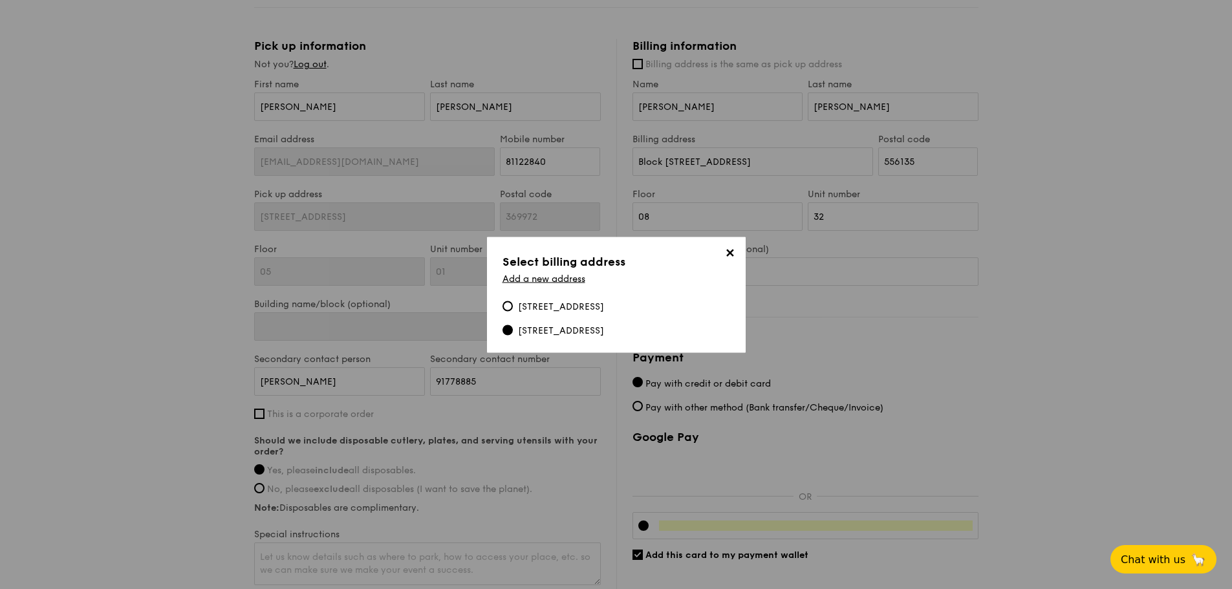
click at [731, 249] on span "✕" at bounding box center [730, 255] width 18 height 18
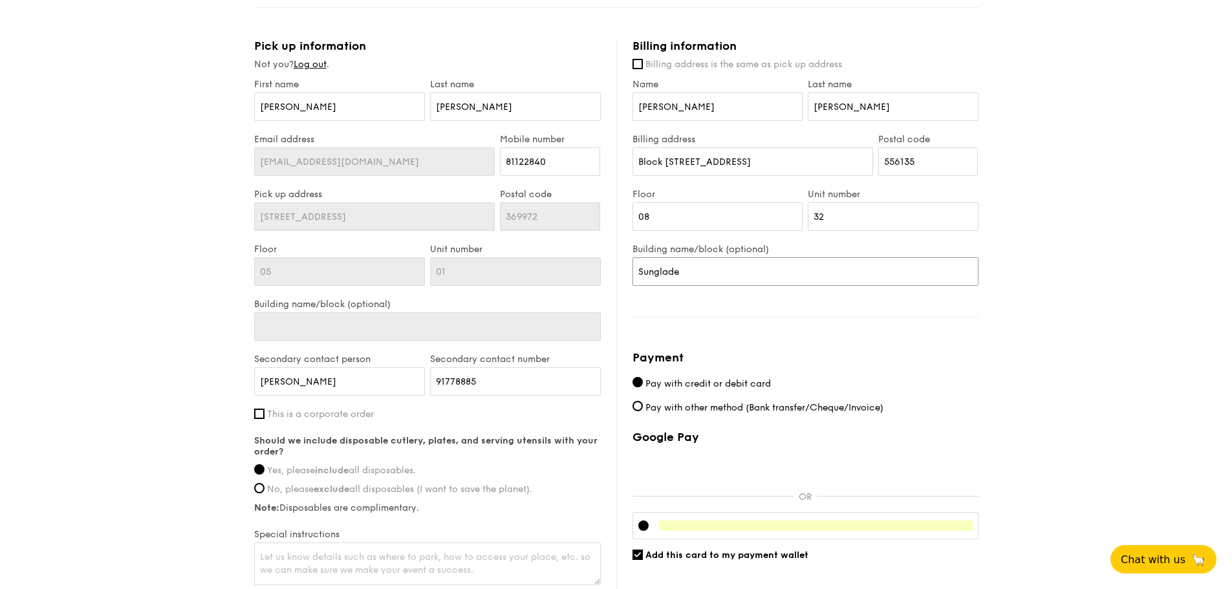
click at [736, 280] on input "Sunglade" at bounding box center [805, 271] width 346 height 28
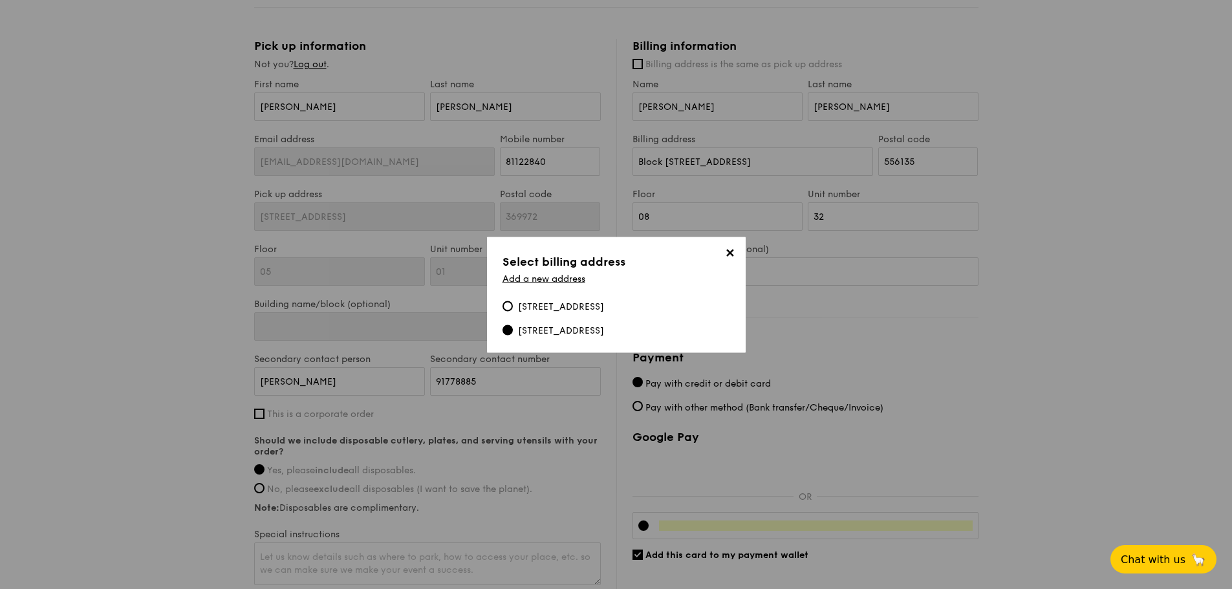
click at [734, 252] on span "✕" at bounding box center [730, 255] width 18 height 18
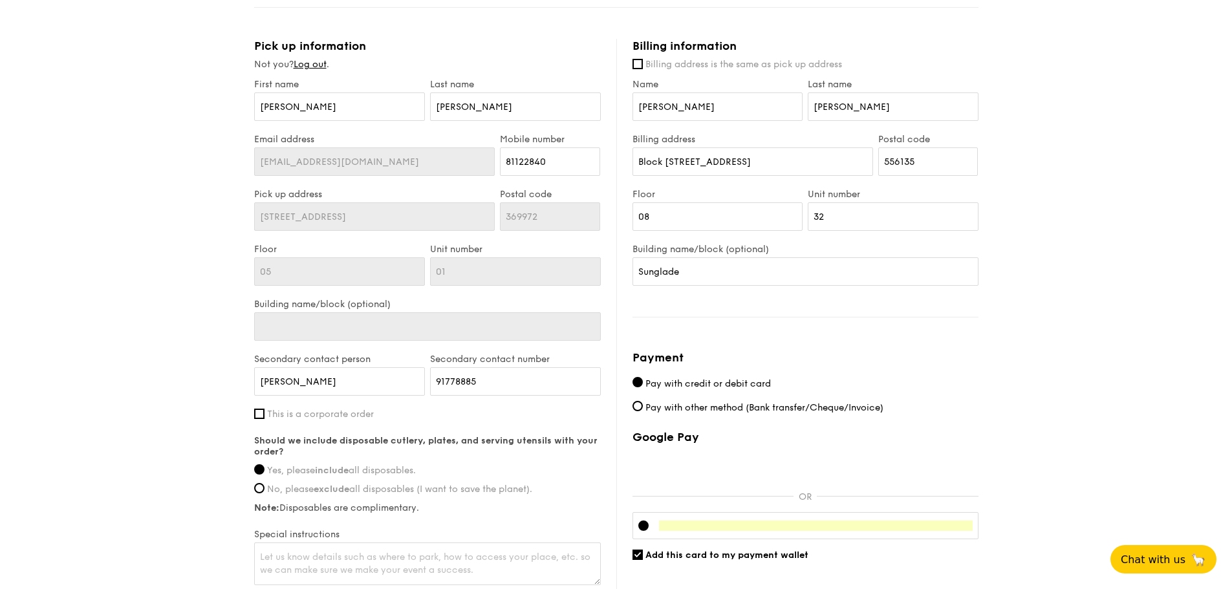
click at [1011, 371] on div "1 - Select menu 2 - Select items 3 - Check out Mini Buffet Menu $19 /guest ($20…" at bounding box center [616, 45] width 1232 height 1254
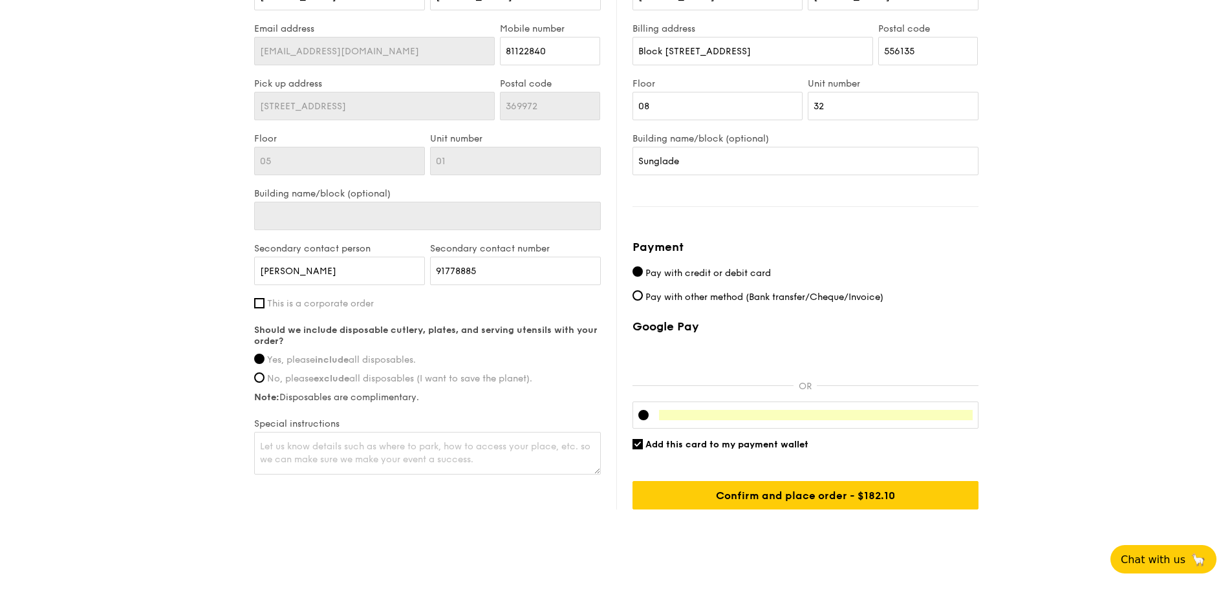
scroll to position [711, 0]
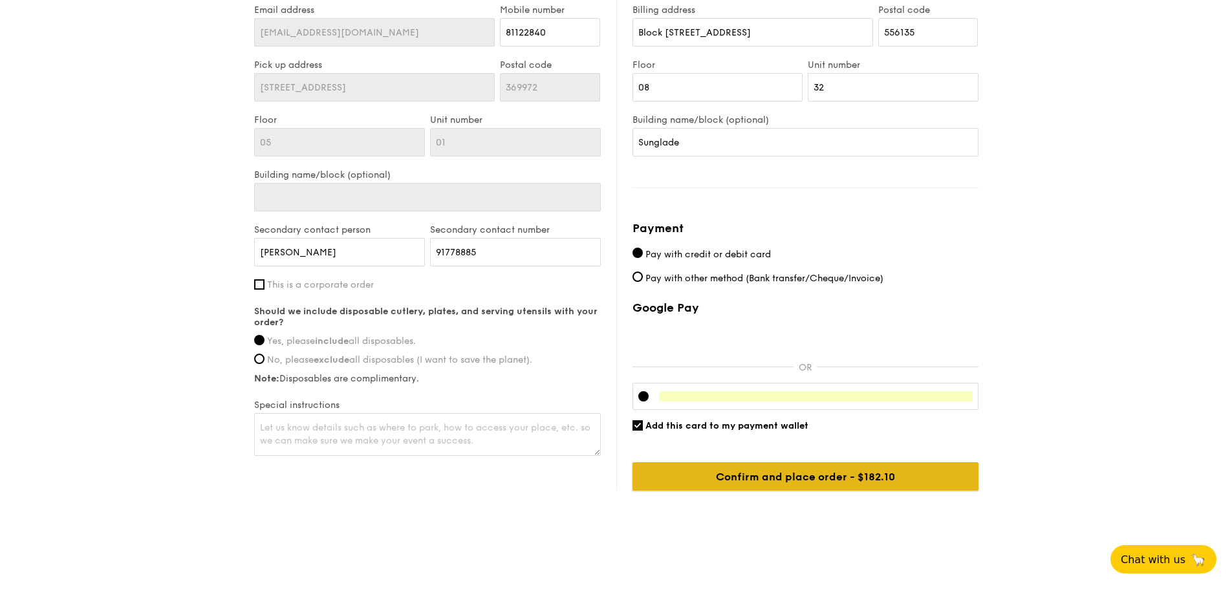
click at [880, 480] on input "Confirm and place order - $182.10" at bounding box center [805, 476] width 346 height 28
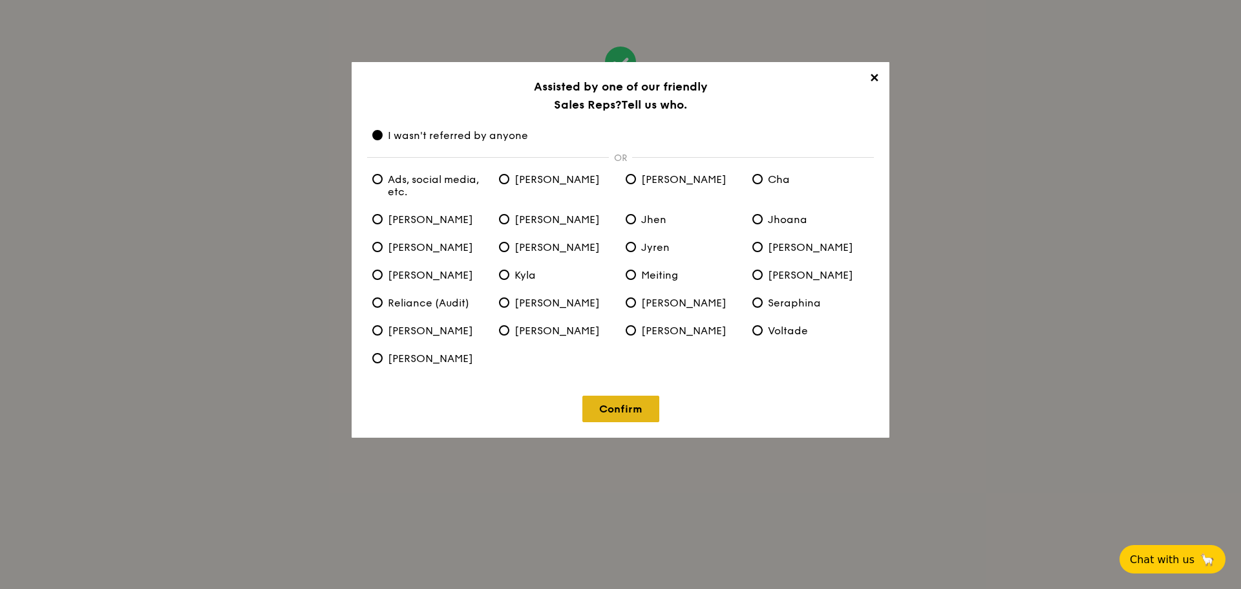
click at [620, 411] on link "Confirm" at bounding box center [621, 409] width 77 height 27
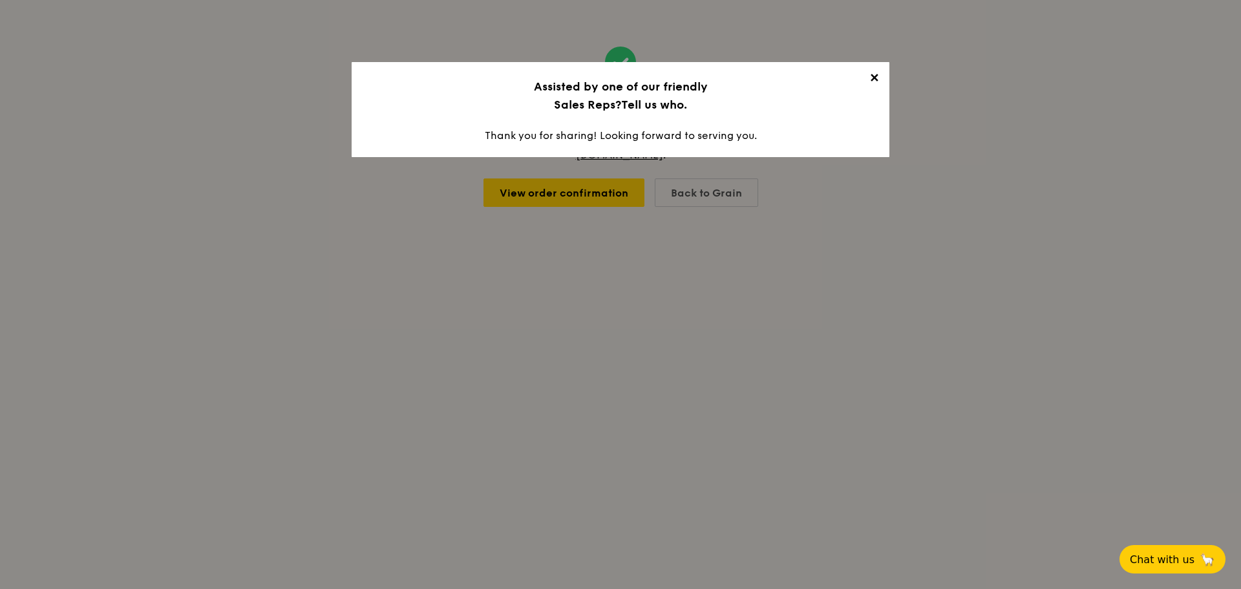
drag, startPoint x: 871, startPoint y: 78, endPoint x: 851, endPoint y: 88, distance: 22.3
click at [871, 78] on span "✕" at bounding box center [874, 80] width 18 height 18
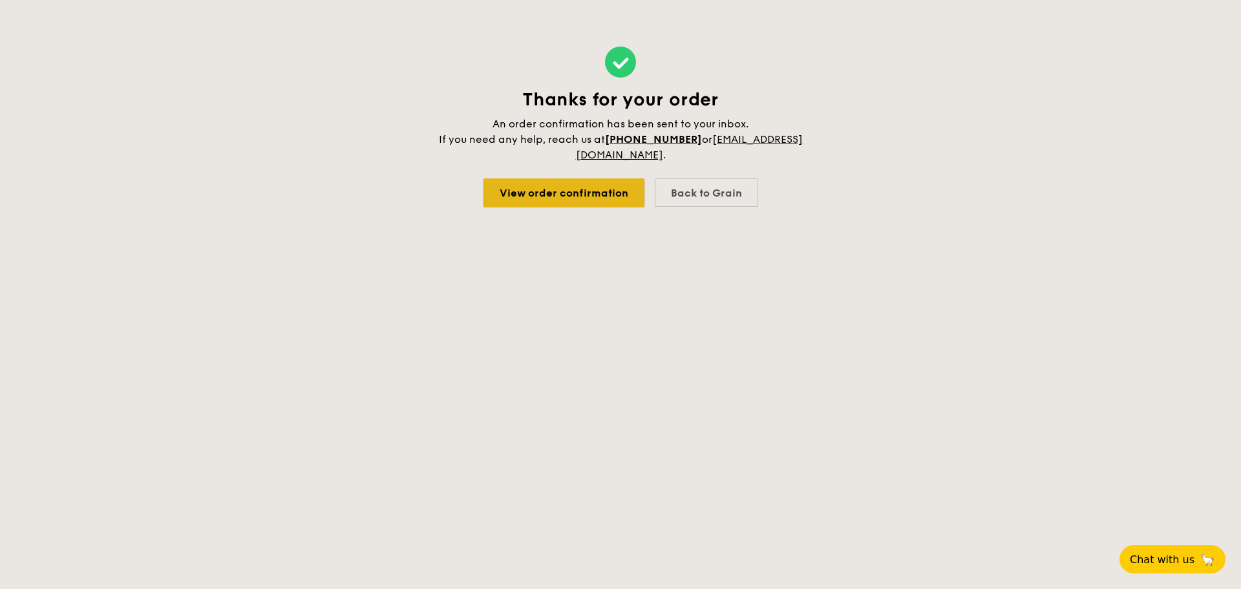
click at [582, 191] on link "View order confirmation" at bounding box center [564, 192] width 161 height 28
